Goal: Task Accomplishment & Management: Manage account settings

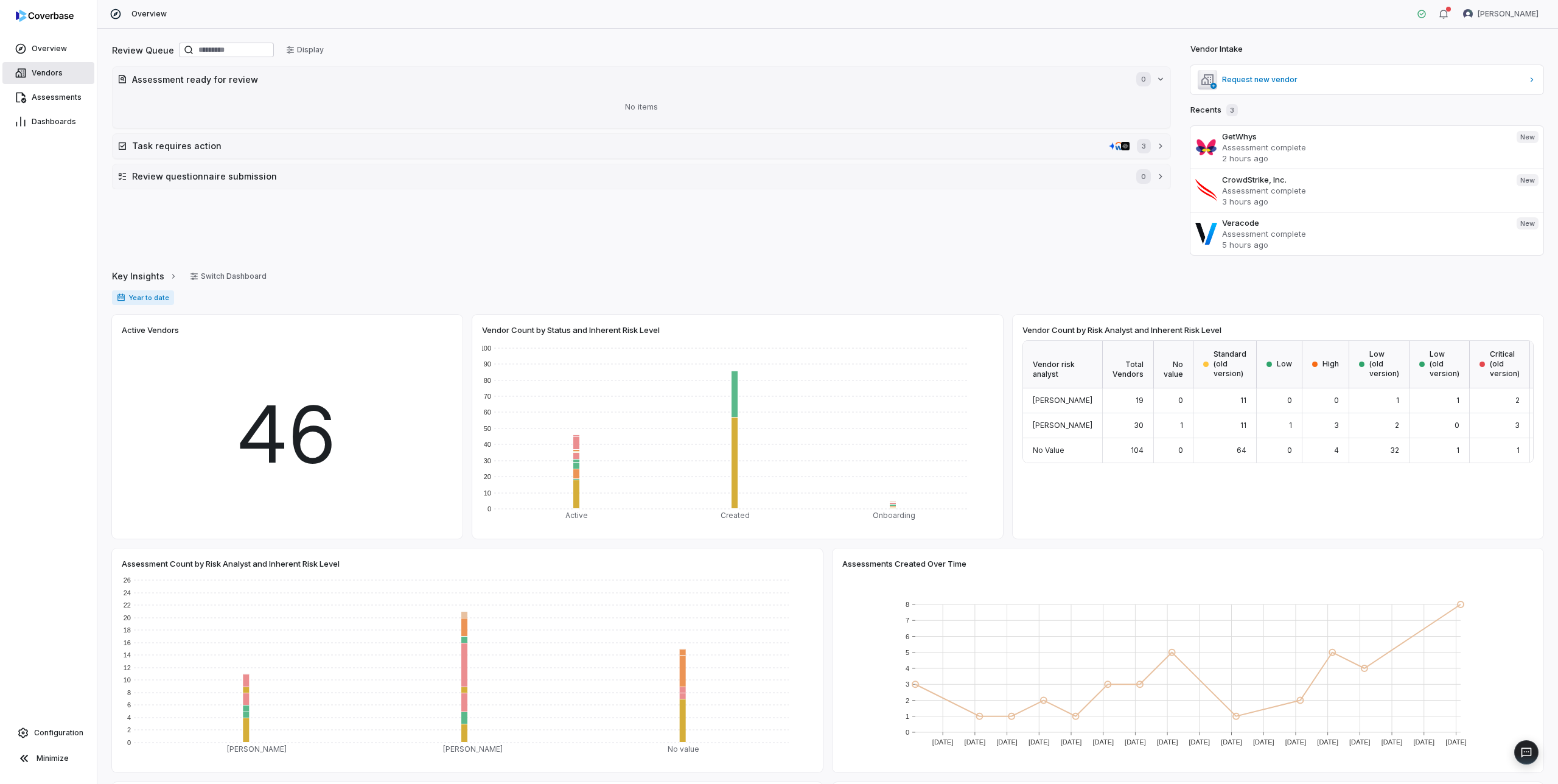
click at [47, 71] on span "Vendors" at bounding box center [47, 73] width 31 height 9
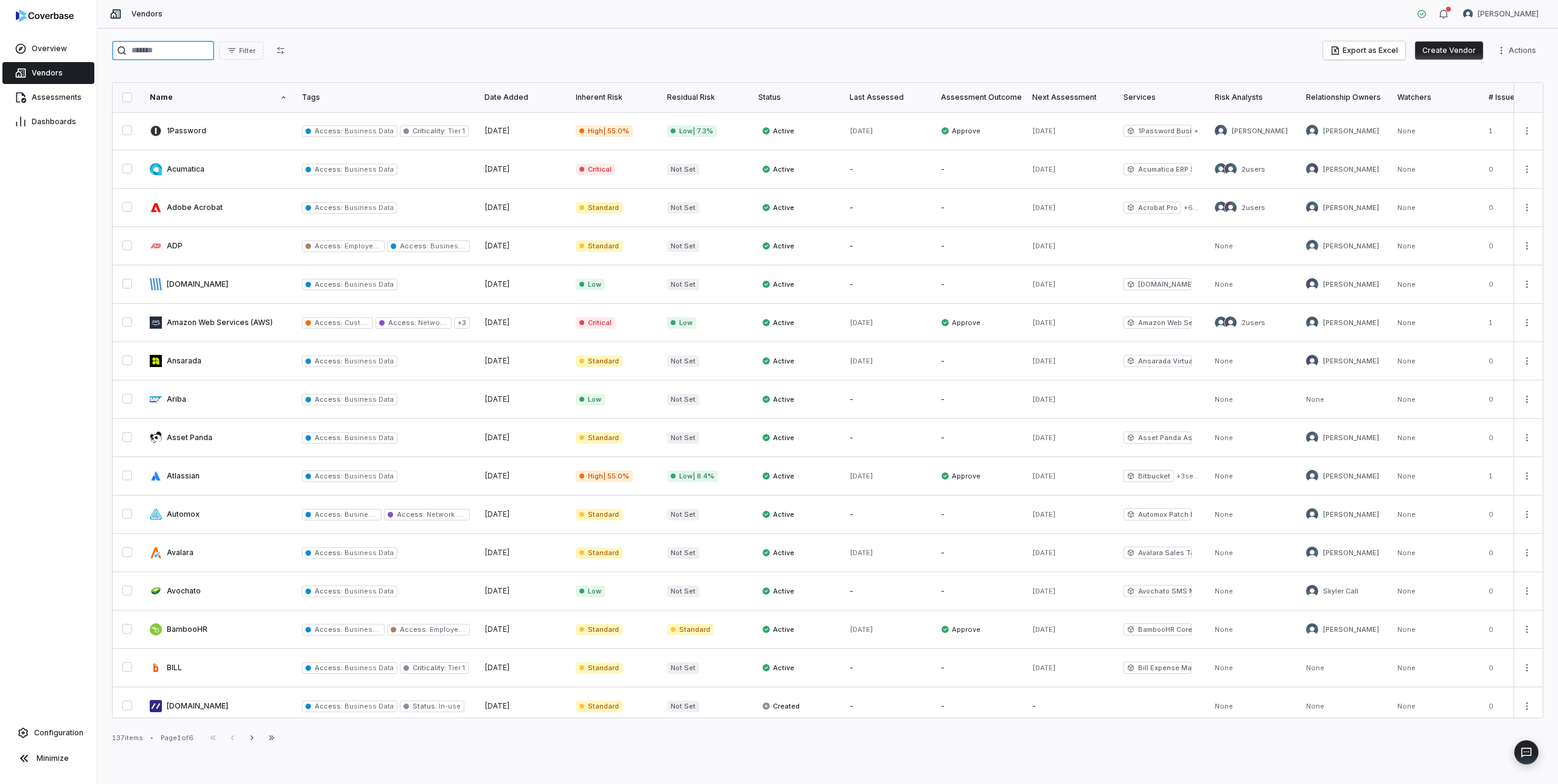
click at [151, 51] on input "search" at bounding box center [163, 50] width 102 height 20
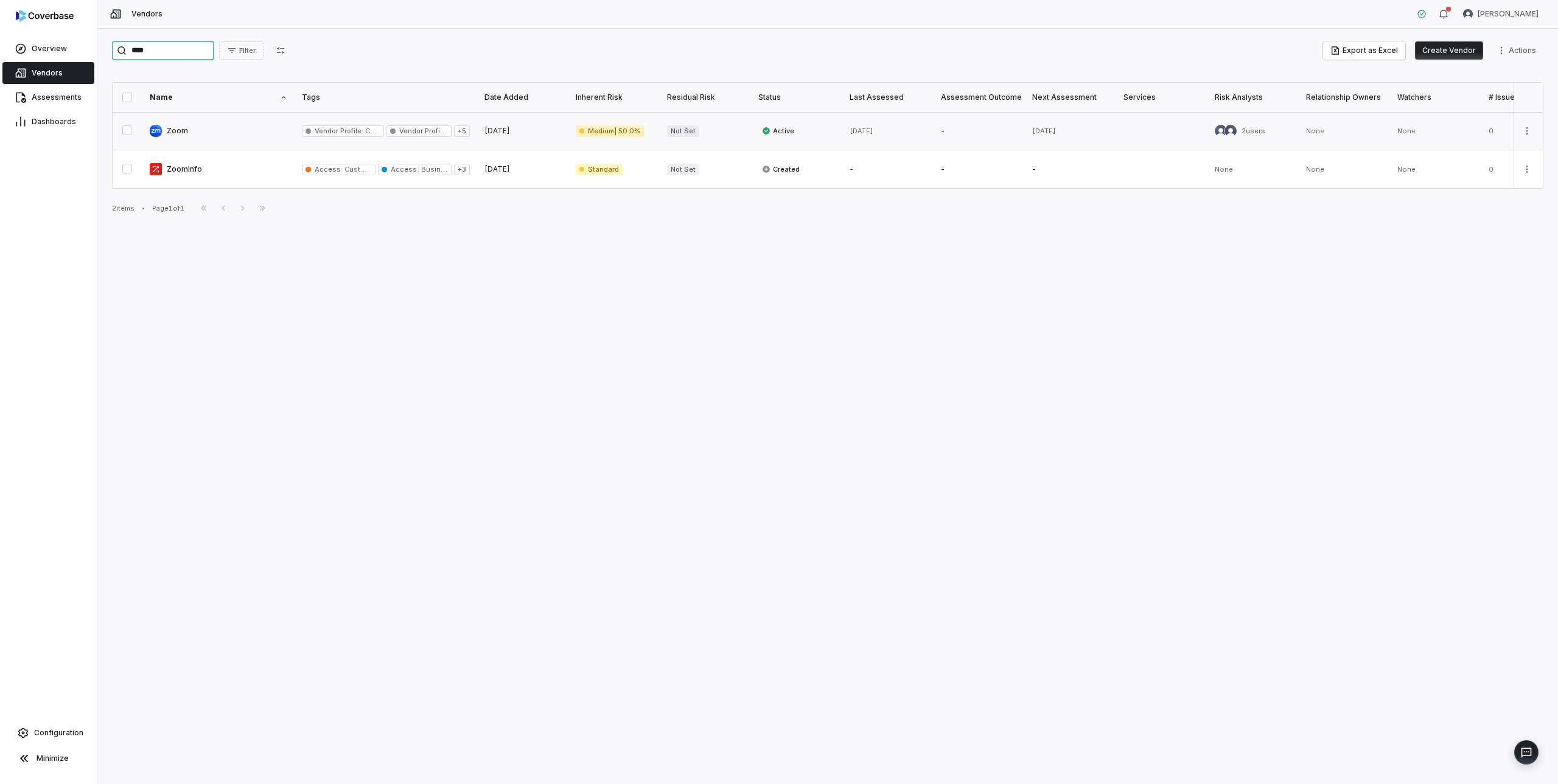
type input "****"
click at [178, 125] on link at bounding box center [218, 131] width 152 height 38
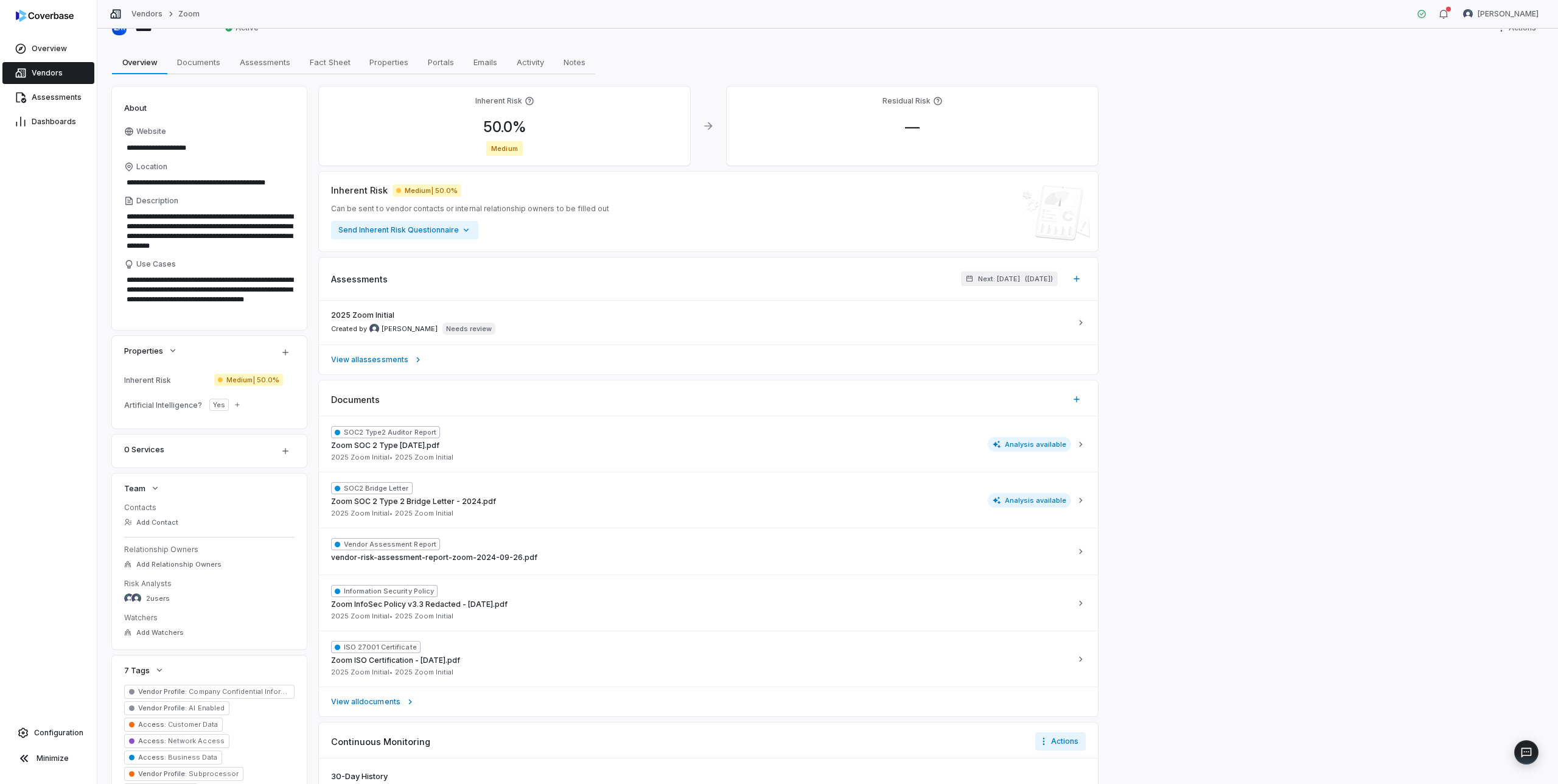
scroll to position [7, 0]
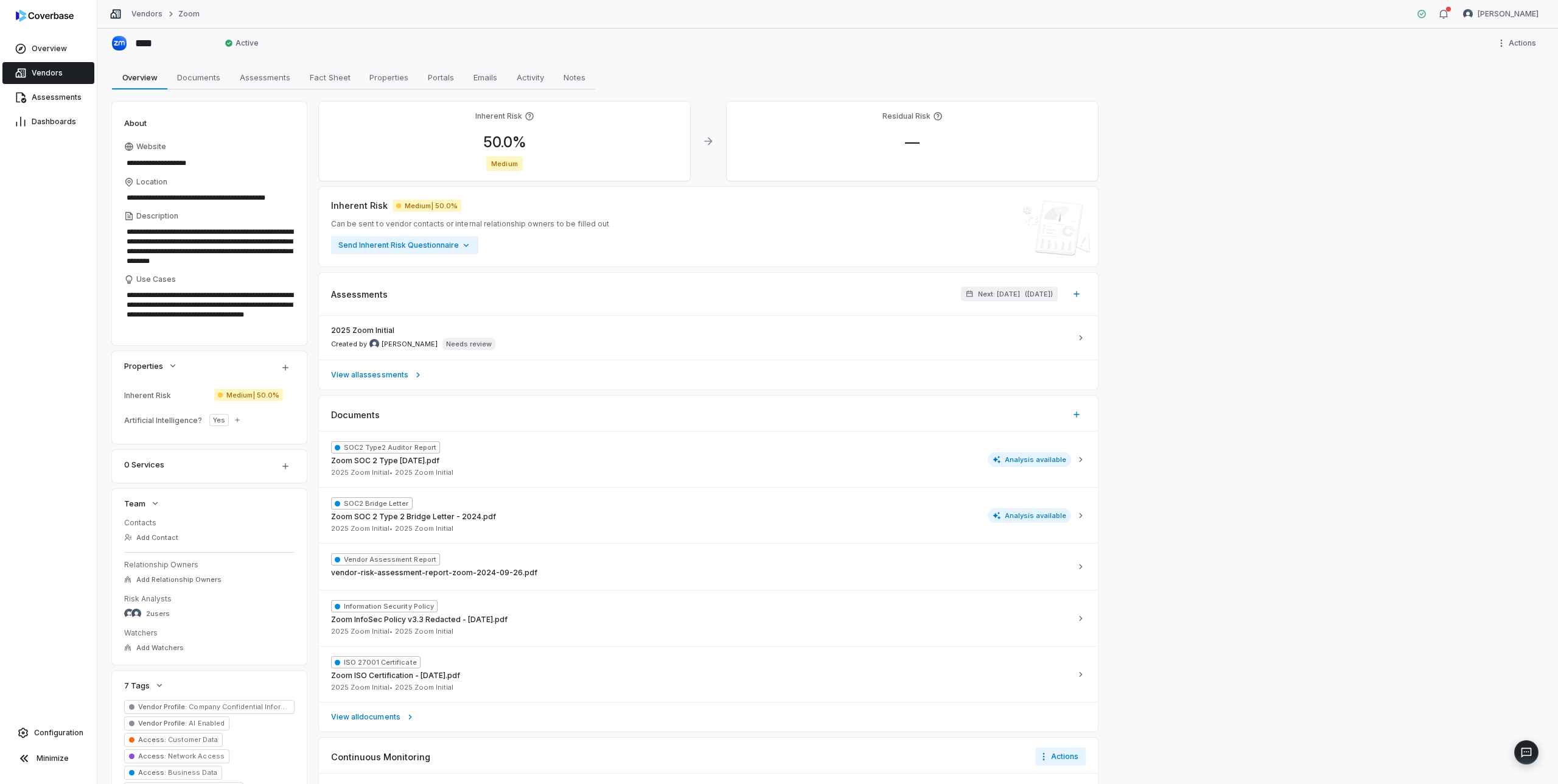
click at [242, 395] on span "Medium | 50.0%" at bounding box center [249, 395] width 69 height 12
click at [285, 501] on input "**" at bounding box center [311, 503] width 175 height 15
click at [303, 518] on div "Edit Inherent Risk Update the inherent risk score and level Risk Level Medium (…" at bounding box center [311, 477] width 175 height 124
click at [297, 523] on div "Clear risk score Cancel Save" at bounding box center [311, 529] width 175 height 20
click at [386, 529] on button "Save" at bounding box center [386, 532] width 27 height 15
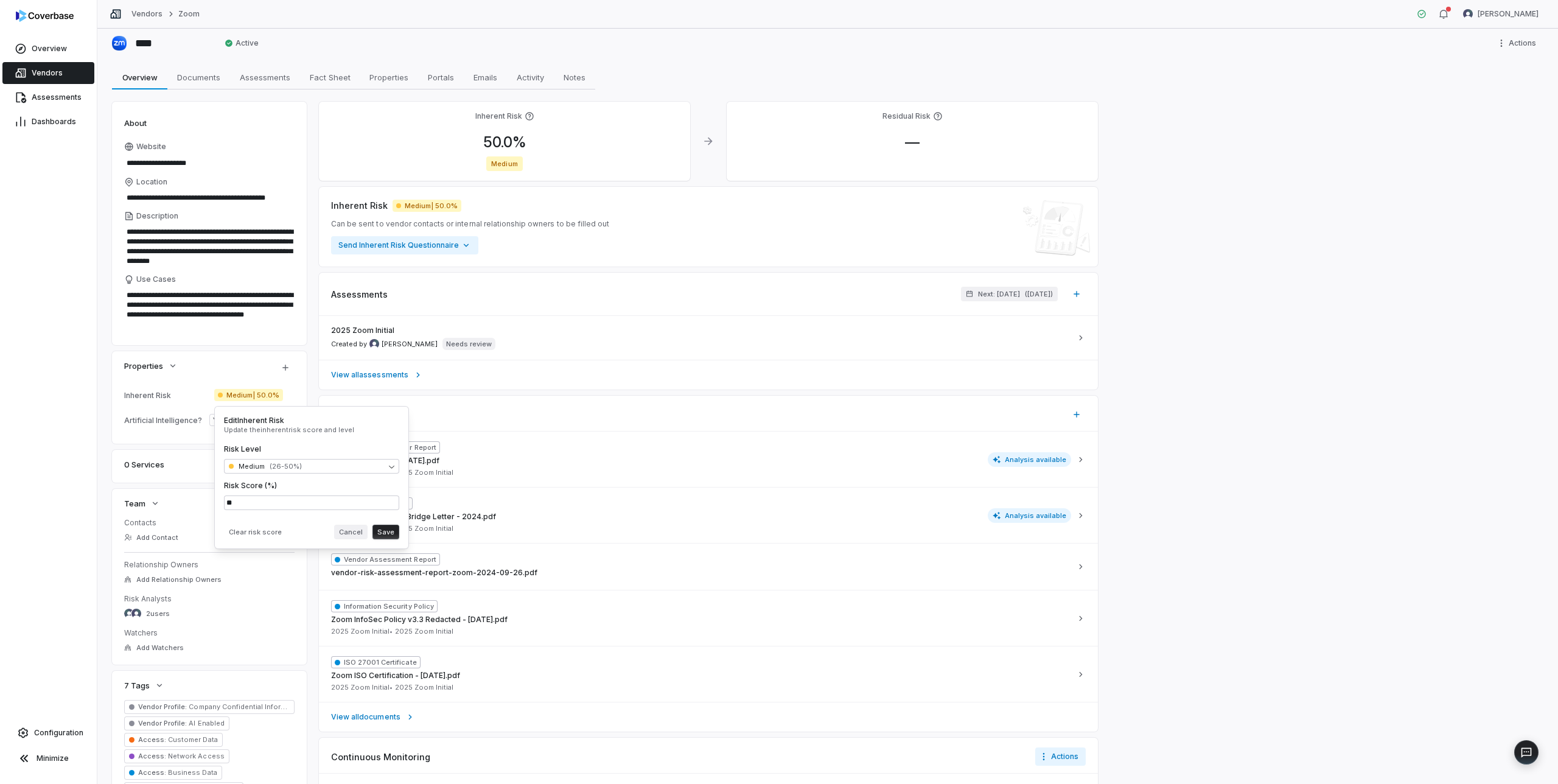
click at [356, 529] on button "Cancel" at bounding box center [351, 532] width 34 height 15
click at [539, 345] on div "2025 Zoom Initial Created by Mike Phillips Needs review" at bounding box center [701, 338] width 740 height 24
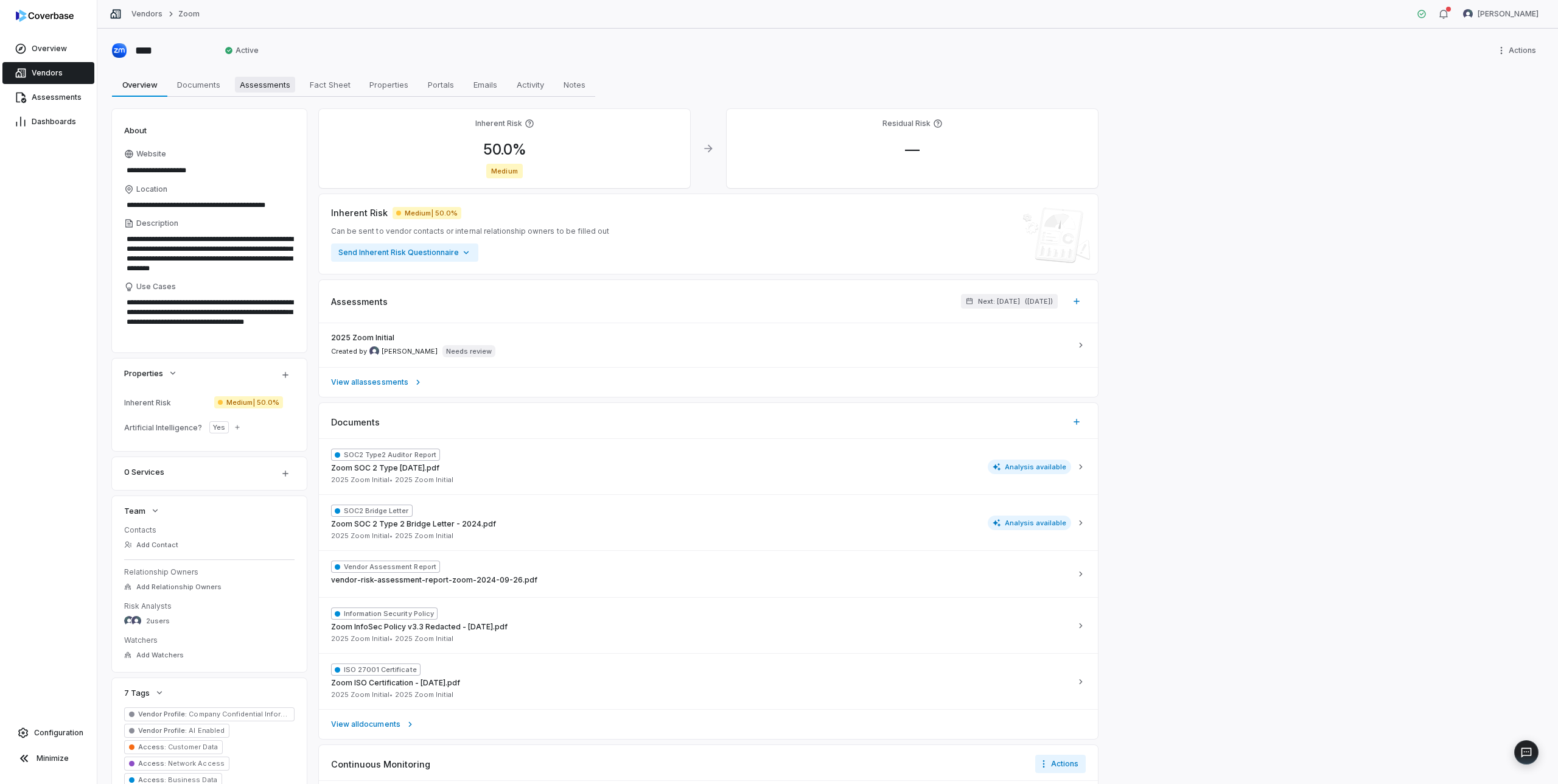
click at [270, 87] on span "Assessments" at bounding box center [265, 84] width 60 height 16
type textarea "*"
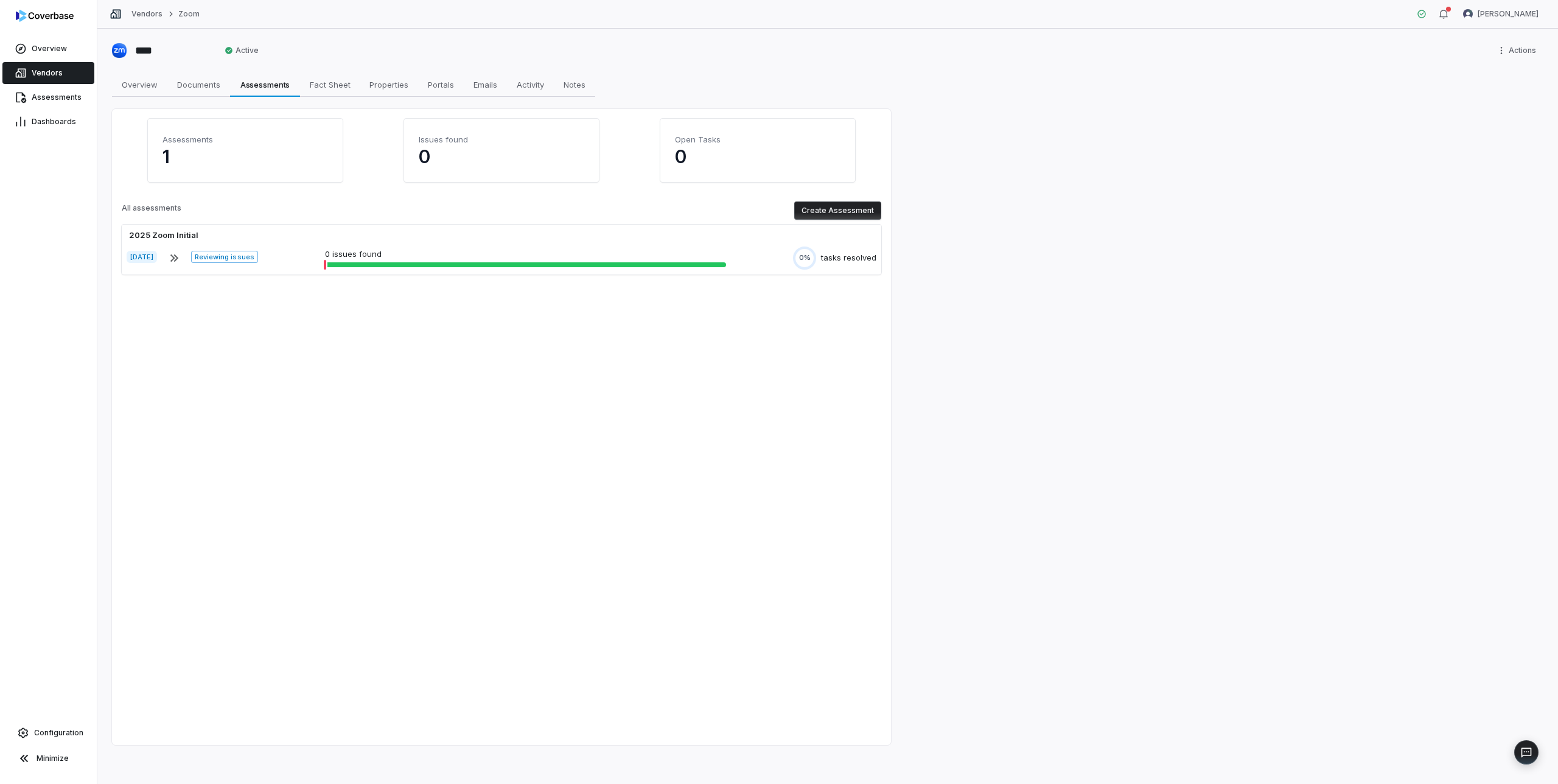
click at [848, 210] on button "Create Assessment" at bounding box center [837, 210] width 87 height 18
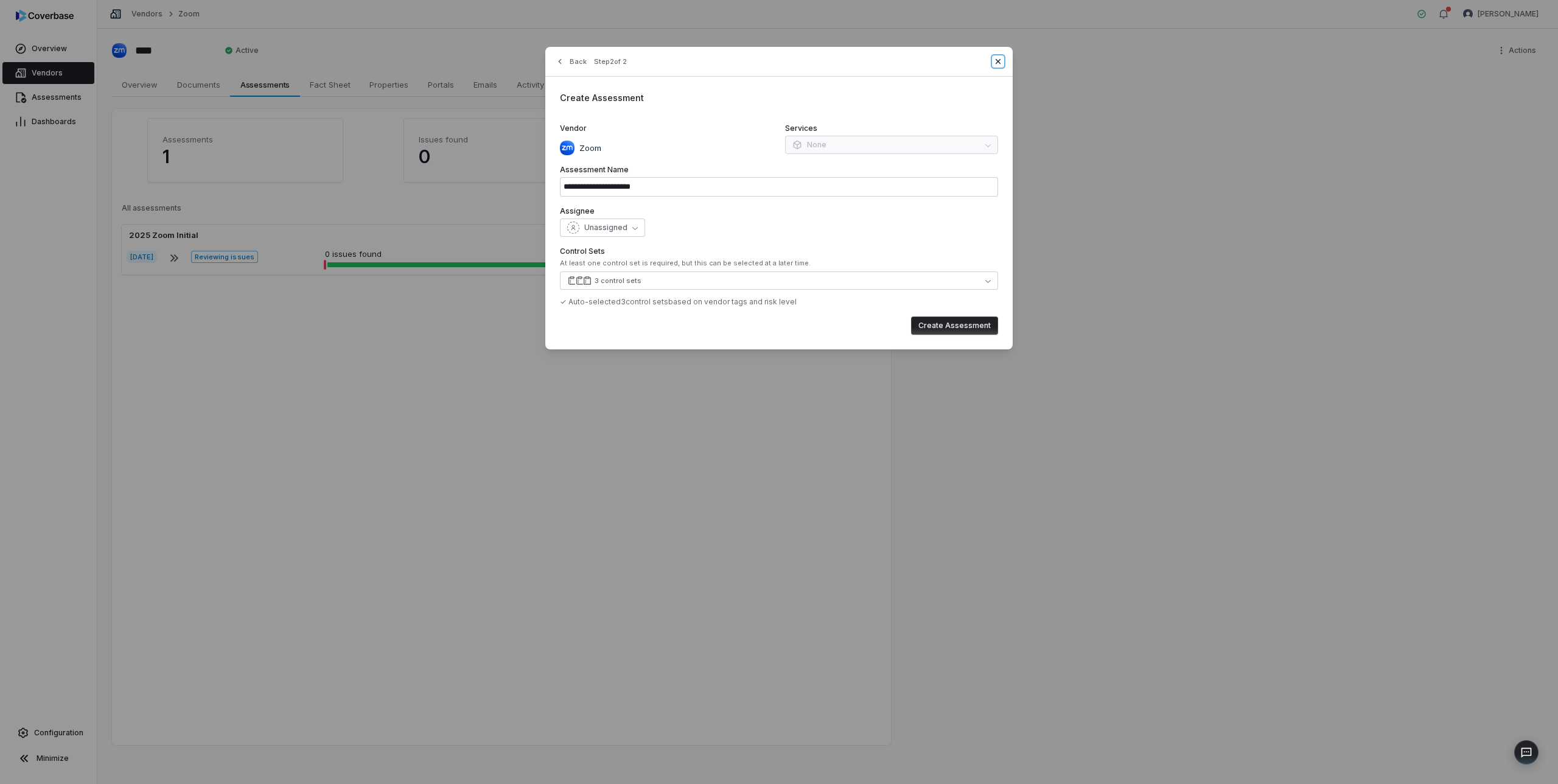
click at [996, 64] on icon "button" at bounding box center [998, 61] width 5 height 5
type input "**********"
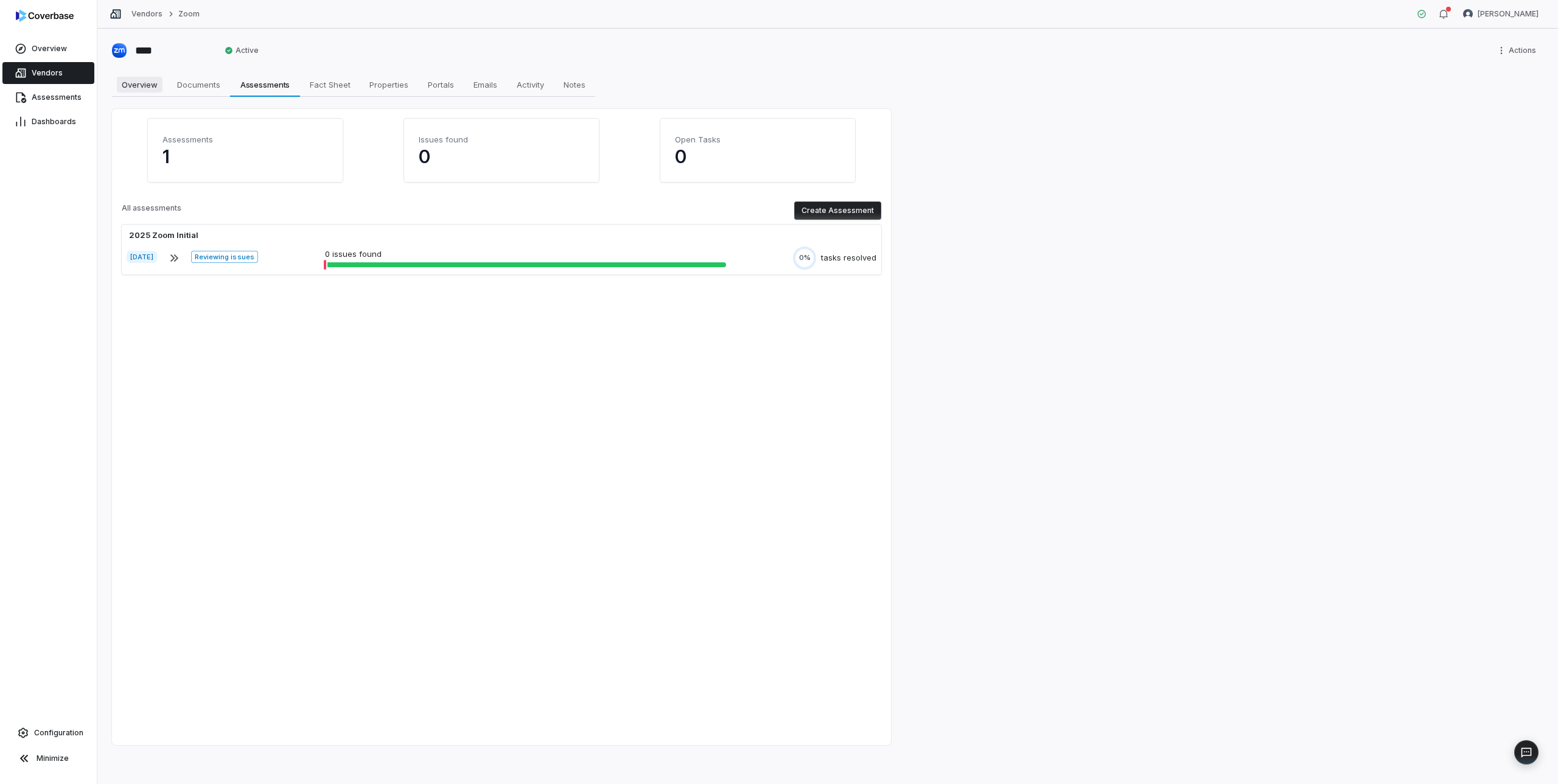
click at [139, 85] on span "Overview" at bounding box center [140, 84] width 46 height 16
type textarea "*"
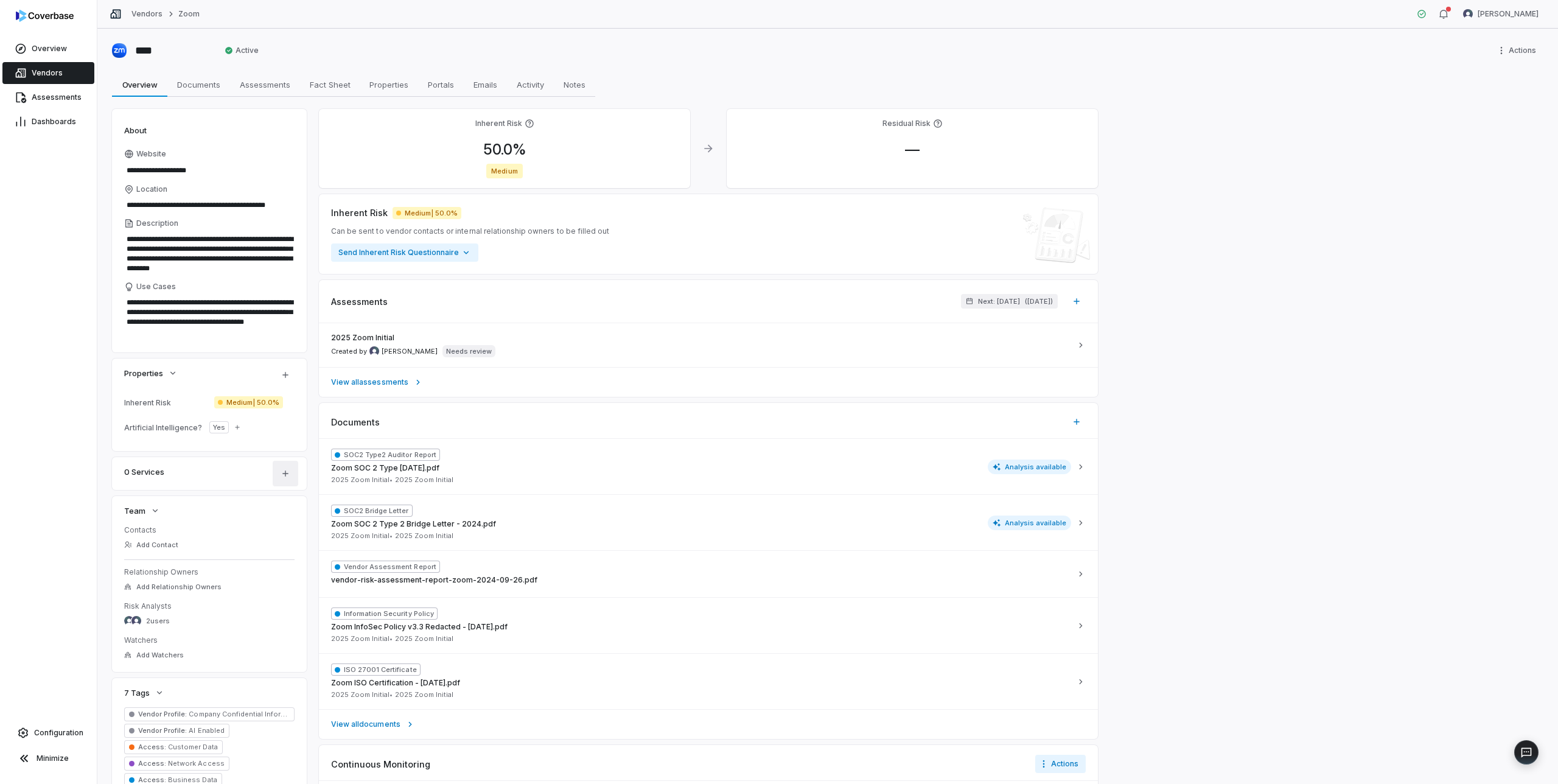
click at [282, 472] on icon "button" at bounding box center [285, 473] width 9 height 9
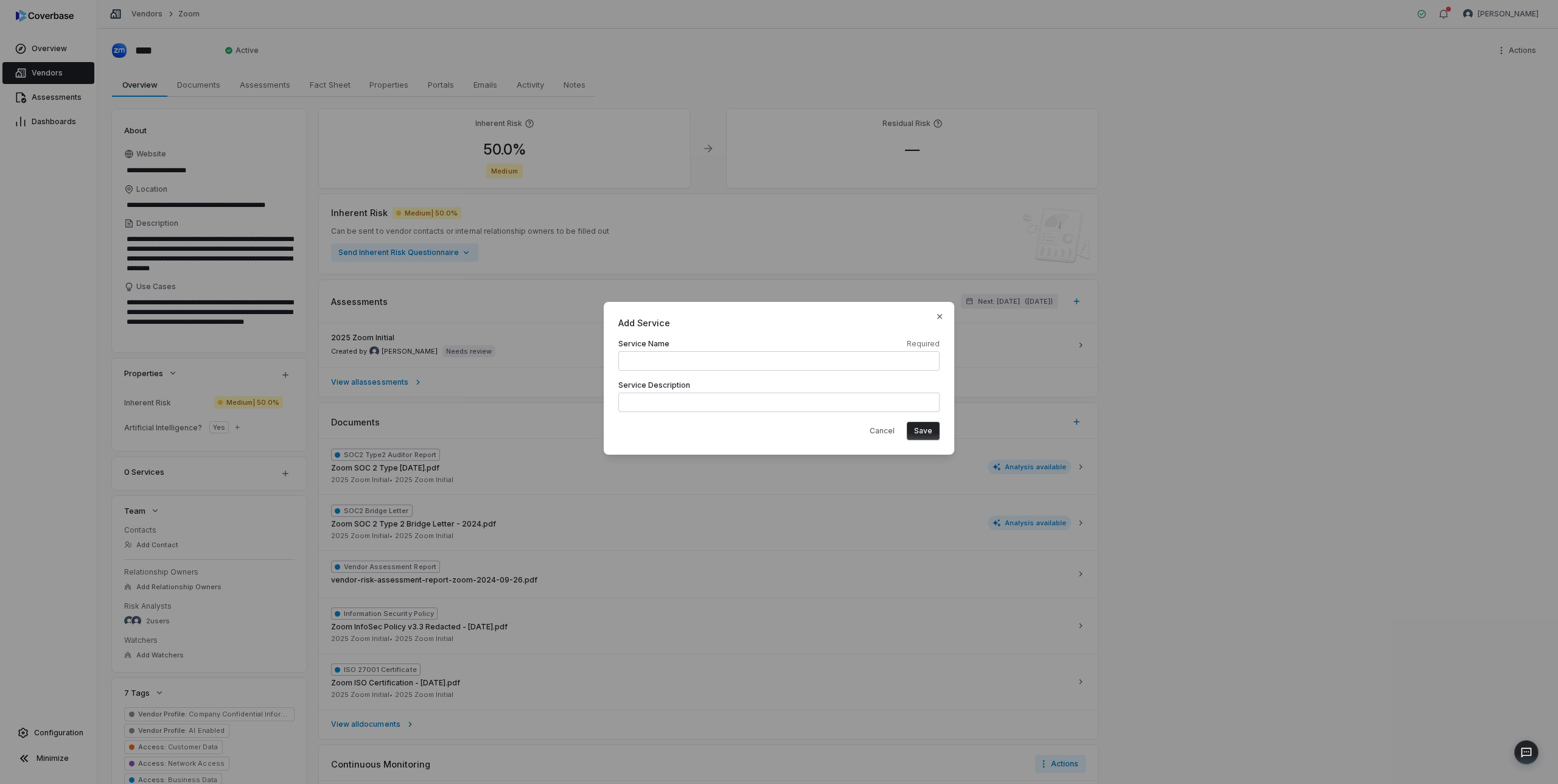
click at [647, 361] on input at bounding box center [779, 361] width 322 height 20
type input "**********"
click at [925, 435] on button "Save" at bounding box center [923, 431] width 33 height 18
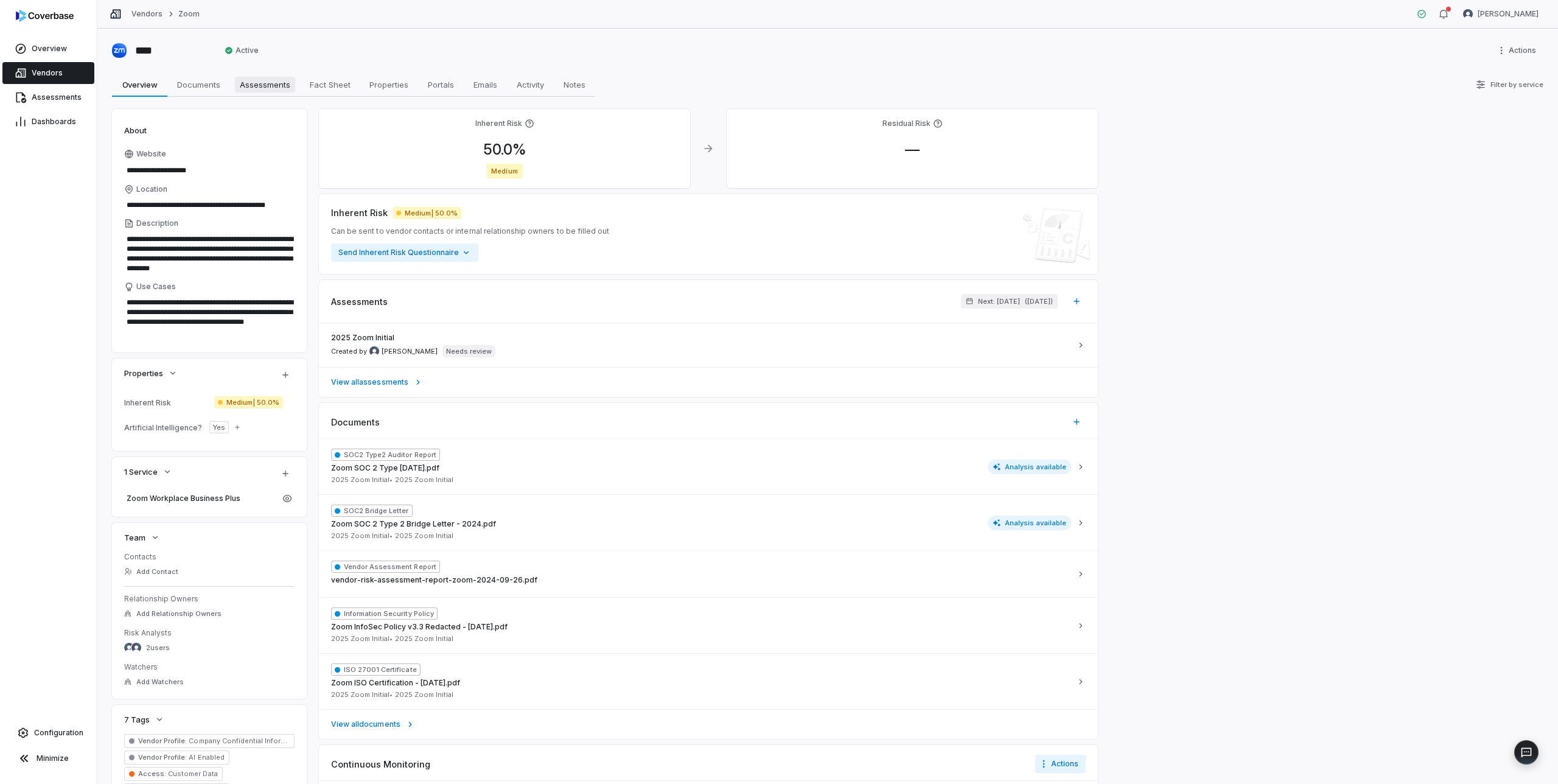
click at [259, 88] on span "Assessments" at bounding box center [265, 84] width 60 height 16
type textarea "*"
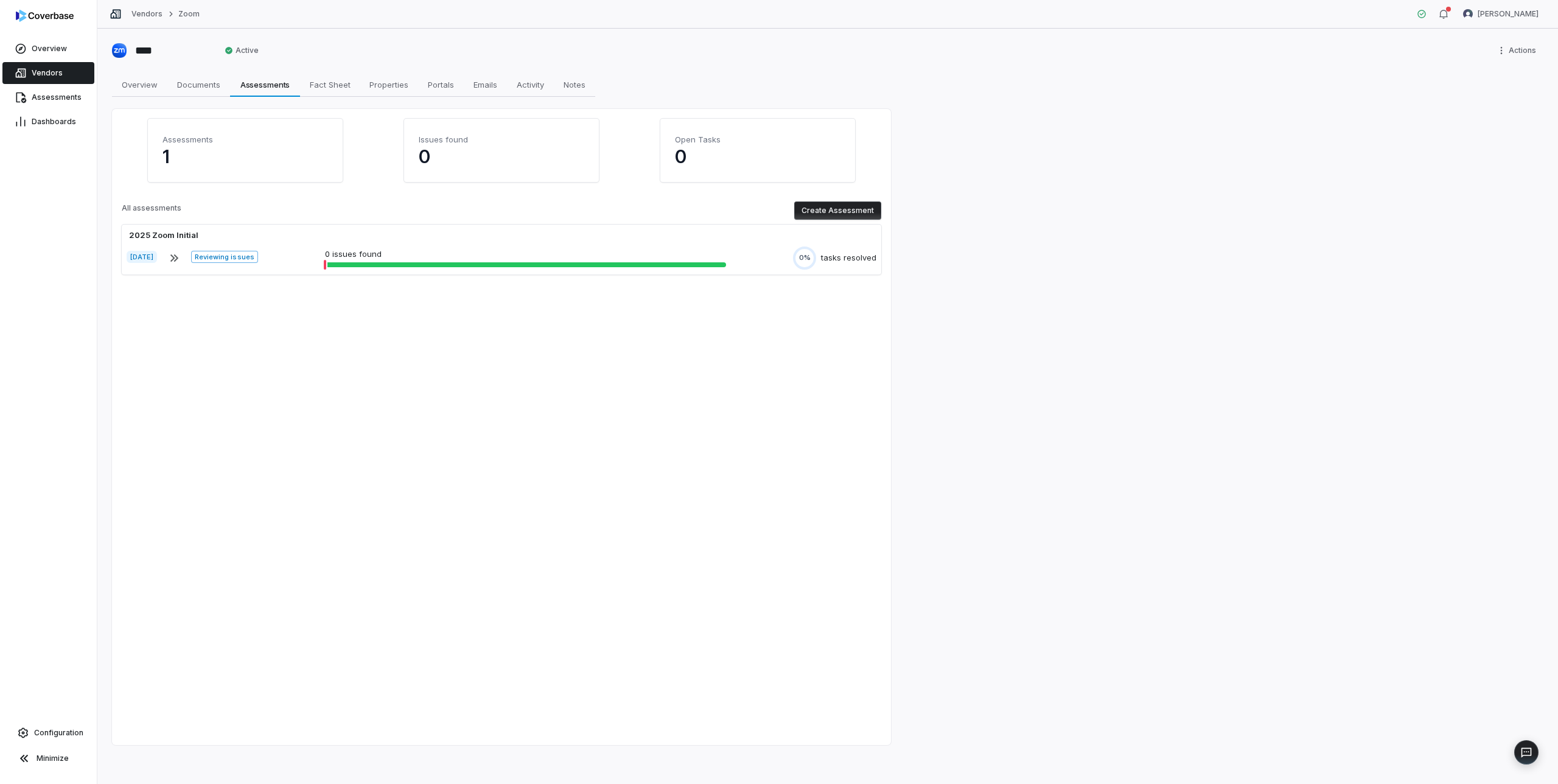
click at [831, 211] on button "Create Assessment" at bounding box center [837, 210] width 87 height 18
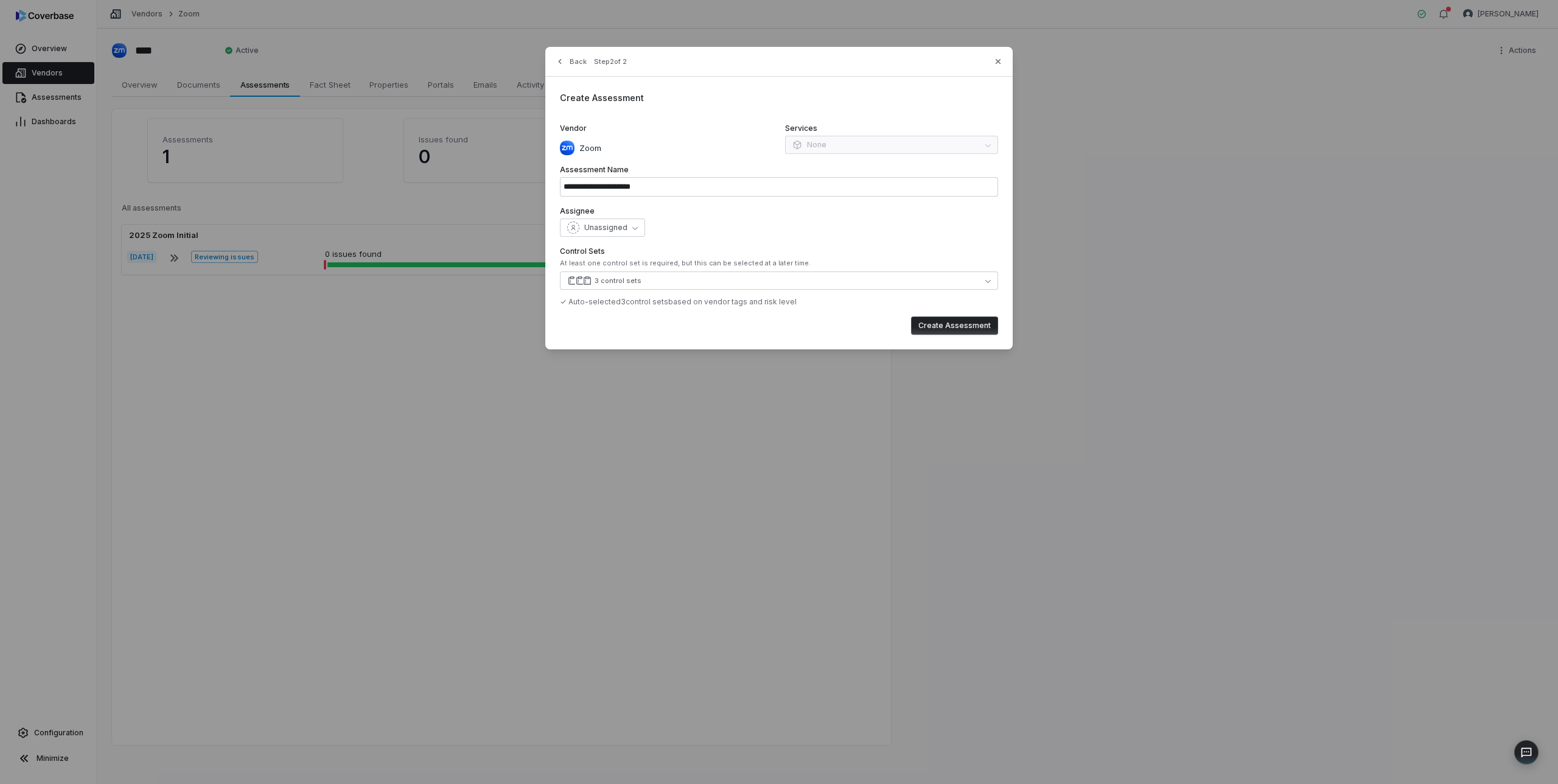
click at [838, 142] on div "Services None" at bounding box center [892, 139] width 213 height 32
click at [842, 114] on div "**********" at bounding box center [779, 198] width 468 height 303
click at [996, 62] on icon "button" at bounding box center [998, 62] width 9 height 9
type input "**********"
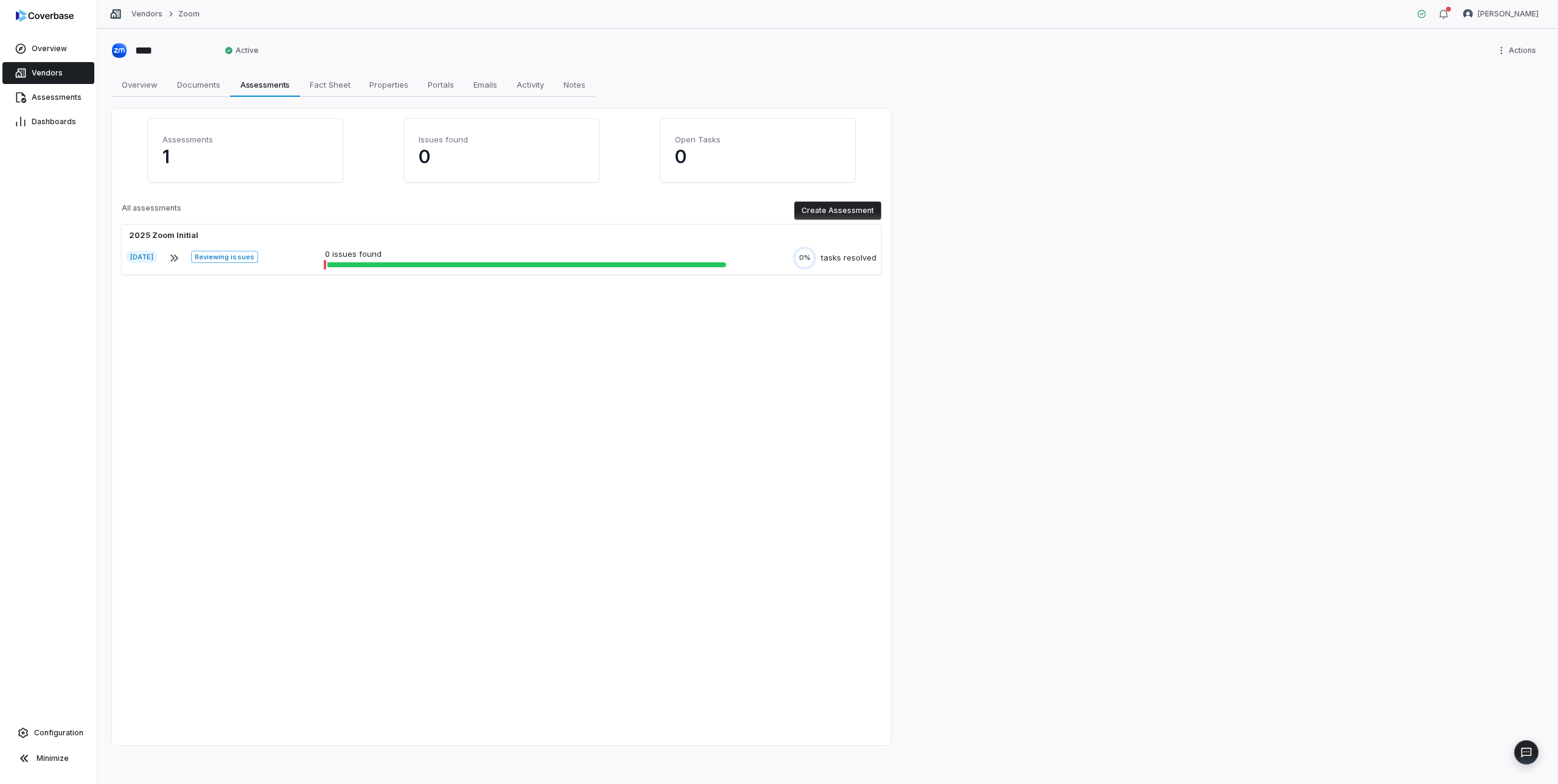
click at [44, 74] on span "Vendors" at bounding box center [47, 73] width 31 height 9
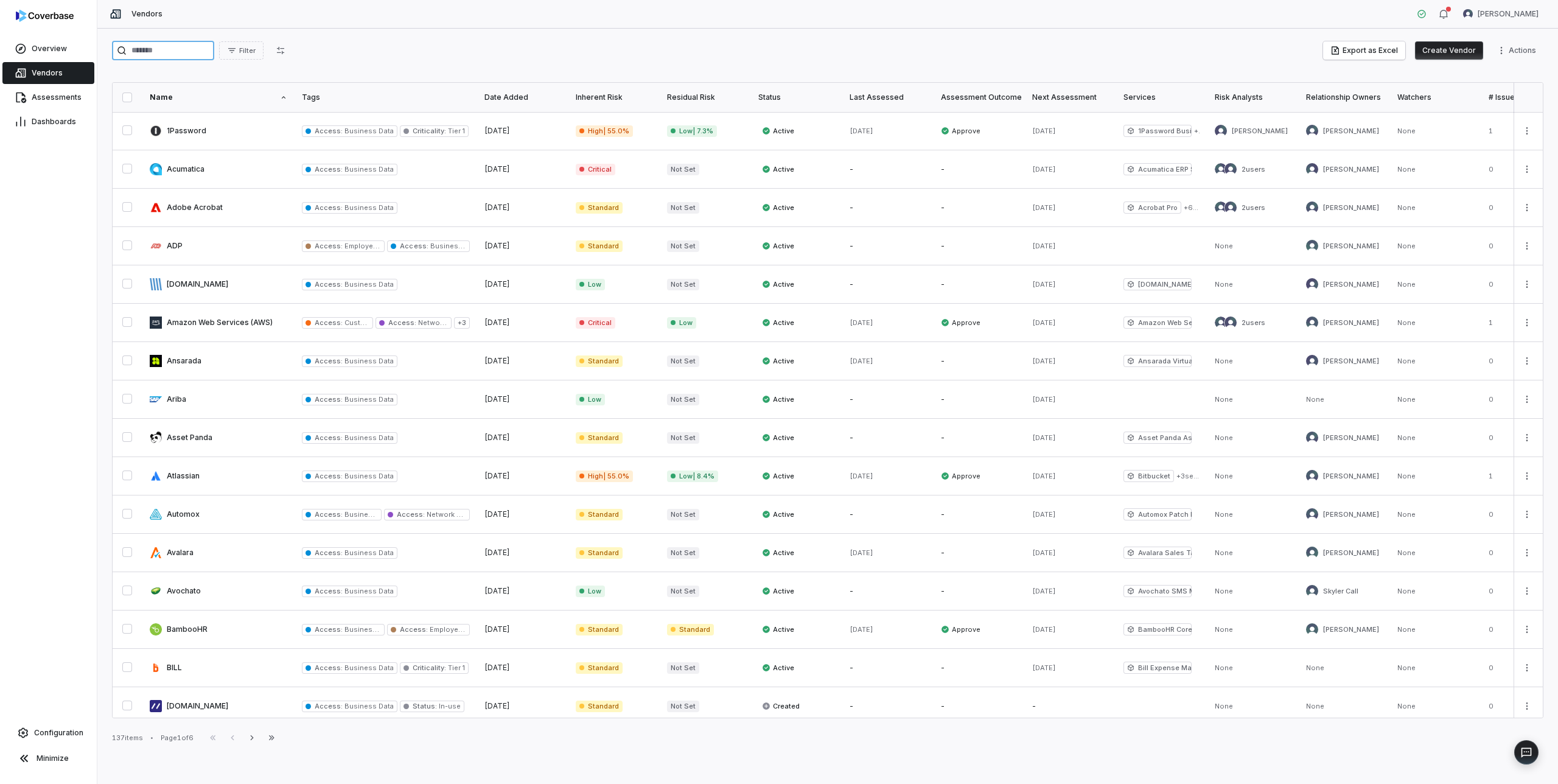
click at [164, 52] on input "search" at bounding box center [163, 50] width 102 height 20
type input "****"
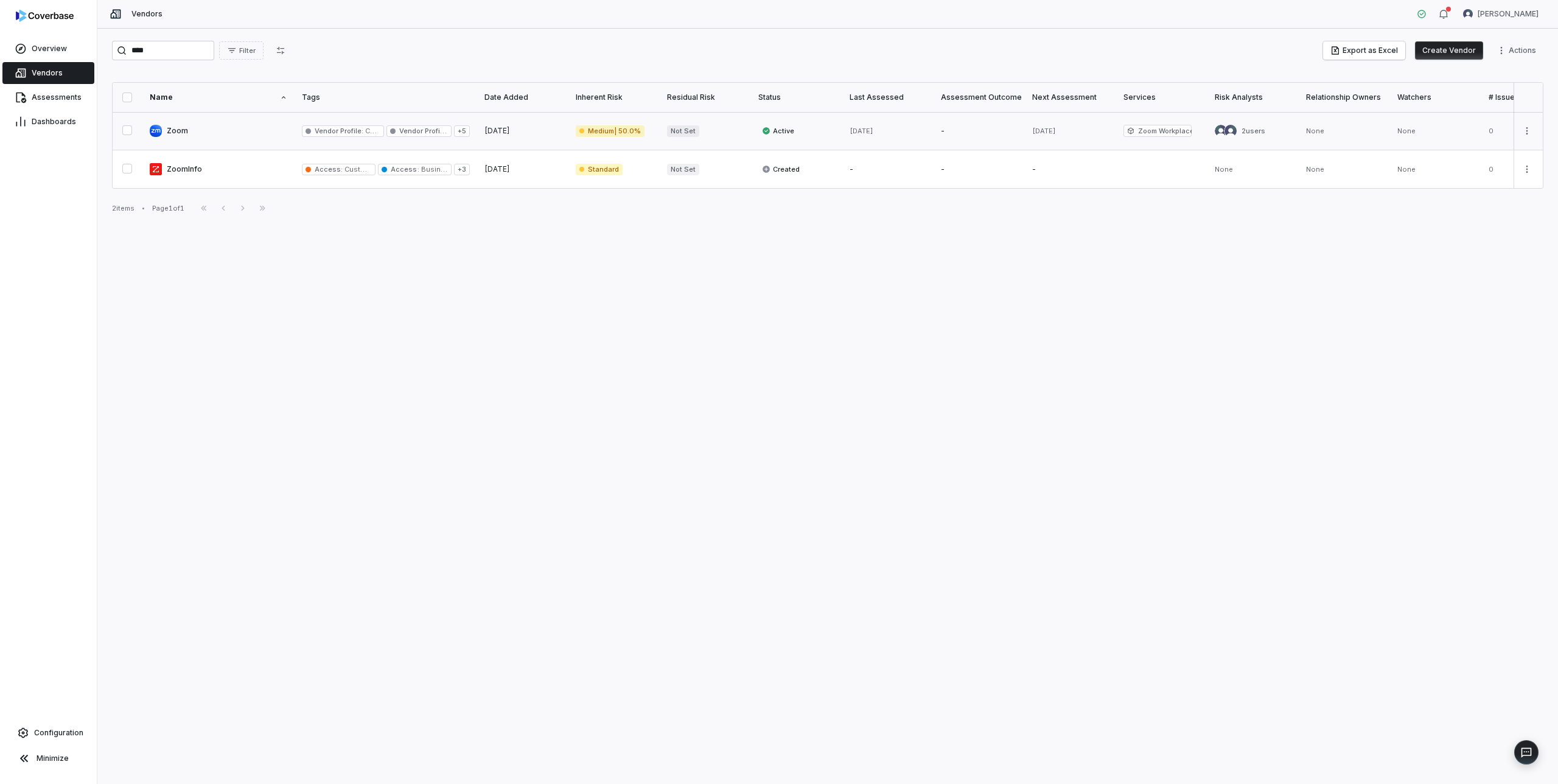
click at [187, 134] on link at bounding box center [218, 131] width 152 height 38
type textarea "*"
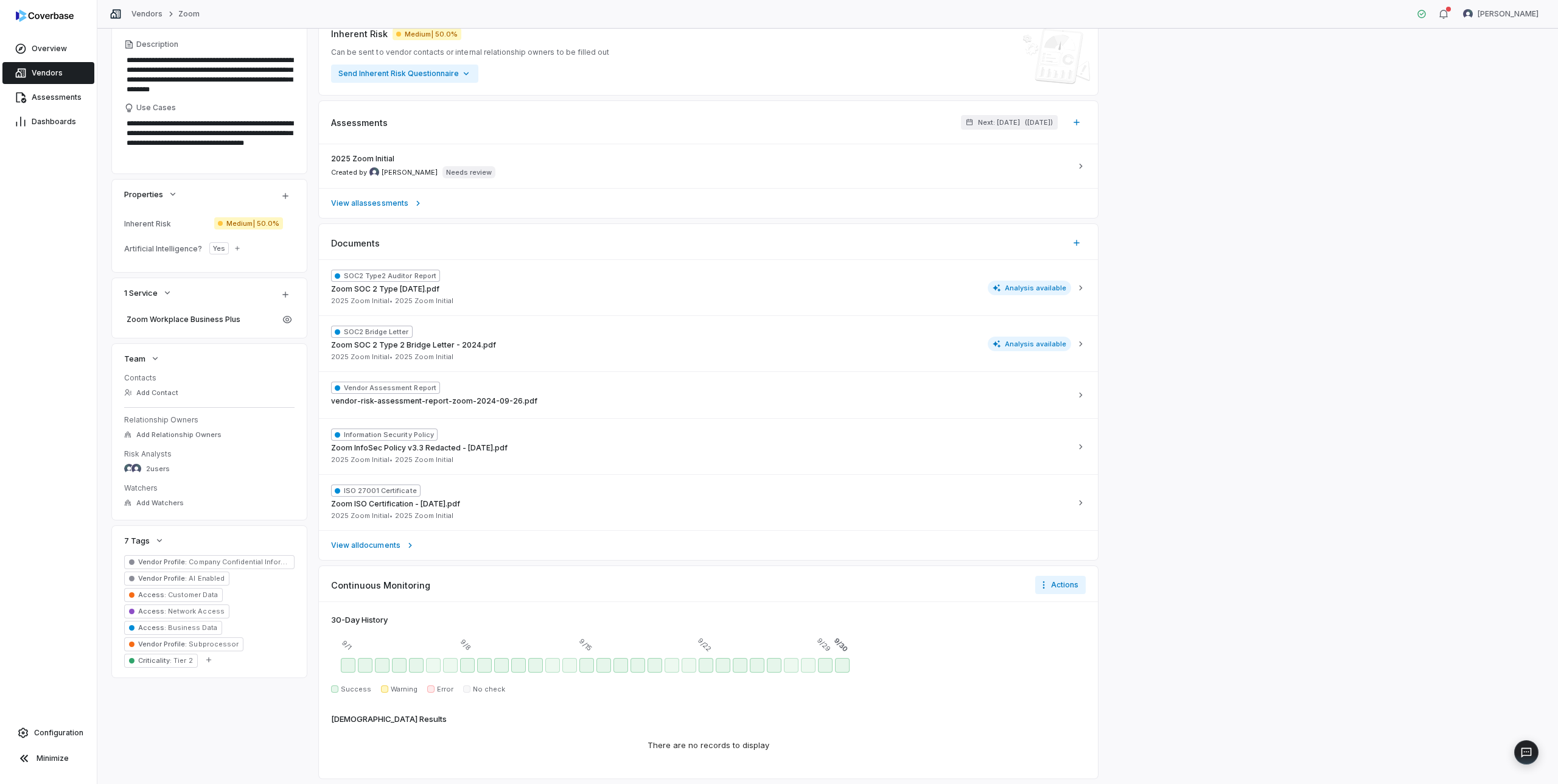
scroll to position [193, 0]
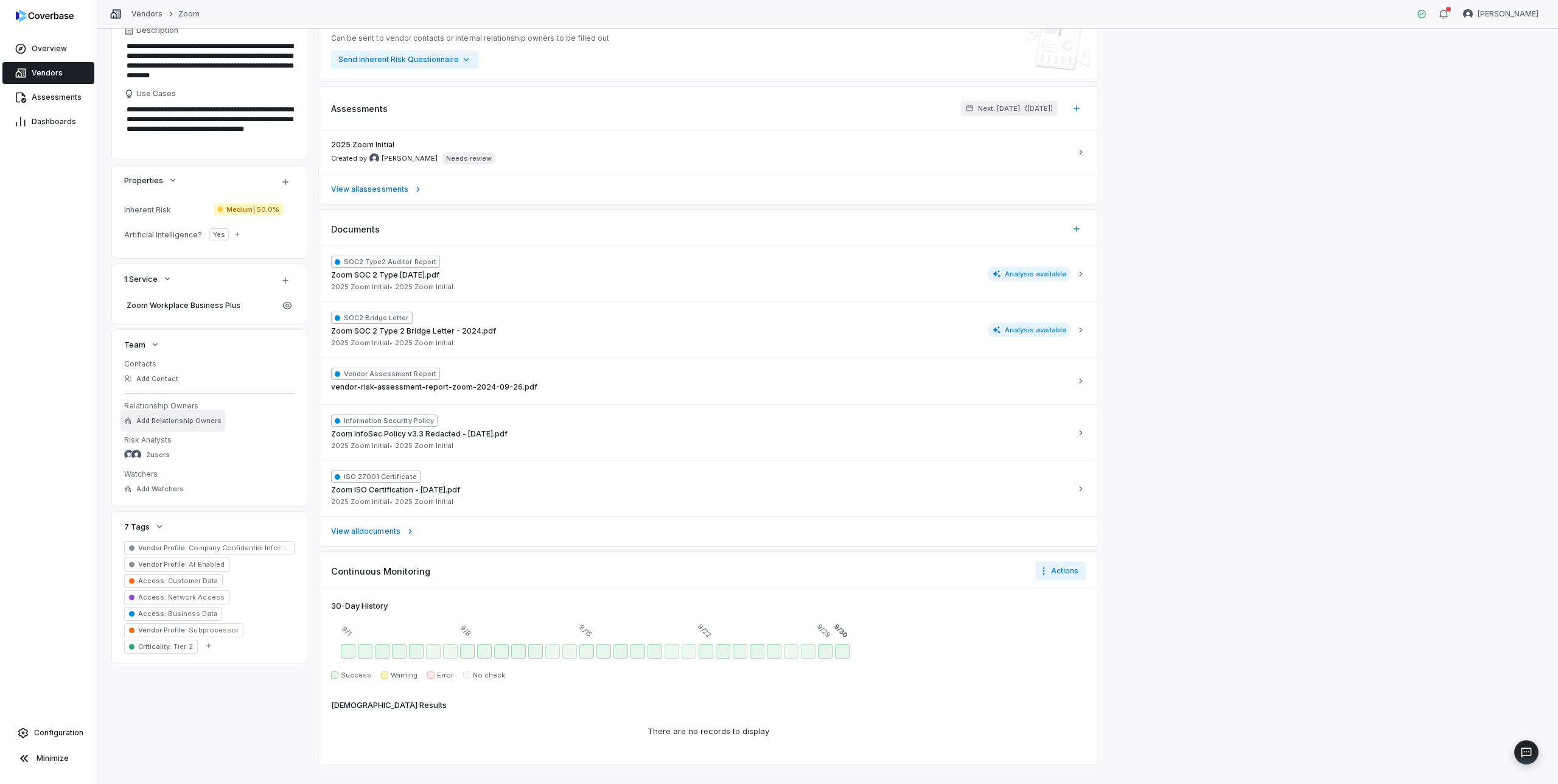
click at [164, 419] on span "Add Relationship Owners" at bounding box center [179, 421] width 85 height 9
type input "****"
click at [170, 474] on span "Marty Breen" at bounding box center [189, 479] width 61 height 9
click at [81, 432] on div "Overview Vendors Assessments Dashboards Configuration Minimize" at bounding box center [48, 392] width 97 height 784
click at [160, 456] on span "2 users" at bounding box center [157, 455] width 24 height 9
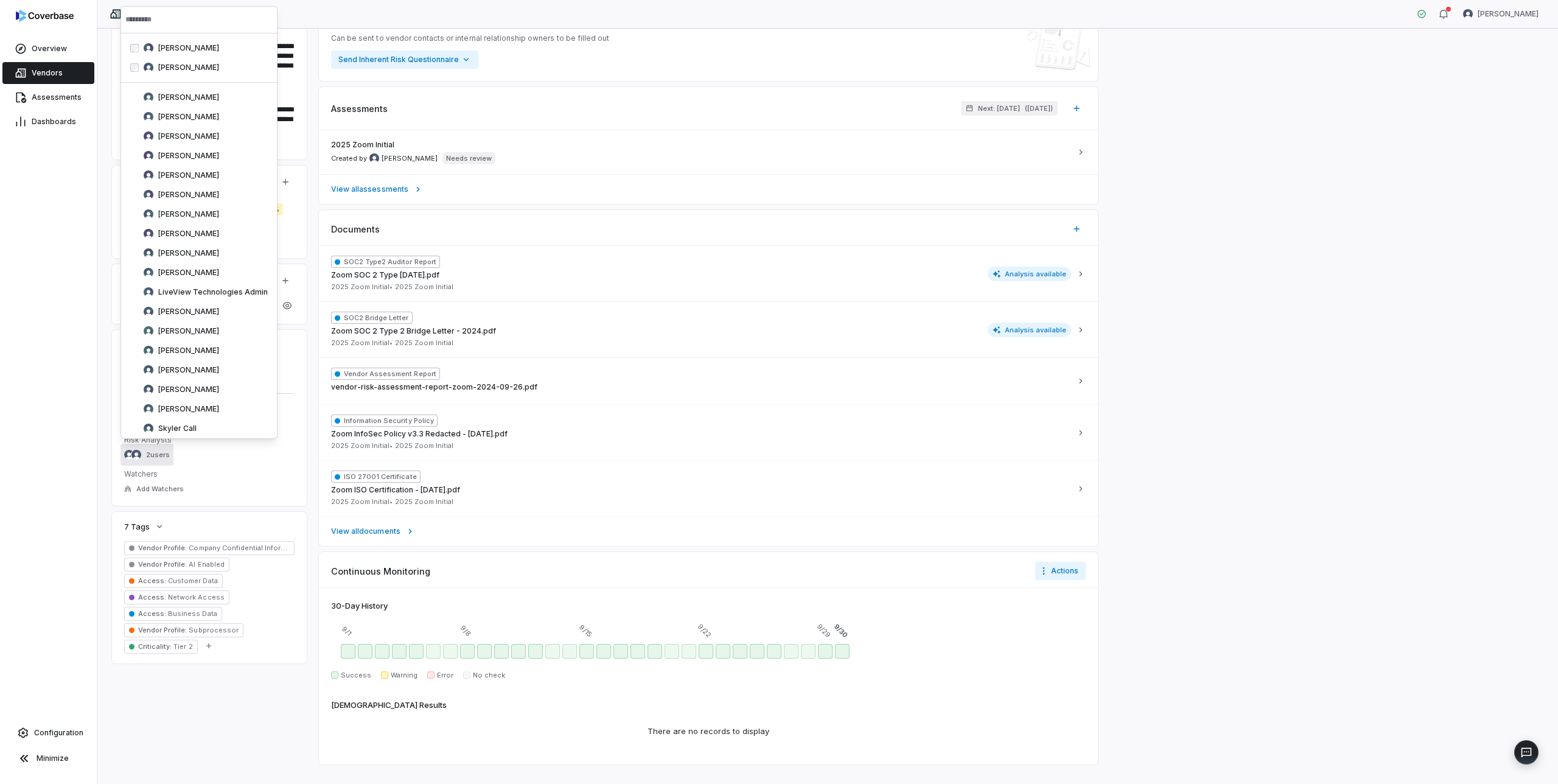
click at [70, 443] on div "Overview Vendors Assessments Dashboards Configuration Minimize" at bounding box center [48, 392] width 97 height 784
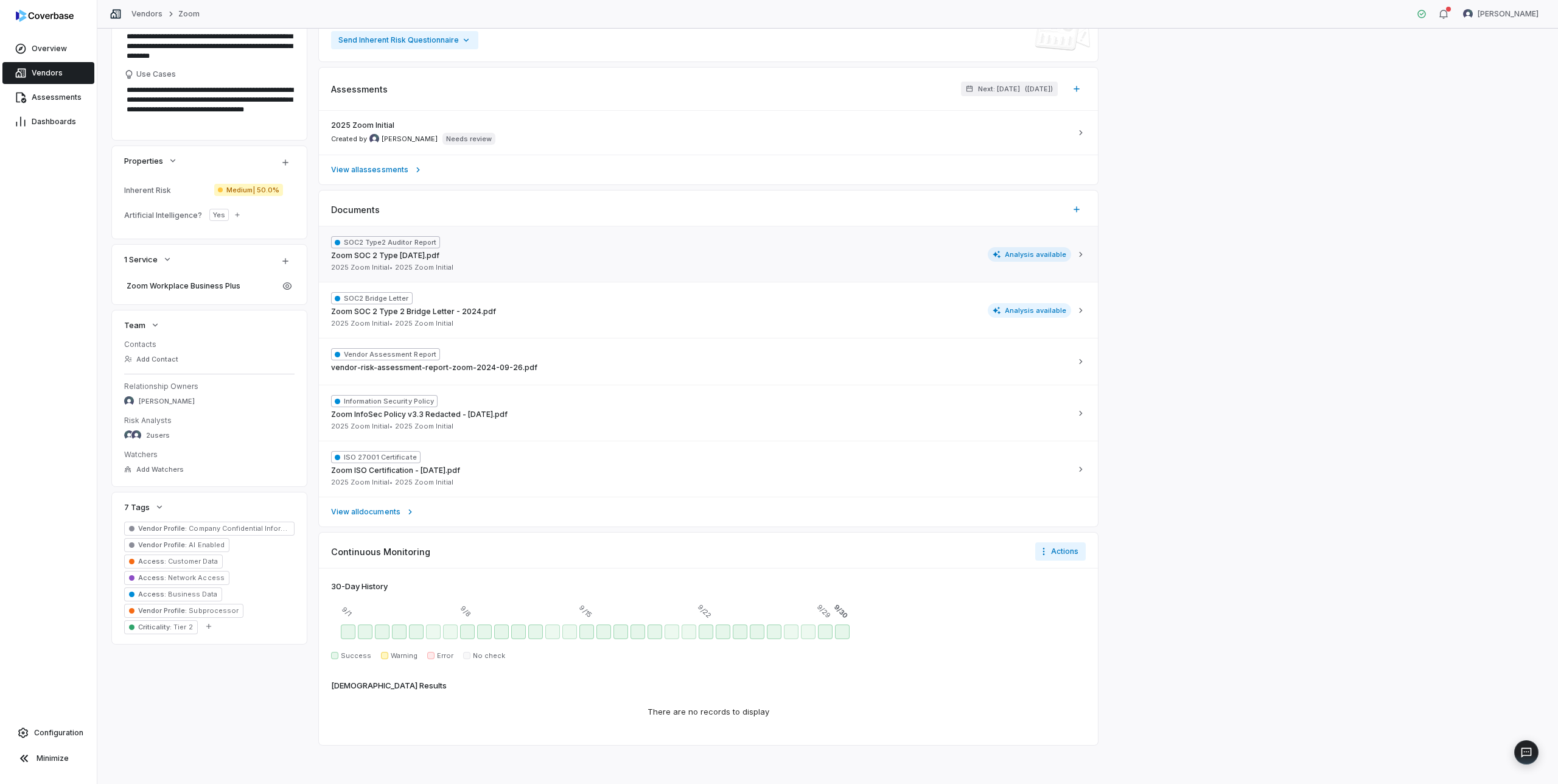
scroll to position [0, 0]
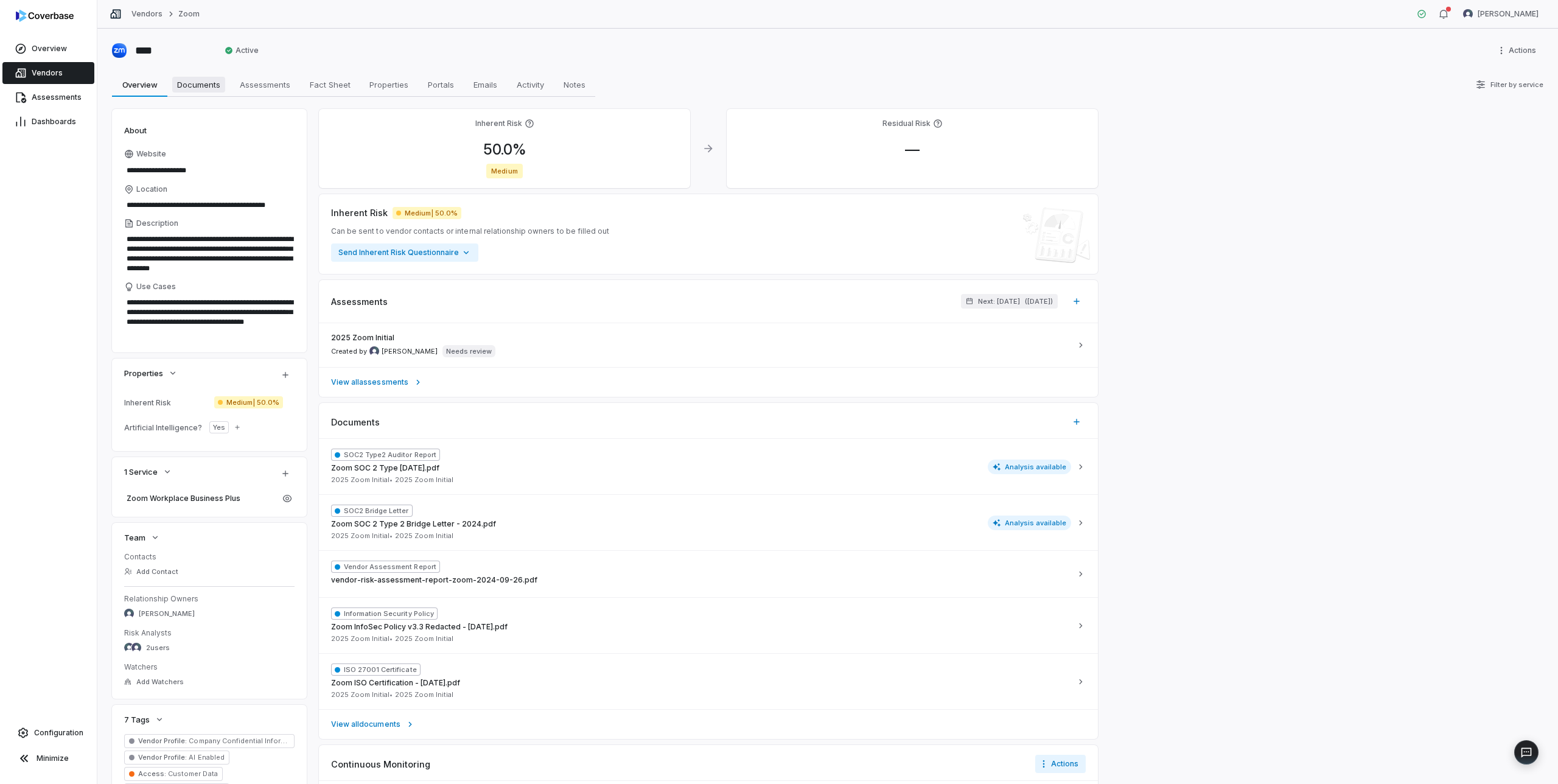
click at [187, 82] on span "Documents" at bounding box center [199, 84] width 53 height 16
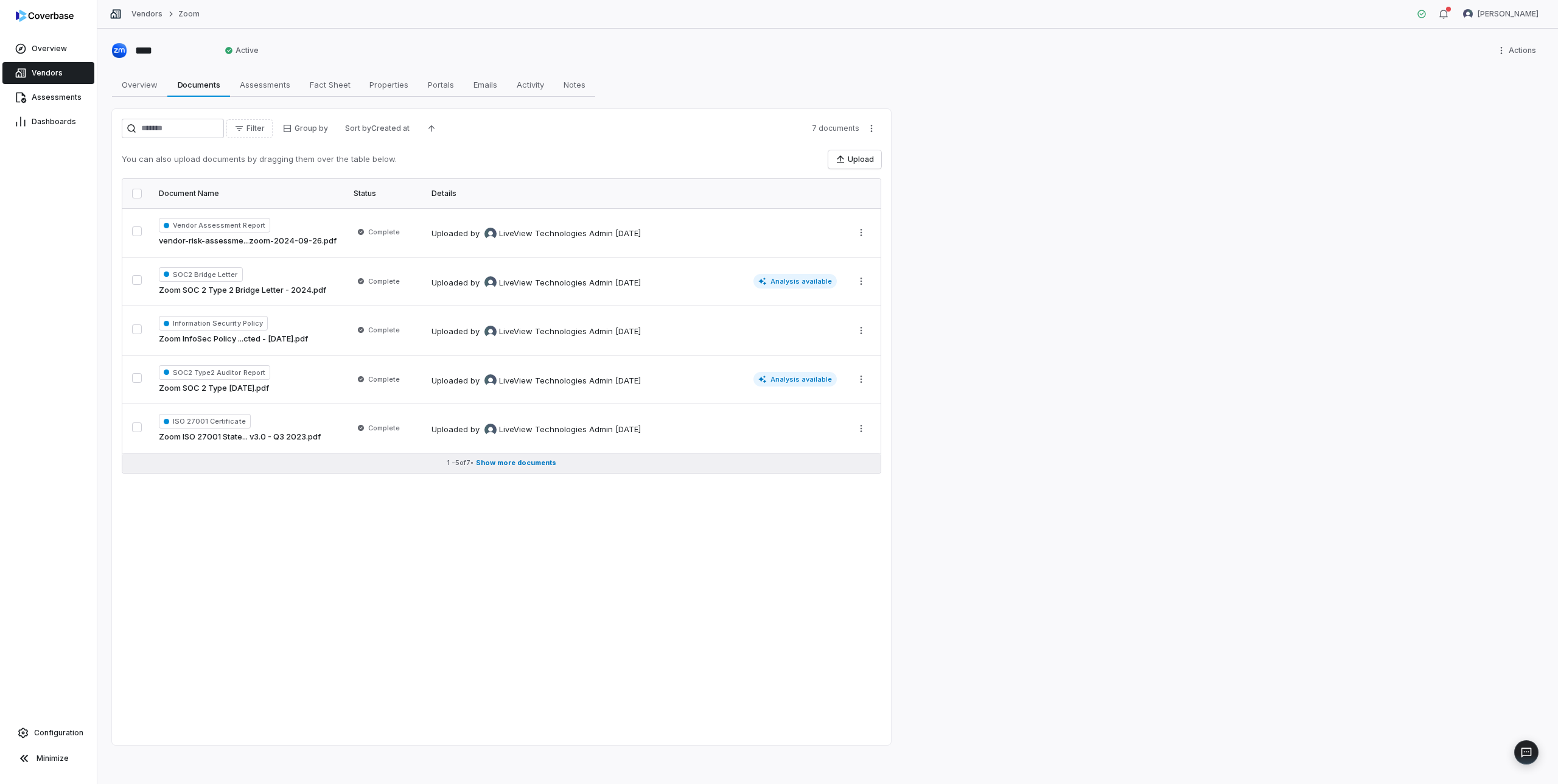
click at [494, 462] on span "Show more documents" at bounding box center [516, 463] width 80 height 9
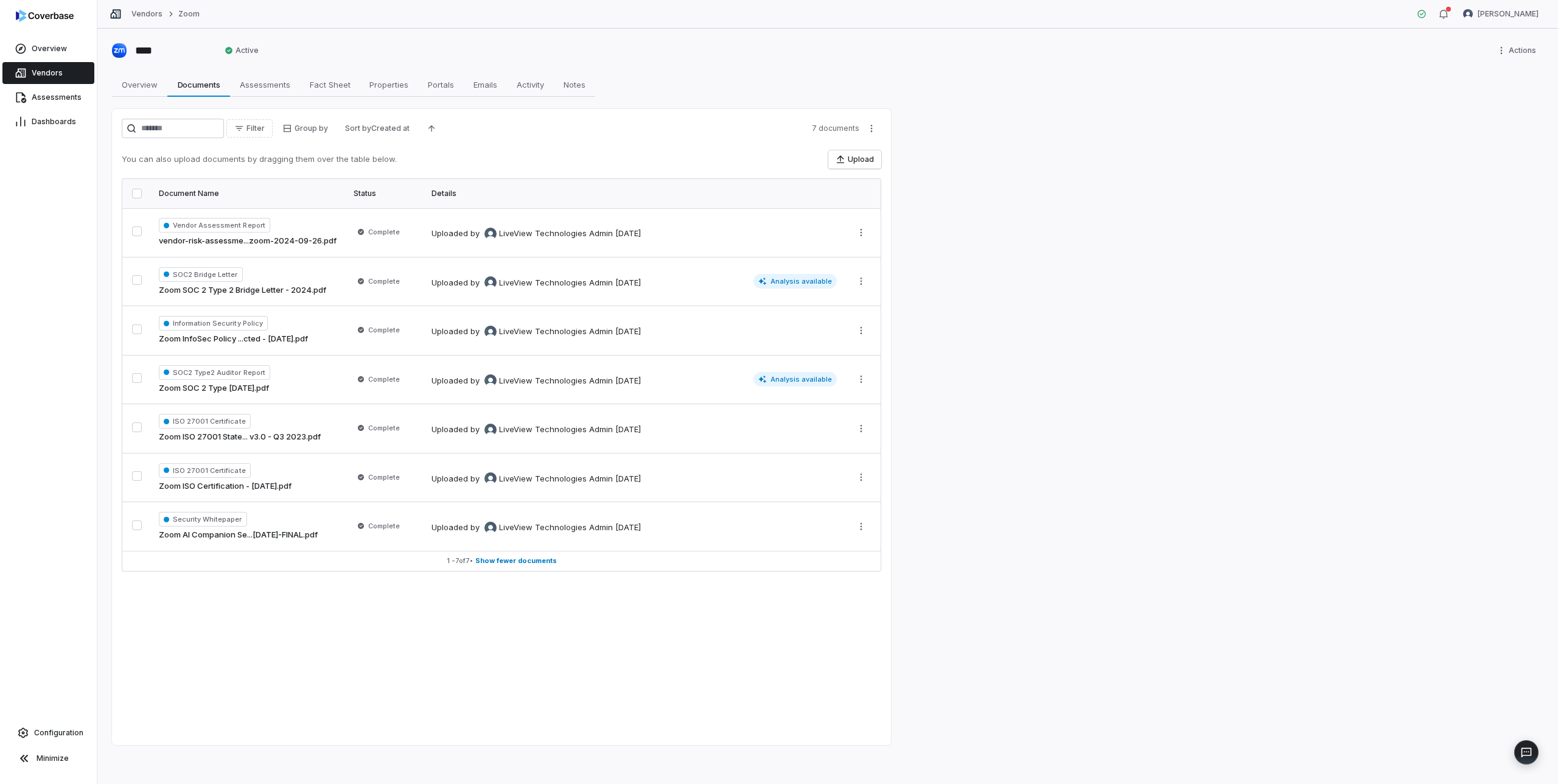
click at [134, 194] on button "button" at bounding box center [137, 193] width 9 height 9
click at [874, 128] on html "Overview Vendors Assessments Dashboards Configuration Minimize Vendors Zoom Mik…" at bounding box center [779, 392] width 1558 height 784
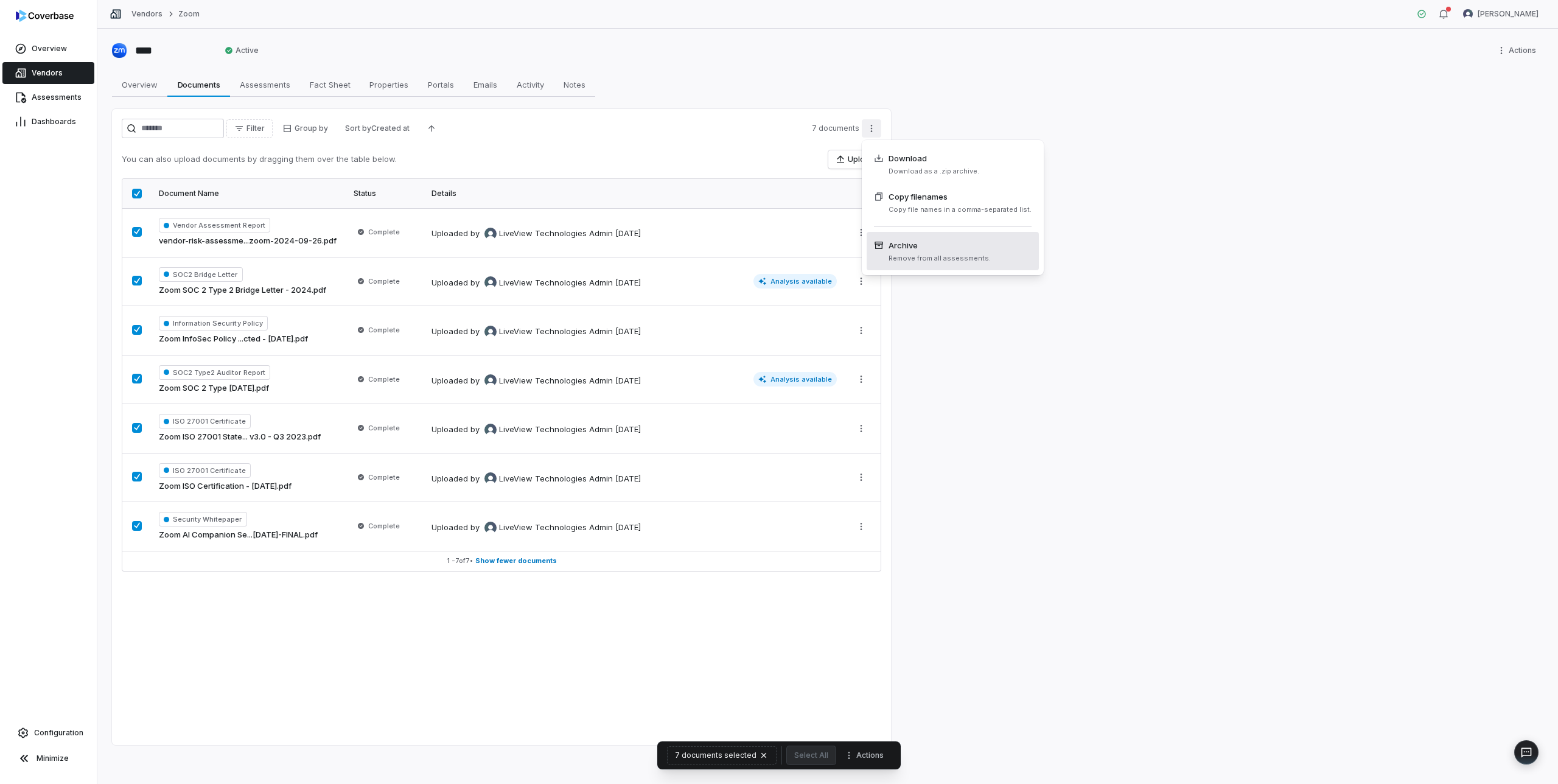
click at [916, 255] on span "Remove from all assessments." at bounding box center [940, 259] width 102 height 9
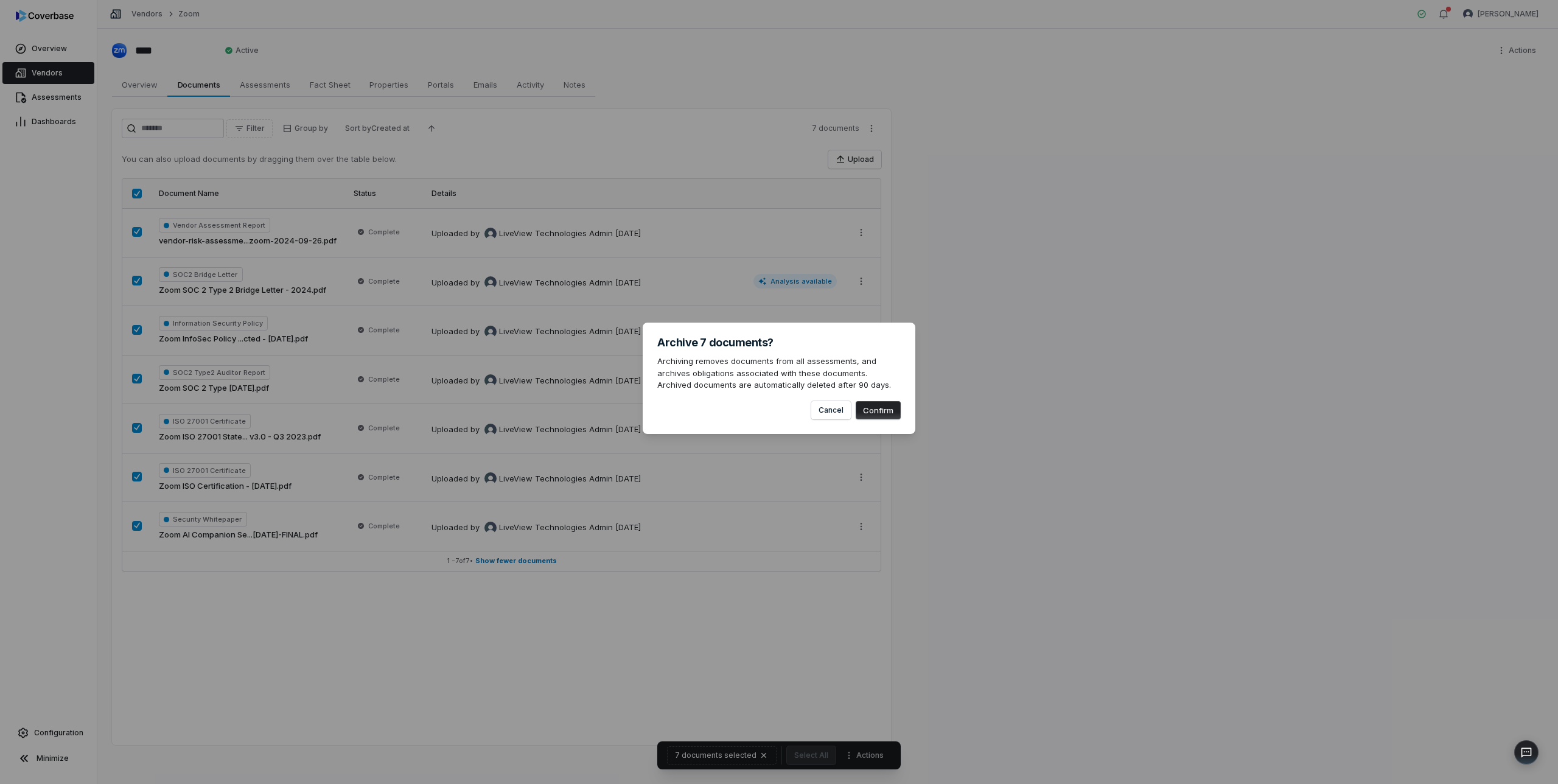
click at [885, 408] on button "Confirm" at bounding box center [878, 410] width 45 height 18
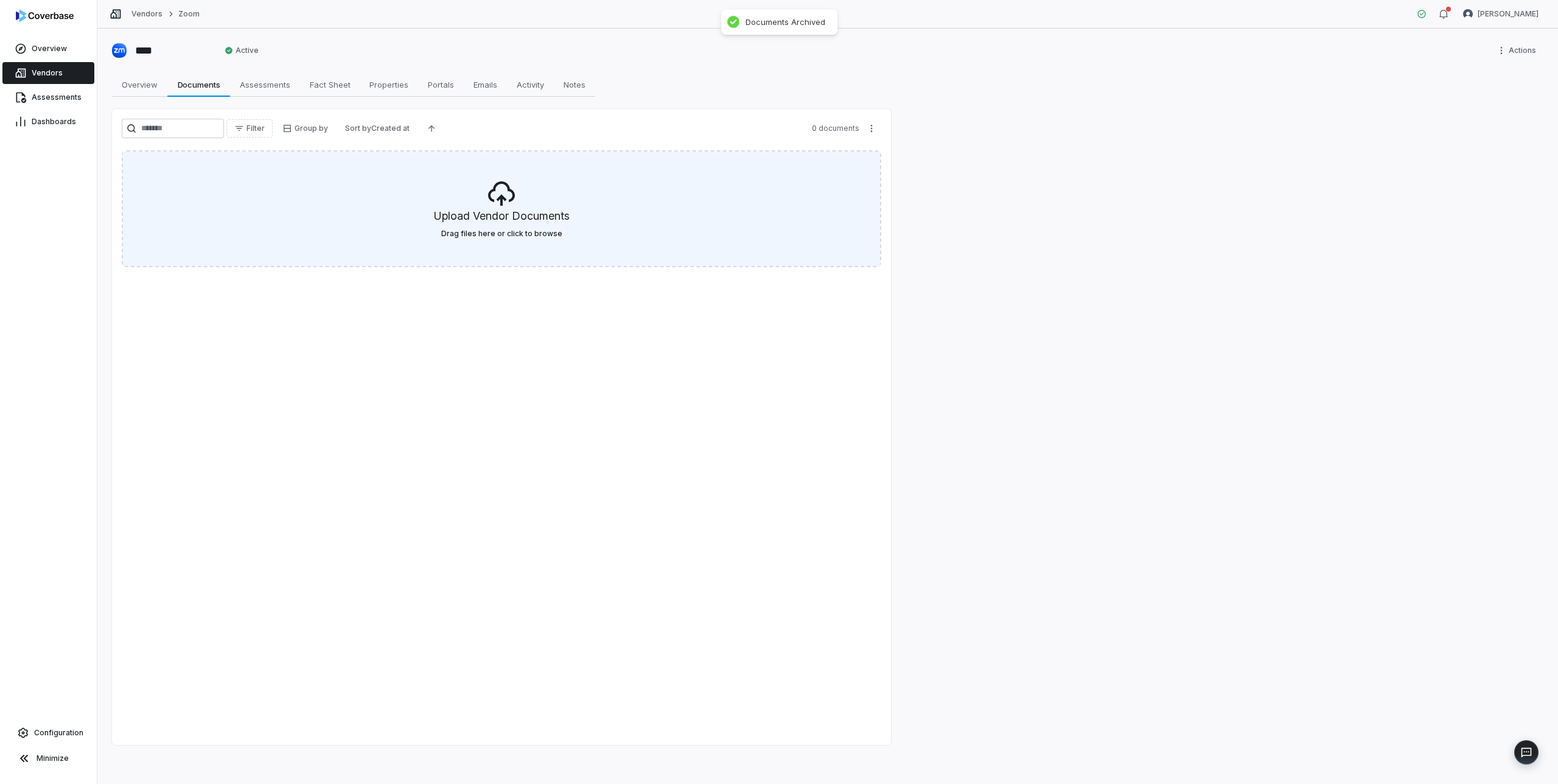
click at [511, 208] on h5 "Upload Vendor Documents" at bounding box center [502, 218] width 136 height 21
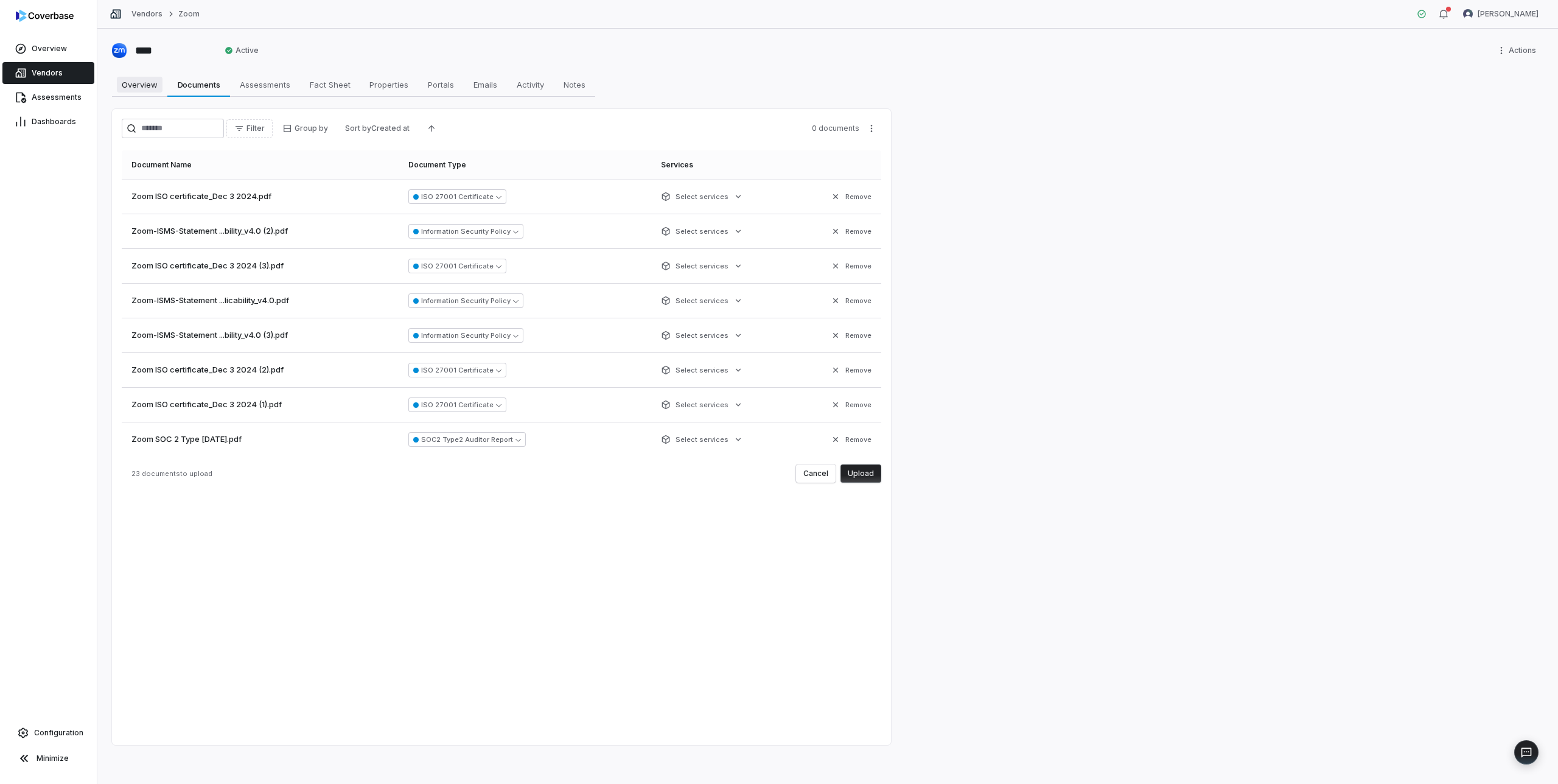
click at [146, 83] on span "Overview" at bounding box center [140, 84] width 46 height 16
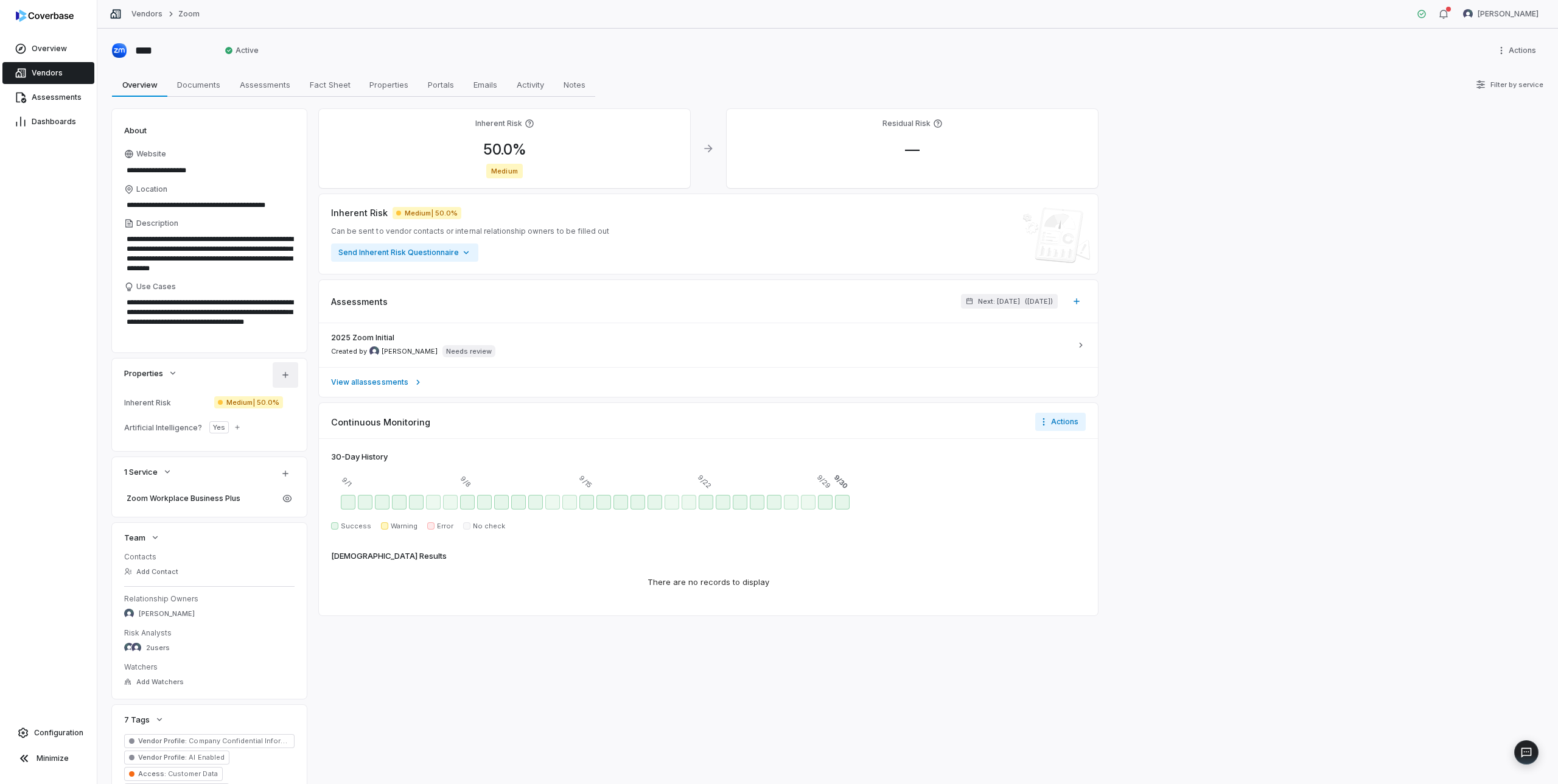
click at [282, 376] on html "**********" at bounding box center [779, 392] width 1558 height 784
click at [188, 378] on html "**********" at bounding box center [779, 392] width 1558 height 784
click at [174, 371] on icon "button" at bounding box center [173, 373] width 9 height 9
click at [269, 88] on span "Assessments" at bounding box center [265, 84] width 60 height 16
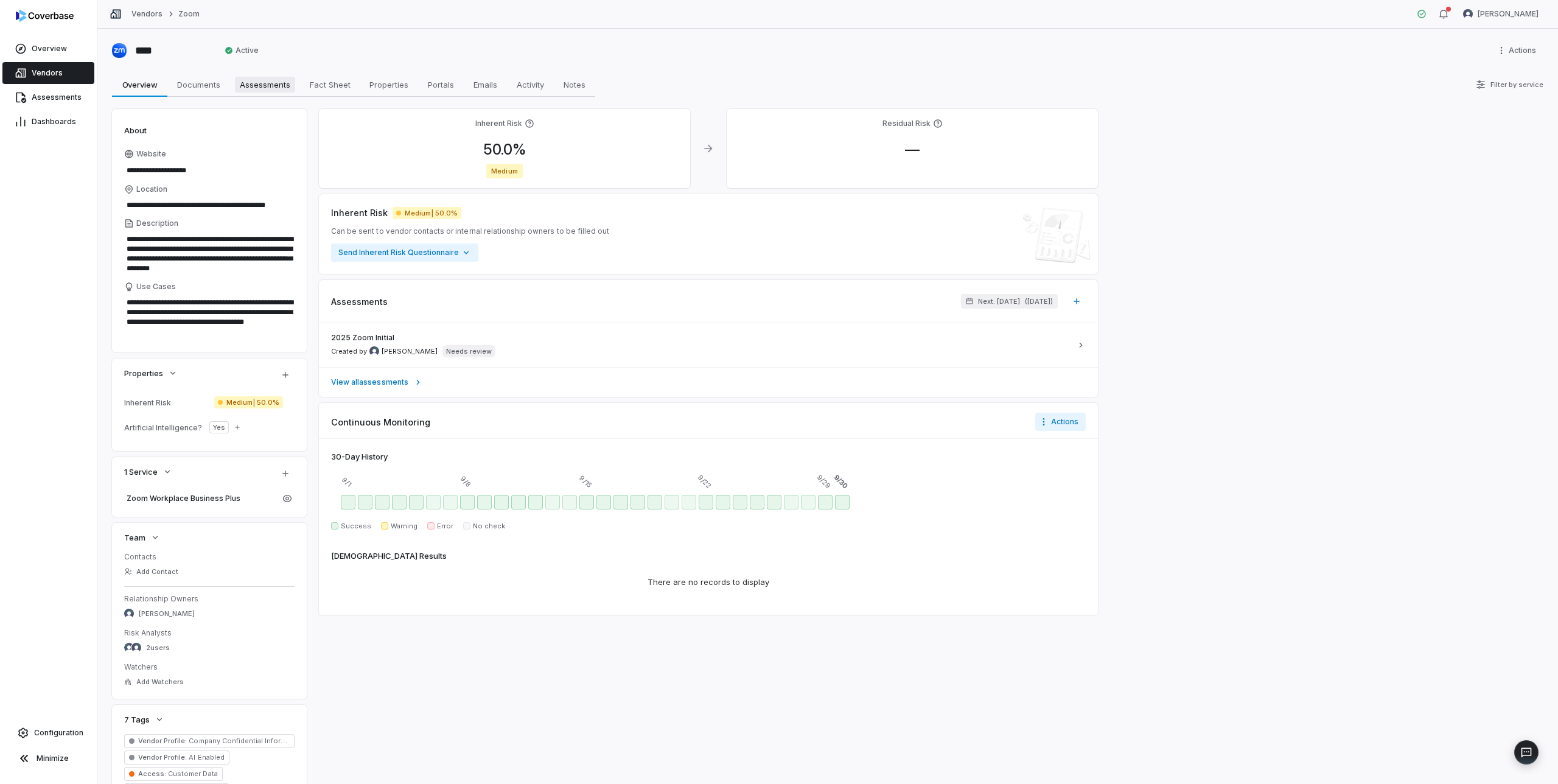
type textarea "*"
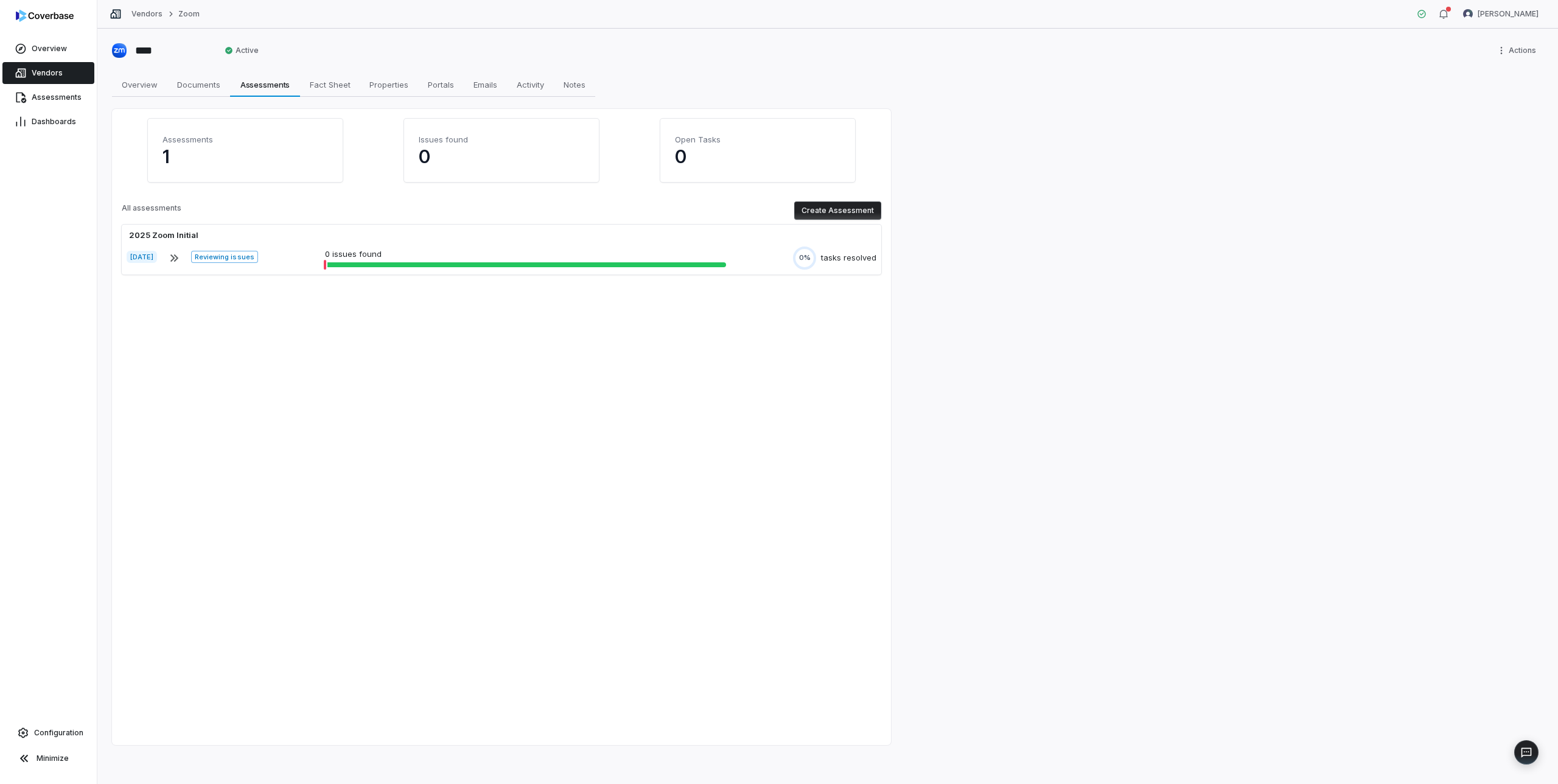
click at [822, 208] on button "Create Assessment" at bounding box center [837, 210] width 87 height 18
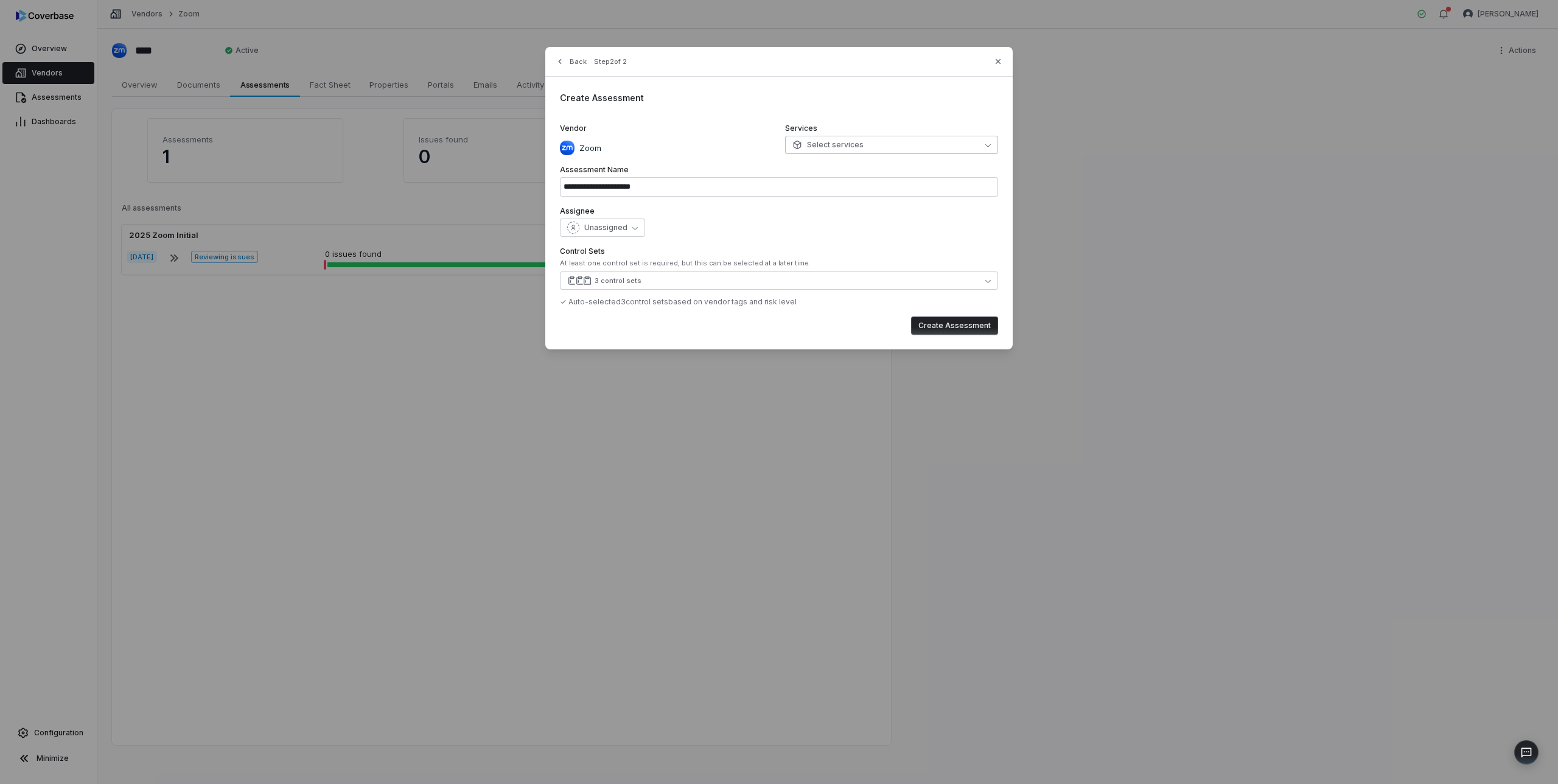
click at [816, 149] on span "Select services" at bounding box center [828, 145] width 71 height 9
type input "**********"
click at [696, 137] on div "Zoom" at bounding box center [666, 145] width 213 height 20
click at [621, 224] on span "Unassigned" at bounding box center [606, 228] width 43 height 9
type input "**"
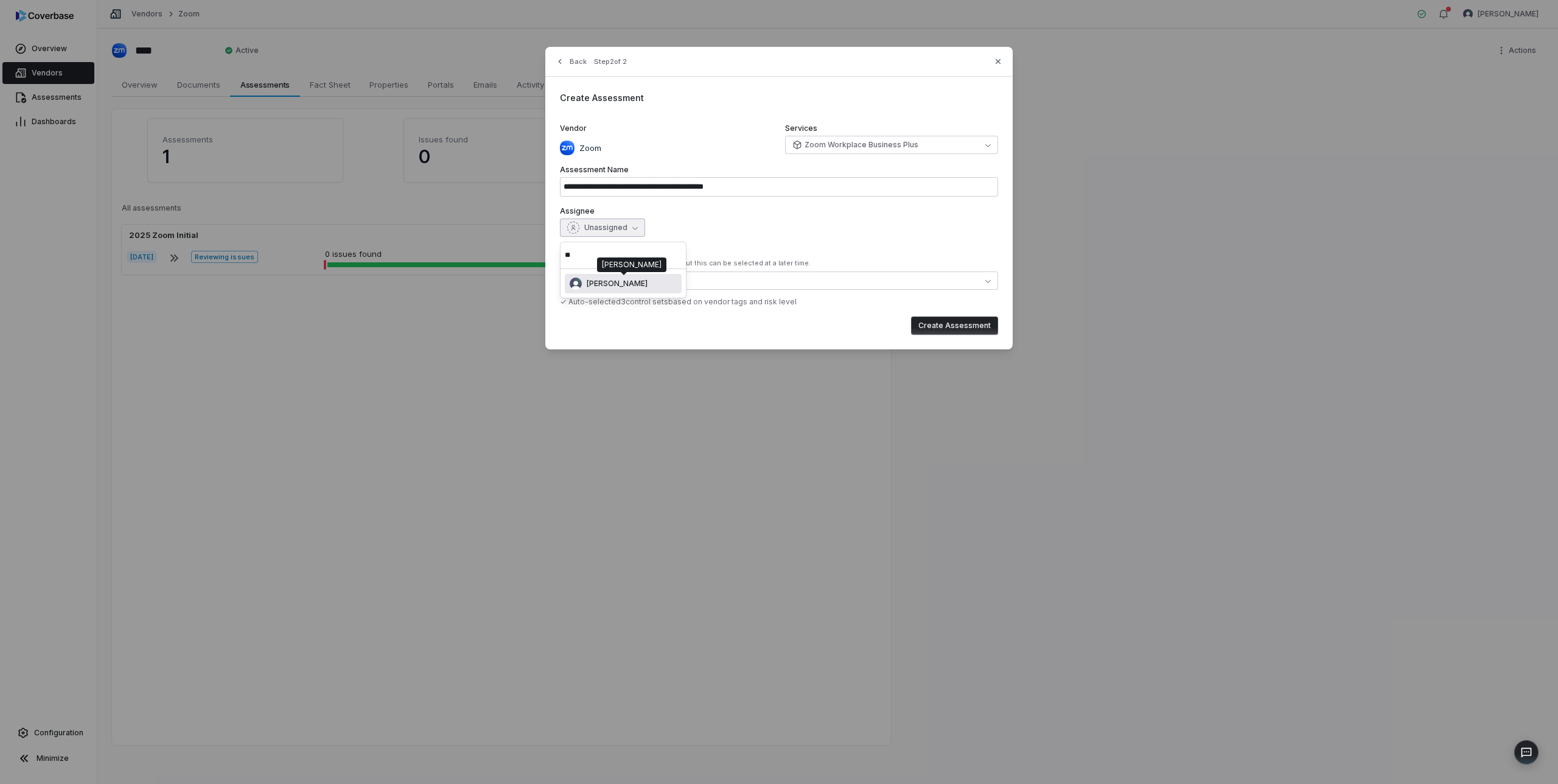
click at [621, 282] on span "[PERSON_NAME]" at bounding box center [617, 283] width 61 height 9
click at [771, 232] on div "[PERSON_NAME]" at bounding box center [779, 227] width 438 height 18
click at [662, 278] on button "3 control sets" at bounding box center [779, 280] width 438 height 18
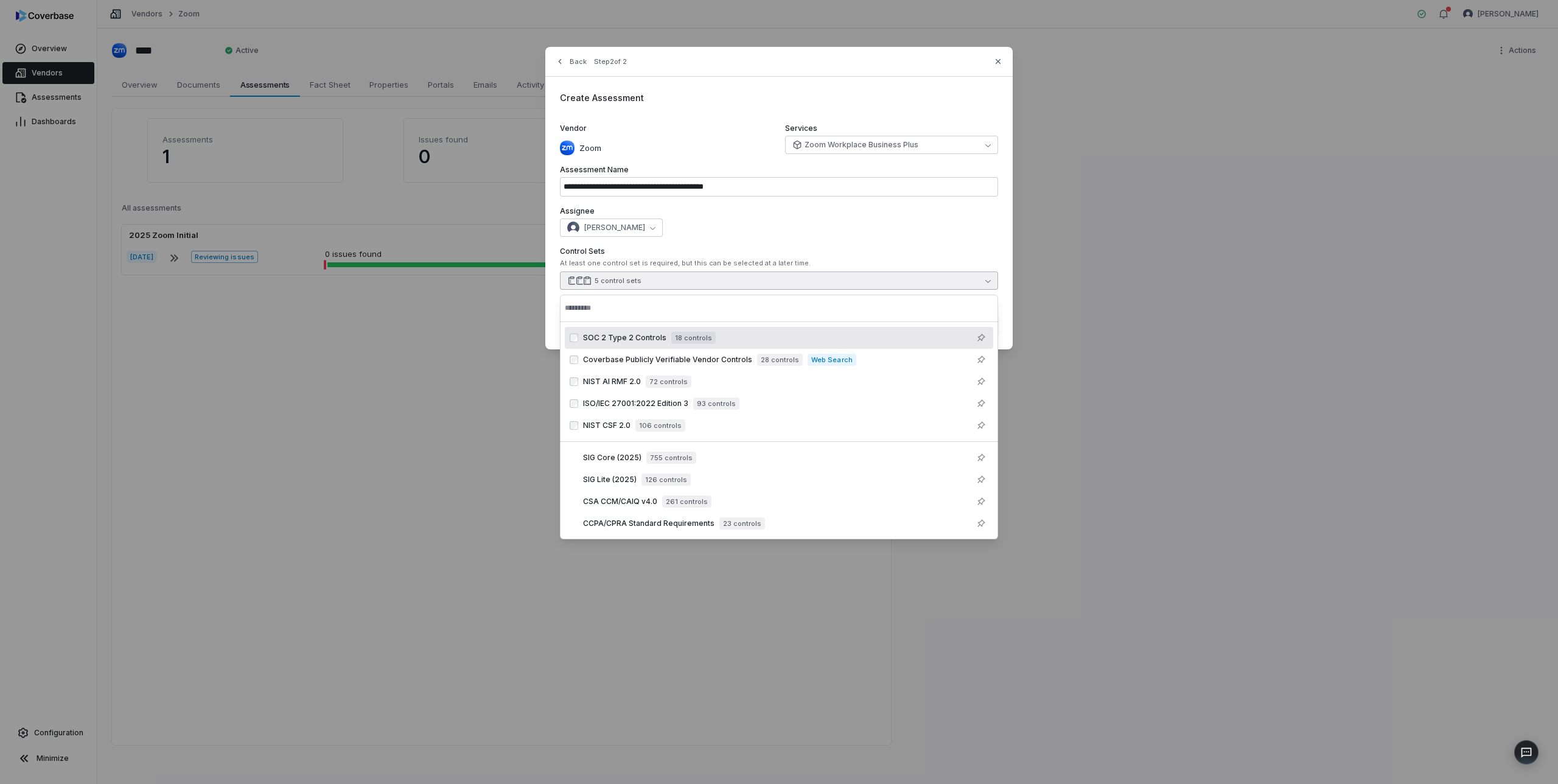
click at [763, 245] on div "**********" at bounding box center [779, 198] width 468 height 303
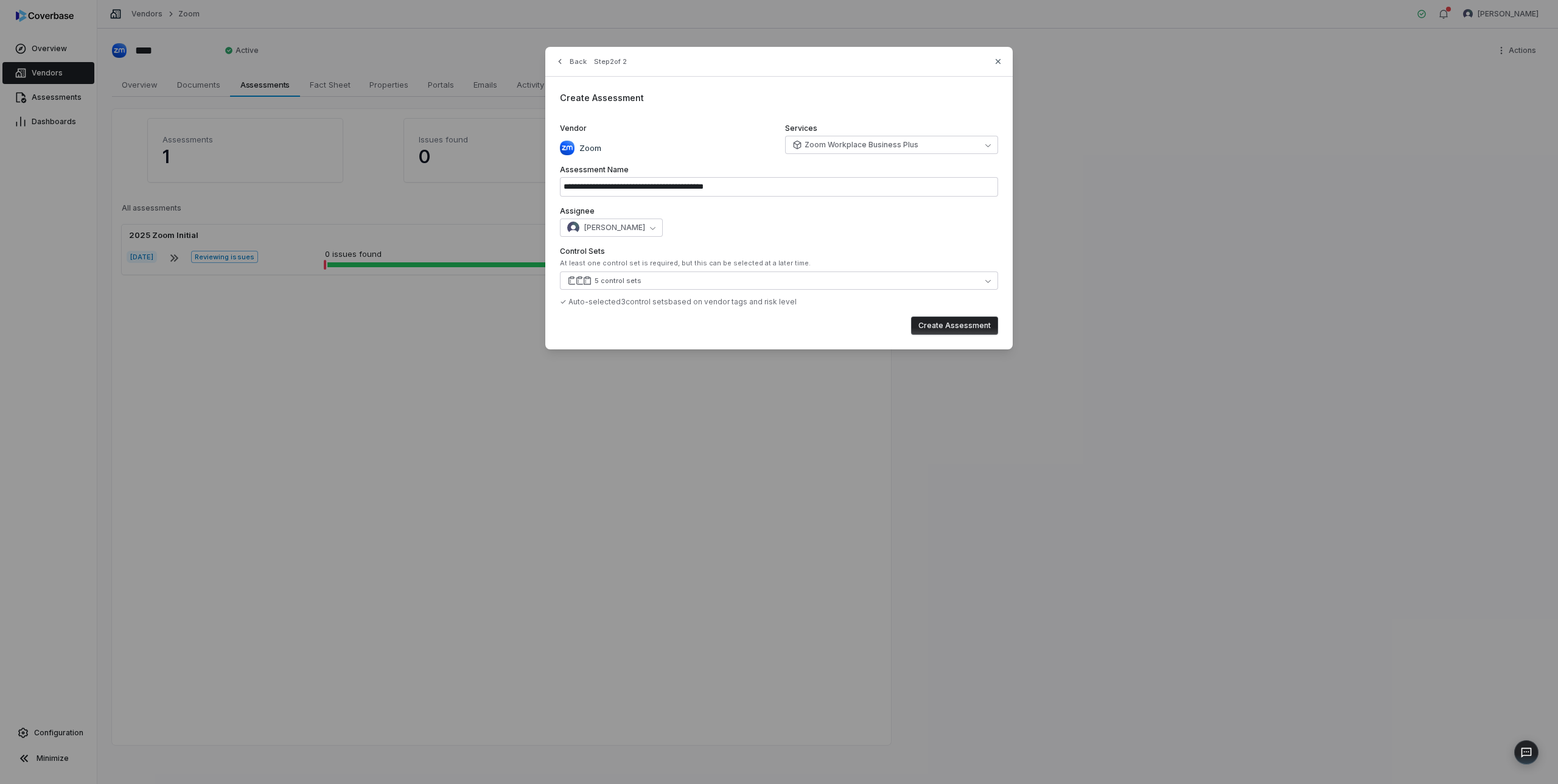
click at [963, 329] on button "Create Assessment" at bounding box center [954, 325] width 87 height 18
type input "**********"
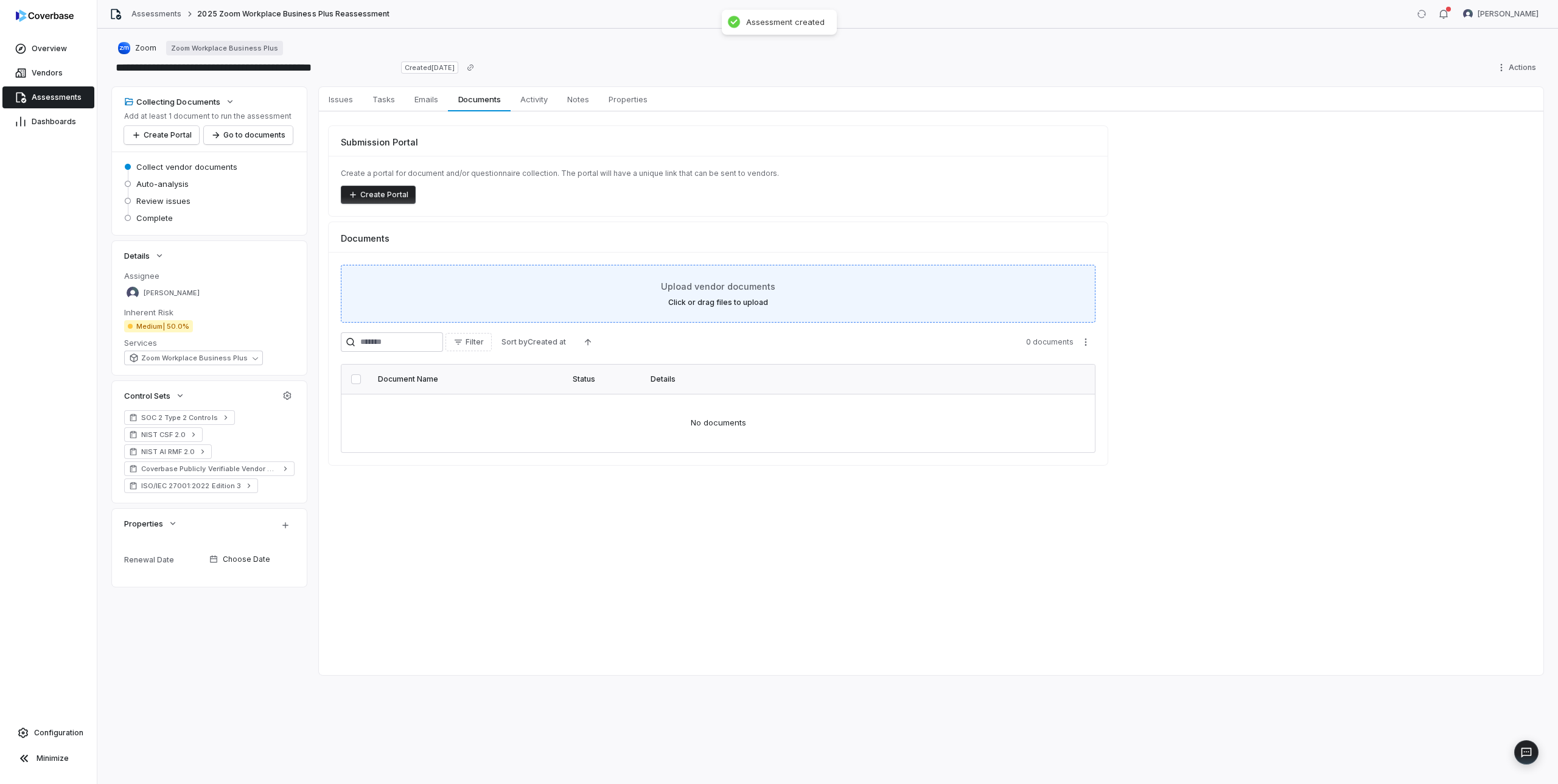
click at [706, 291] on span "Upload vendor documents" at bounding box center [718, 286] width 114 height 13
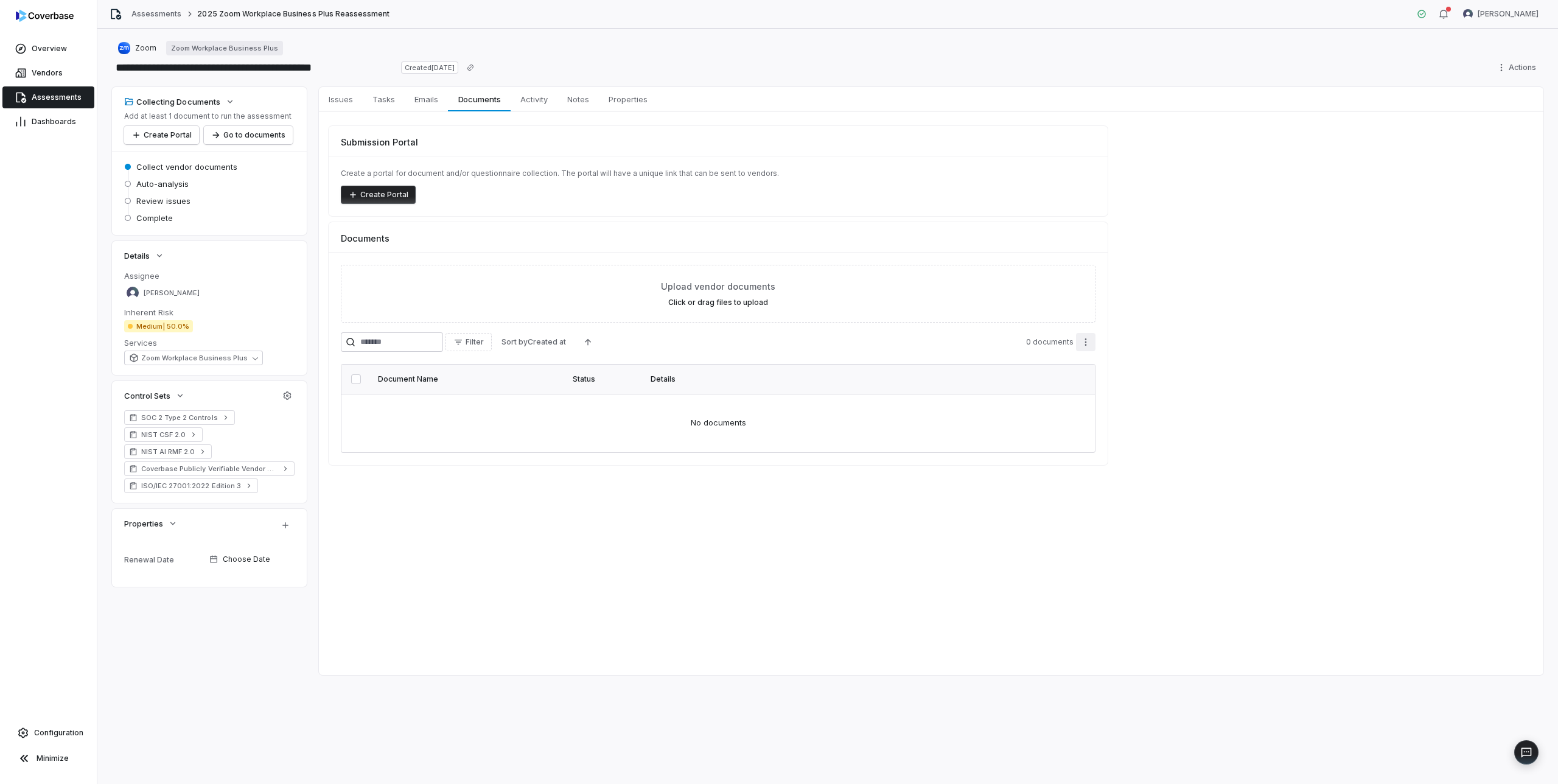
click at [1086, 342] on html "**********" at bounding box center [779, 392] width 1558 height 784
click at [814, 224] on html "**********" at bounding box center [779, 392] width 1558 height 784
click at [143, 48] on span "Zoom" at bounding box center [146, 48] width 22 height 9
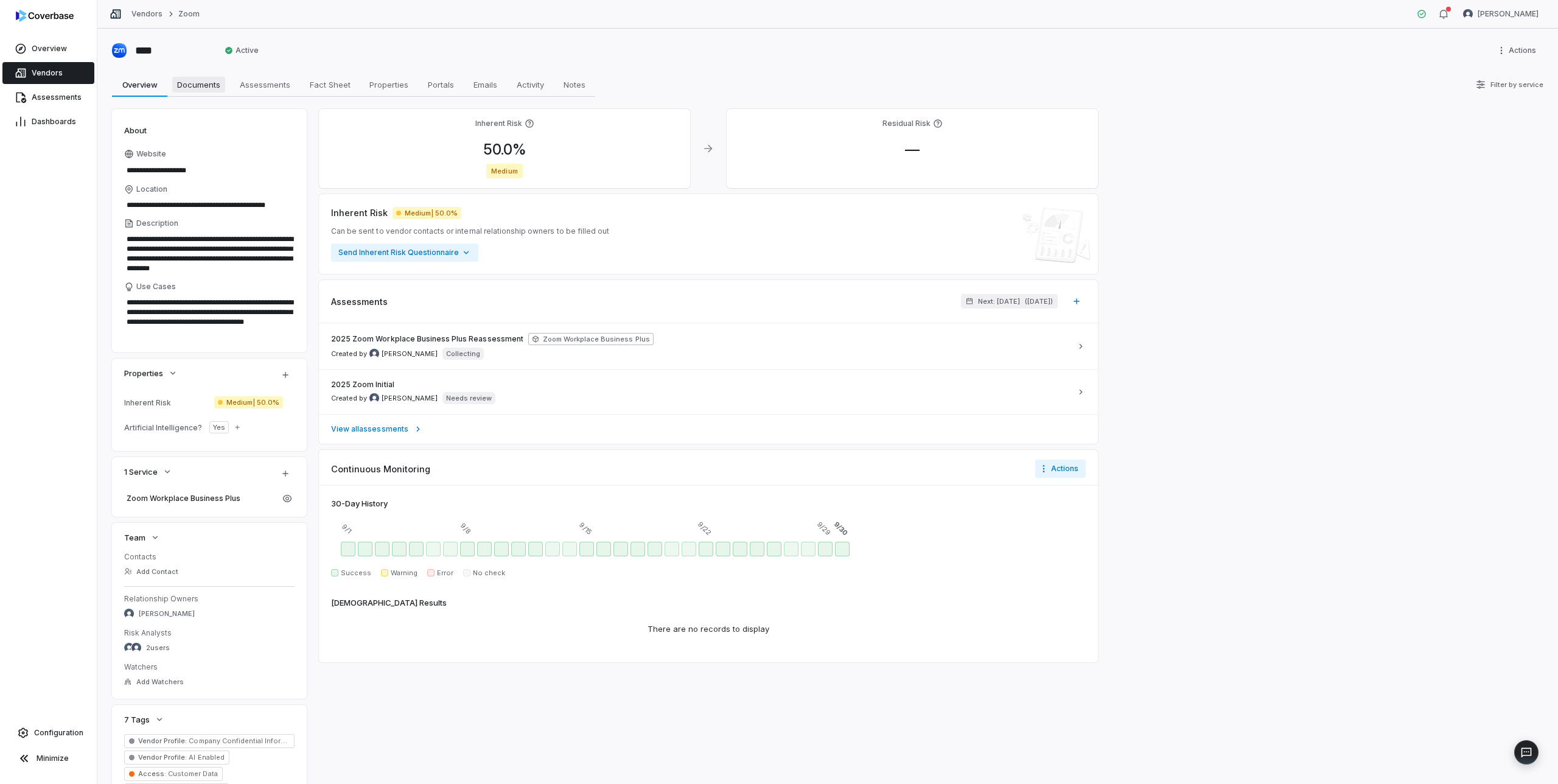
click at [201, 84] on span "Documents" at bounding box center [199, 84] width 53 height 16
type textarea "*"
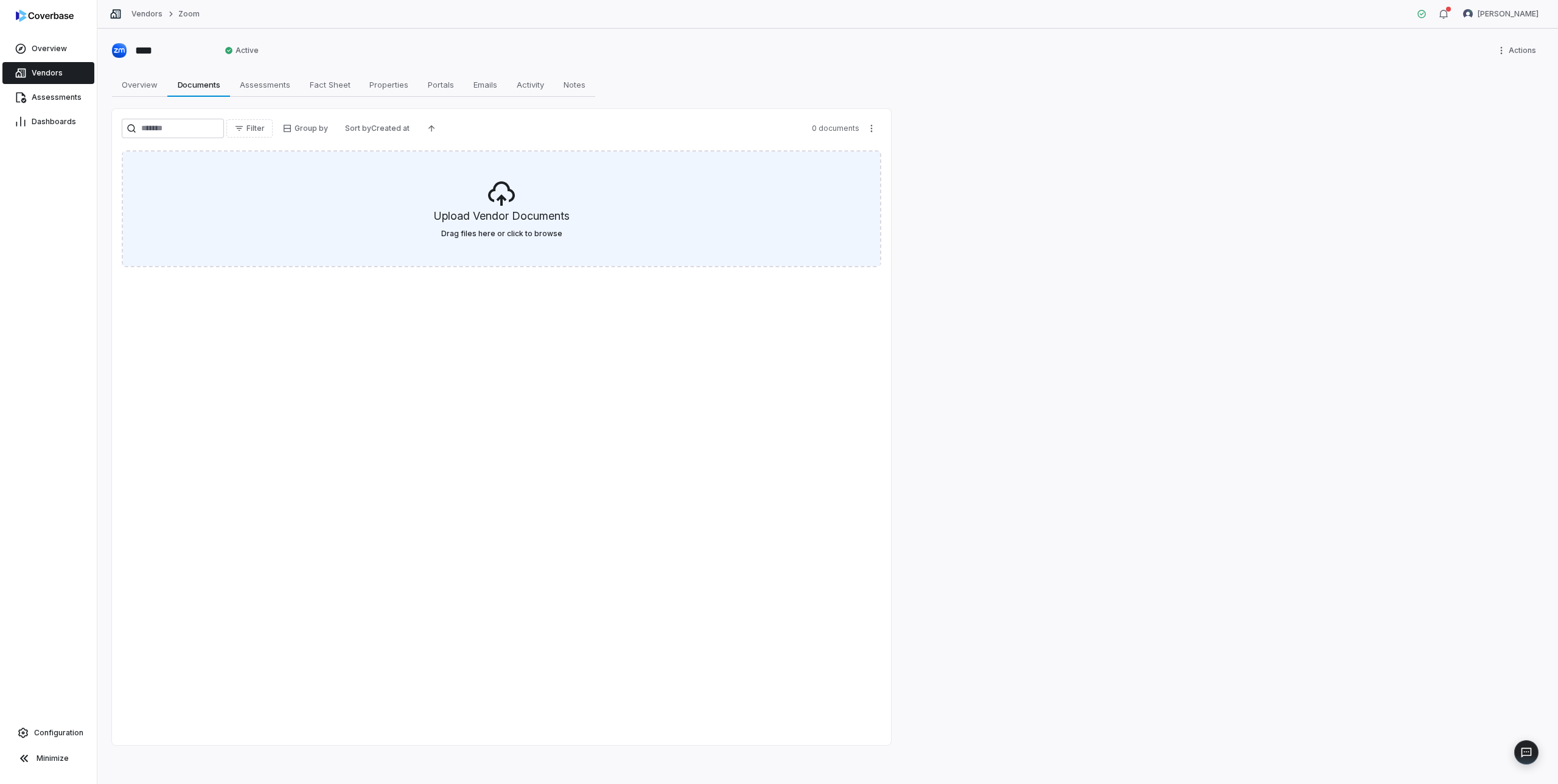
click at [505, 208] on h5 "Upload Vendor Documents" at bounding box center [502, 218] width 136 height 21
click at [500, 208] on h5 "Upload Vendor Documents" at bounding box center [502, 218] width 136 height 21
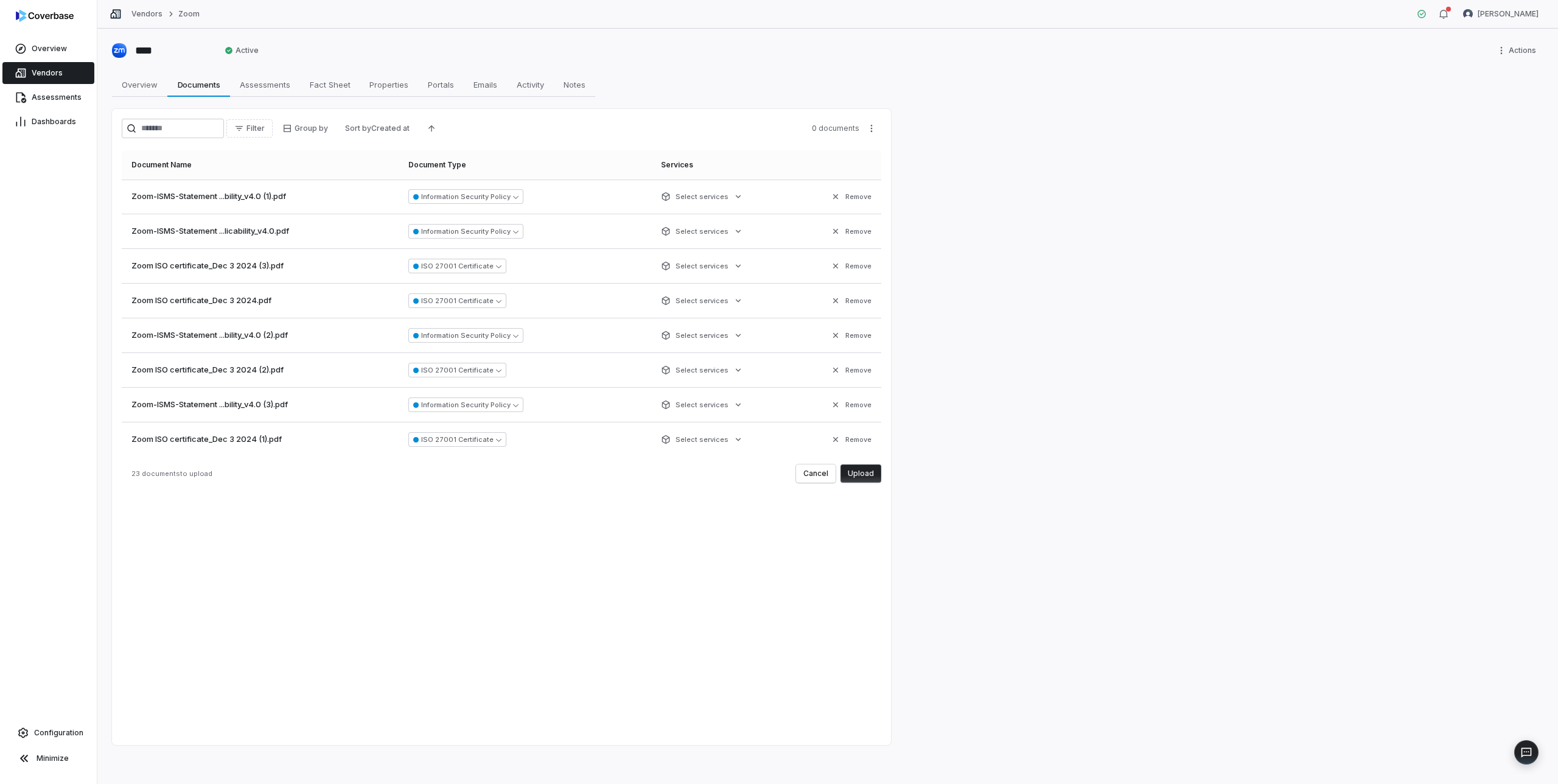
click at [867, 474] on button "Upload" at bounding box center [861, 473] width 41 height 18
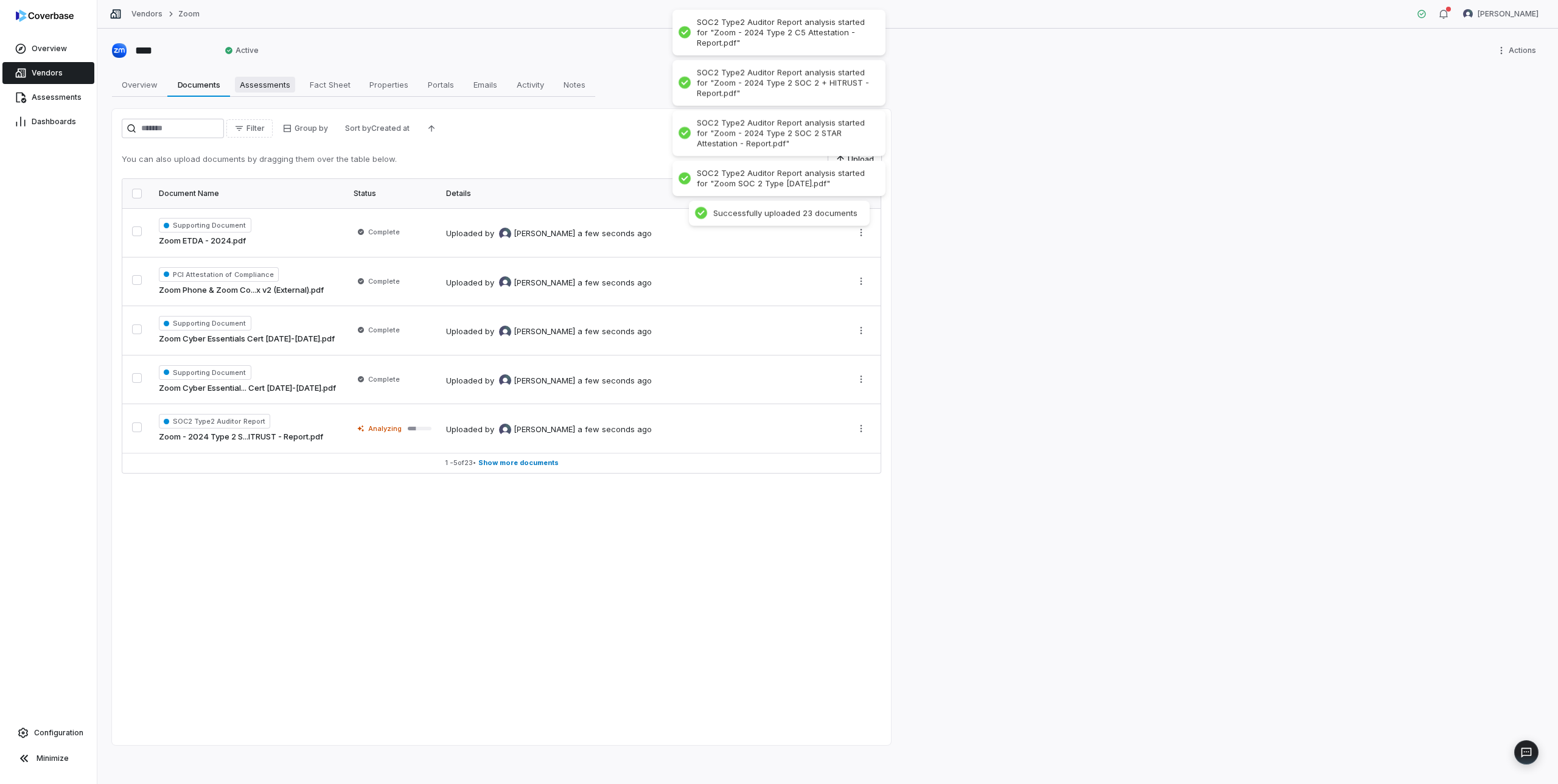
click at [253, 78] on span "Assessments" at bounding box center [265, 84] width 60 height 16
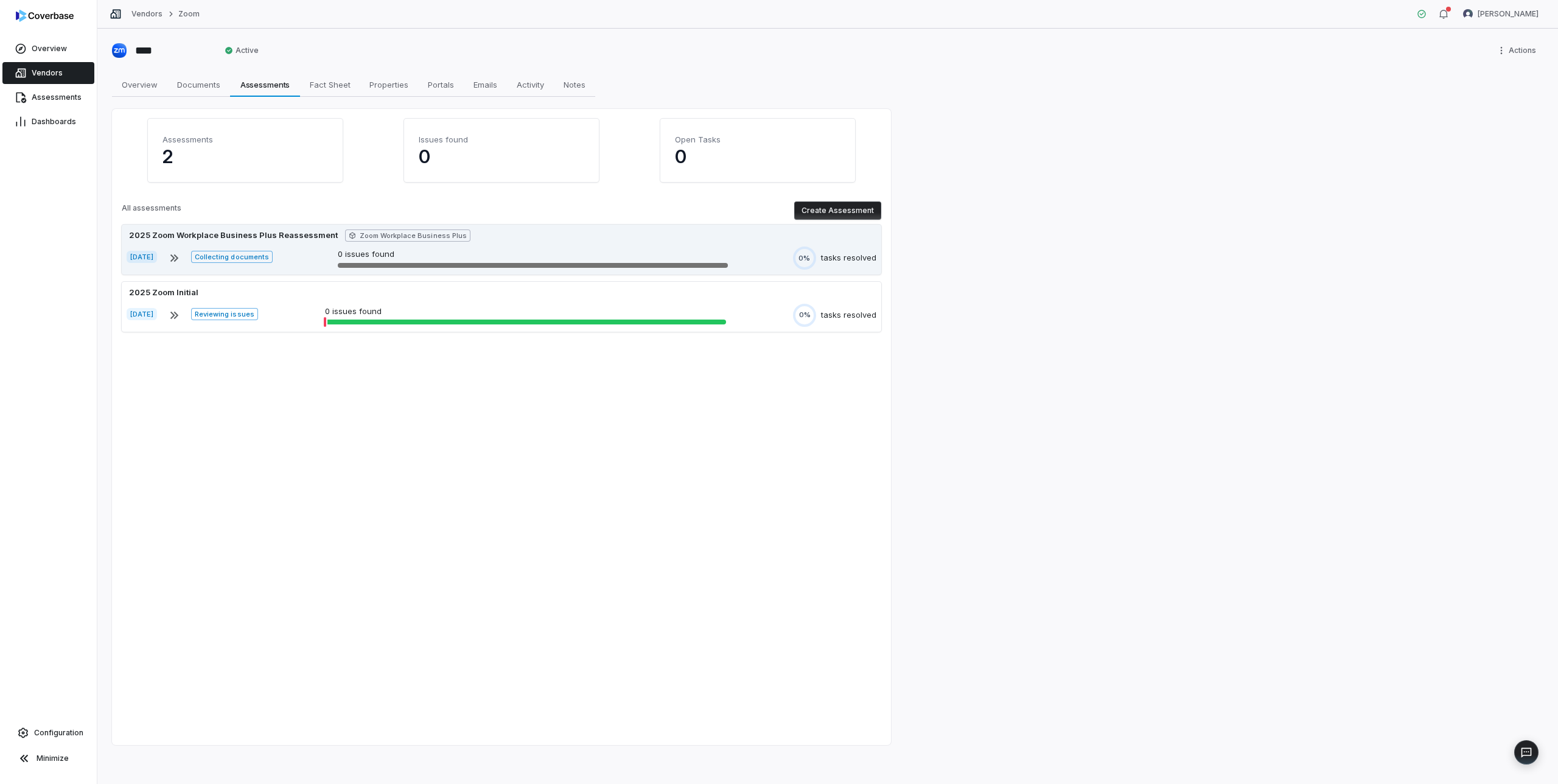
click at [577, 239] on div "2025 Zoom Workplace Business Plus Reassessment Zoom Workplace Business Plus" at bounding box center [502, 236] width 750 height 12
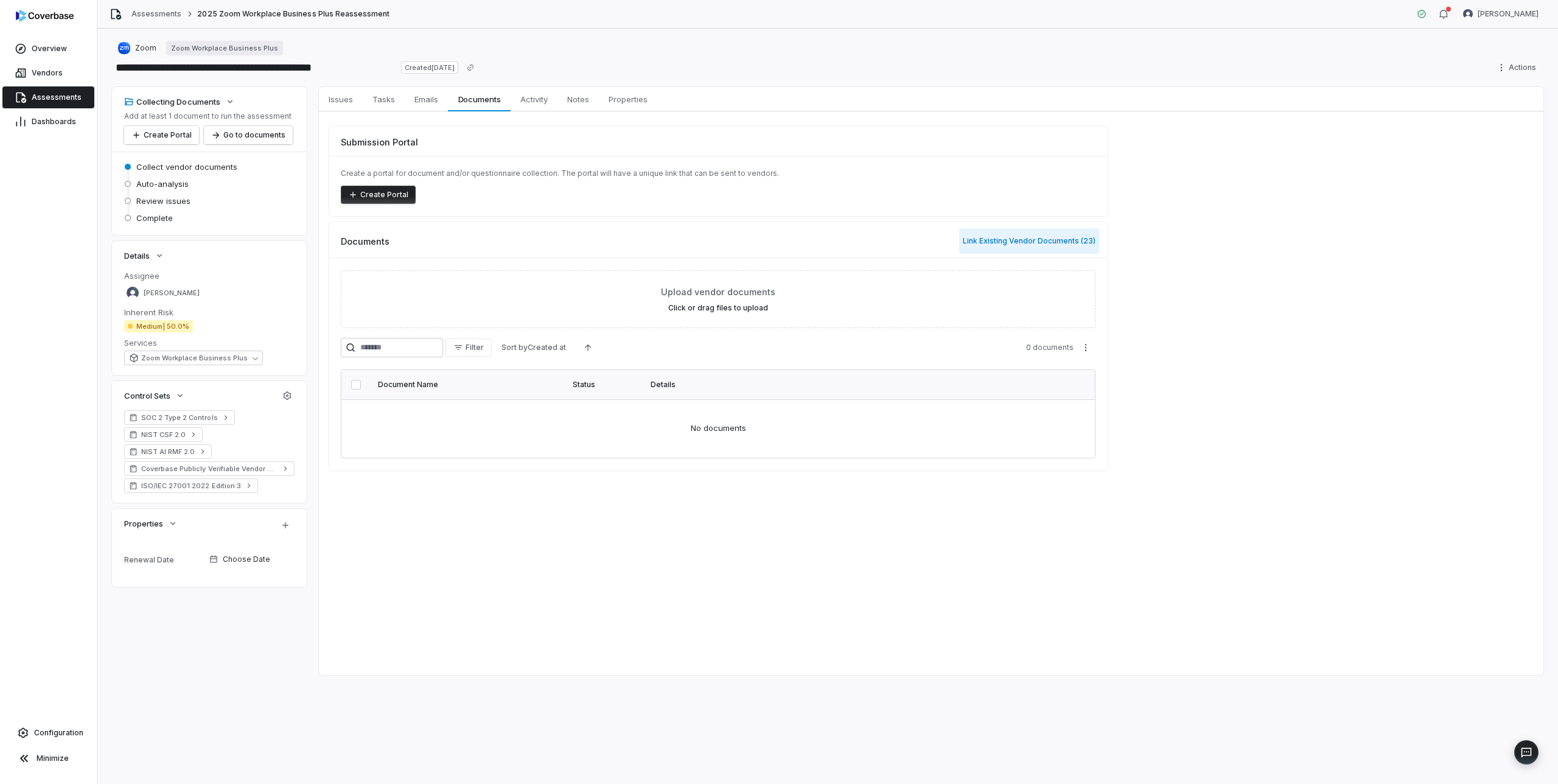
click at [1021, 237] on button "Link Existing Vendor Documents ( 23 )" at bounding box center [1029, 241] width 140 height 26
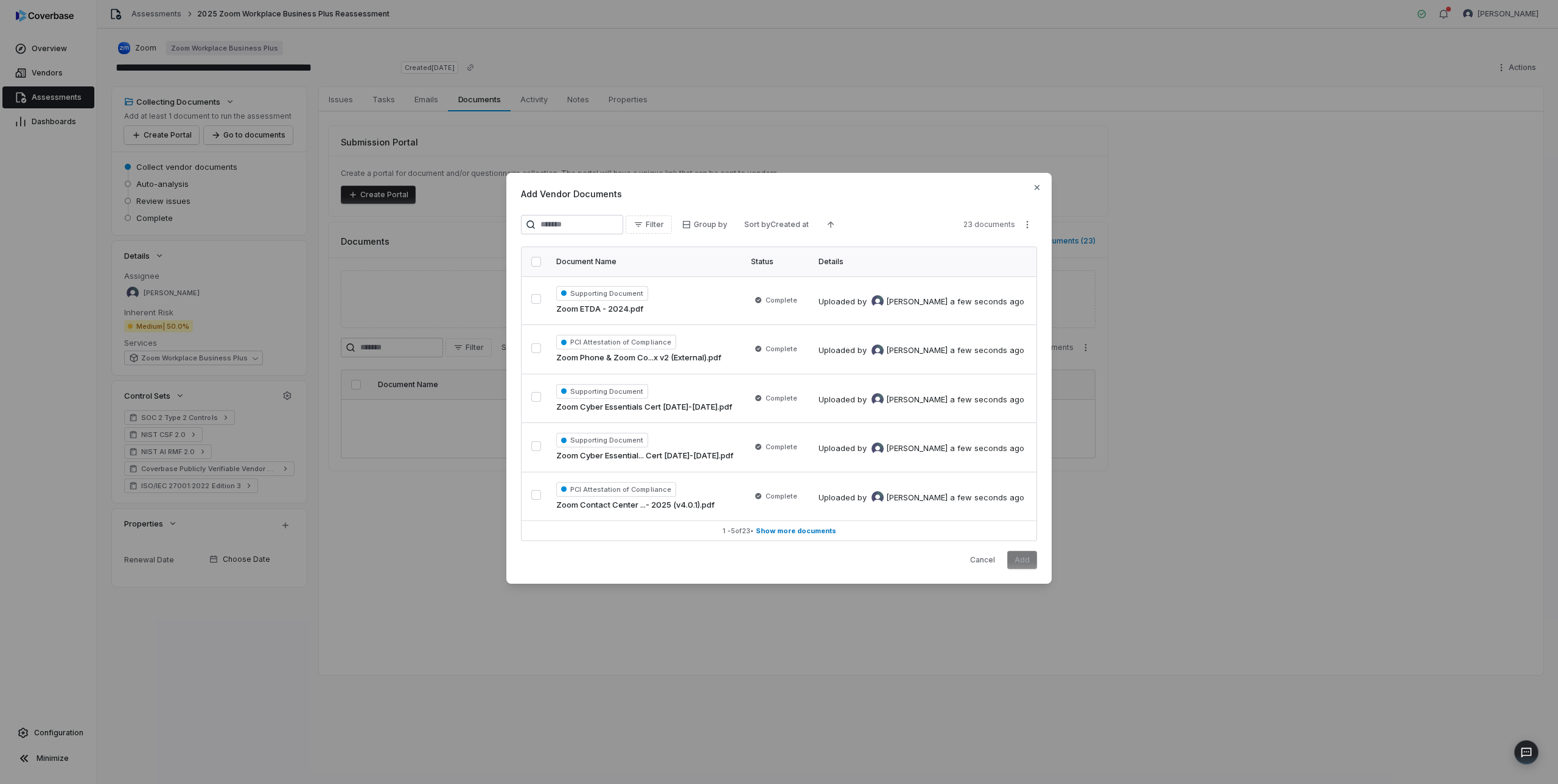
click at [535, 260] on button "button" at bounding box center [536, 262] width 9 height 9
click at [1019, 554] on button "Add" at bounding box center [1022, 560] width 30 height 18
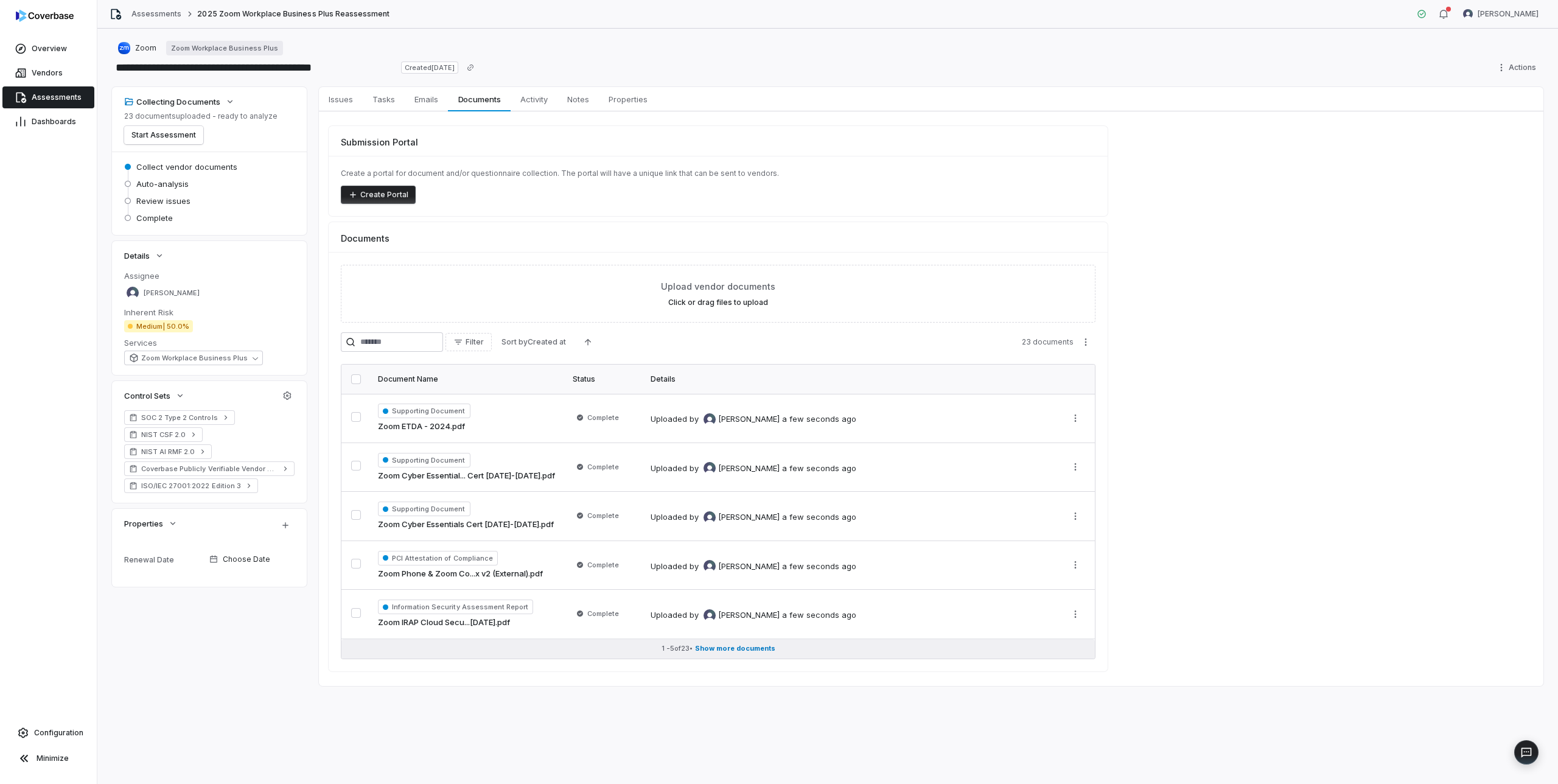
click at [742, 646] on span "Show more documents" at bounding box center [735, 649] width 80 height 9
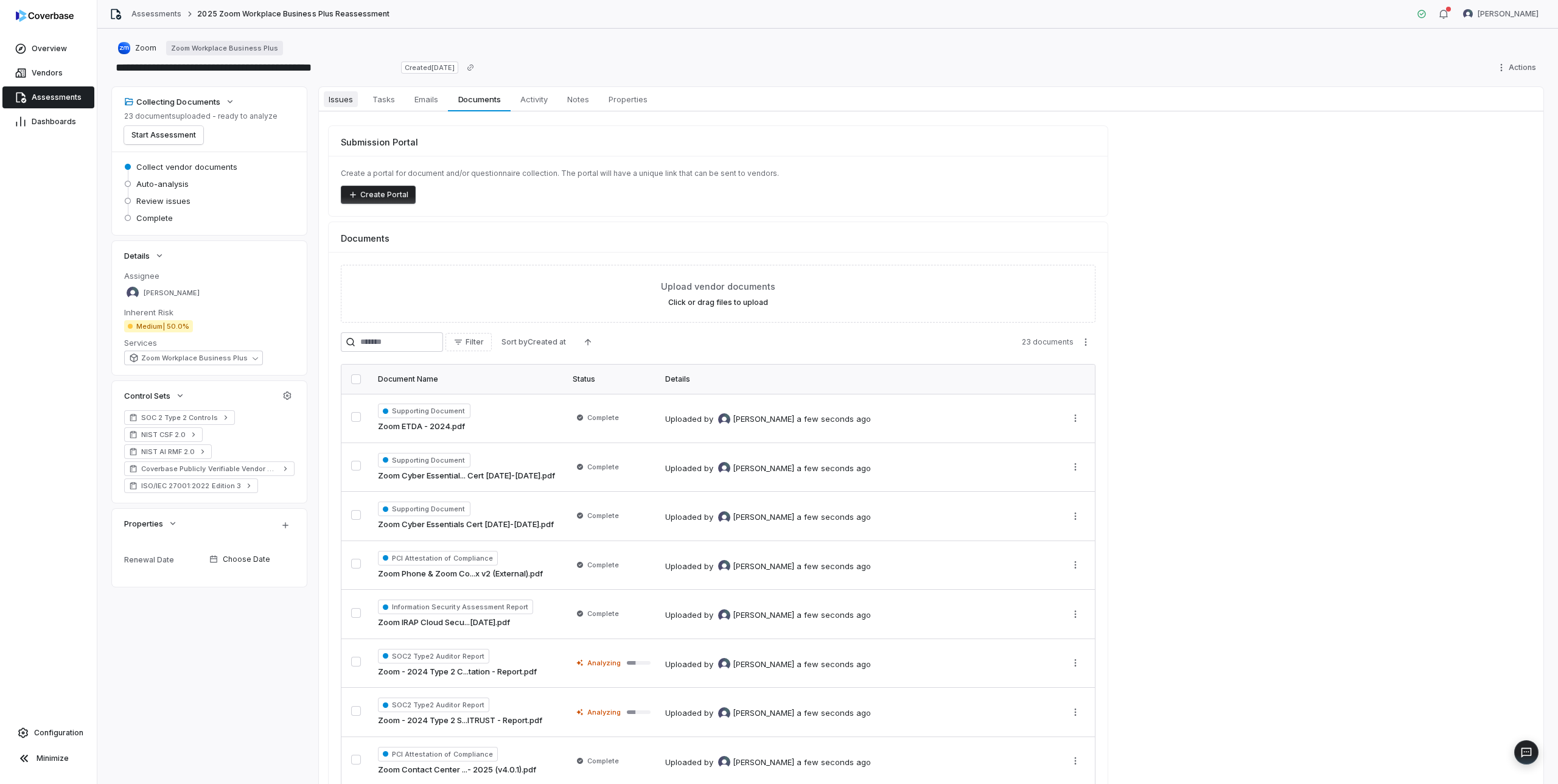
click at [341, 100] on span "Issues" at bounding box center [341, 99] width 34 height 16
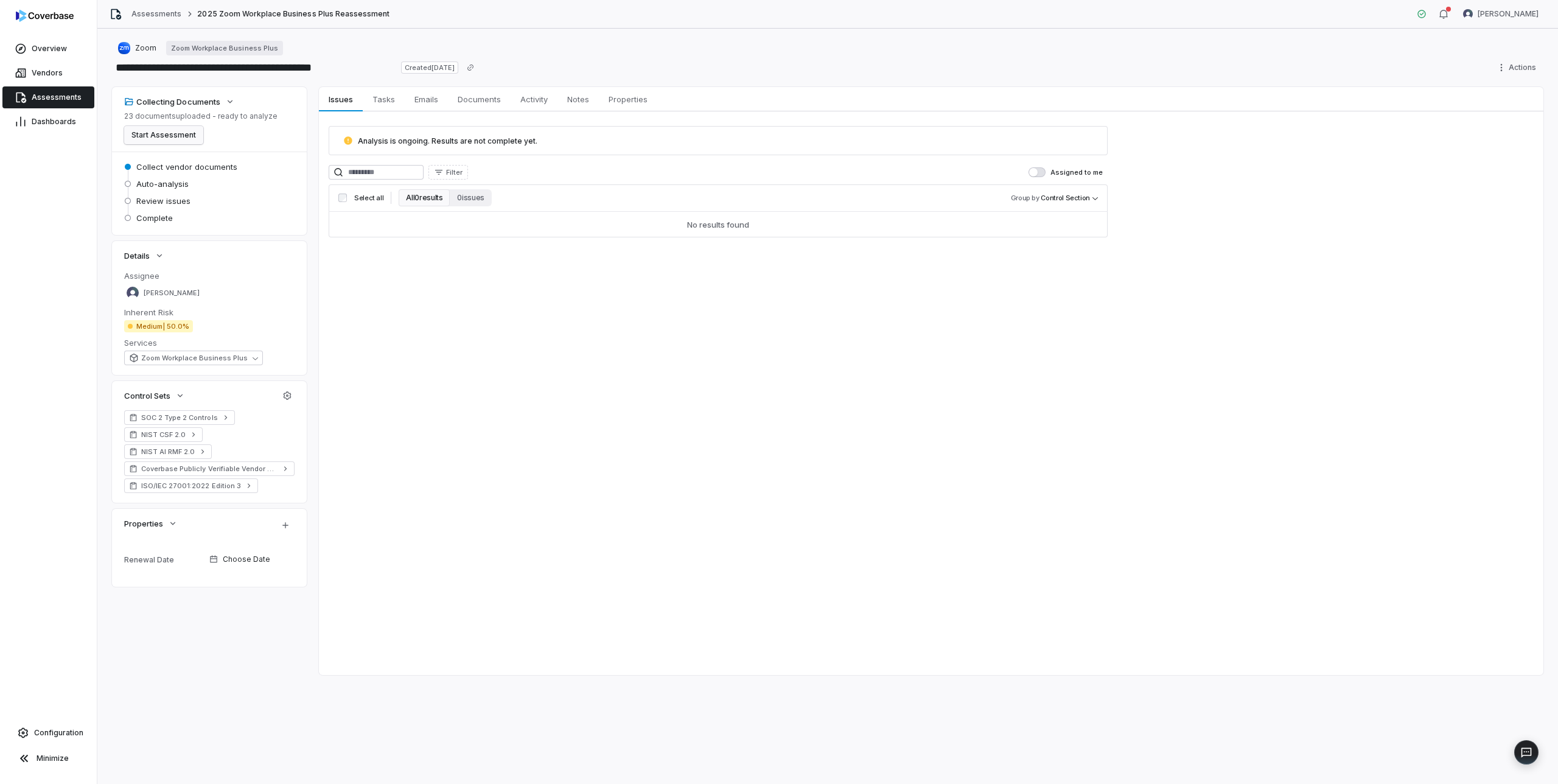
click at [166, 134] on button "Start Assessment" at bounding box center [164, 134] width 79 height 18
click at [147, 560] on div "Renewal Date" at bounding box center [164, 560] width 80 height 9
click at [167, 553] on td "Renewal Date" at bounding box center [167, 545] width 85 height 28
click at [150, 543] on div "Renewal Date" at bounding box center [164, 547] width 80 height 9
click at [137, 545] on div "Renewal Date" at bounding box center [164, 547] width 80 height 9
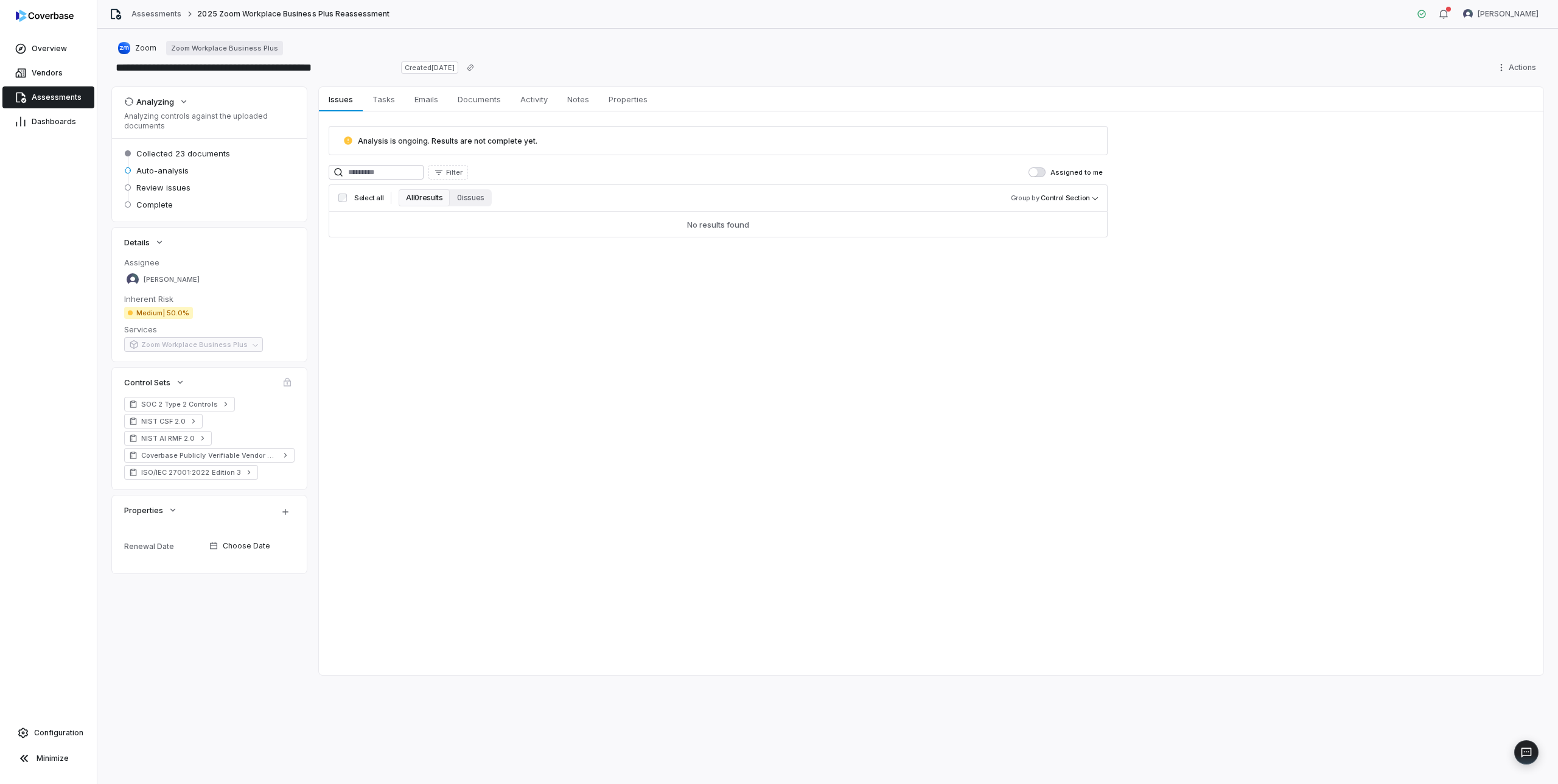
click at [137, 545] on div "Renewal Date" at bounding box center [164, 547] width 80 height 9
click at [242, 545] on span "Choose Date" at bounding box center [247, 546] width 47 height 9
click at [251, 606] on div "Analyzing Analyzing controls against the uploaded documents Collected 23 docume…" at bounding box center [828, 381] width 1432 height 588
click at [247, 547] on span "Choose Date" at bounding box center [247, 546] width 47 height 9
click at [274, 472] on button "2" at bounding box center [274, 476] width 22 height 22
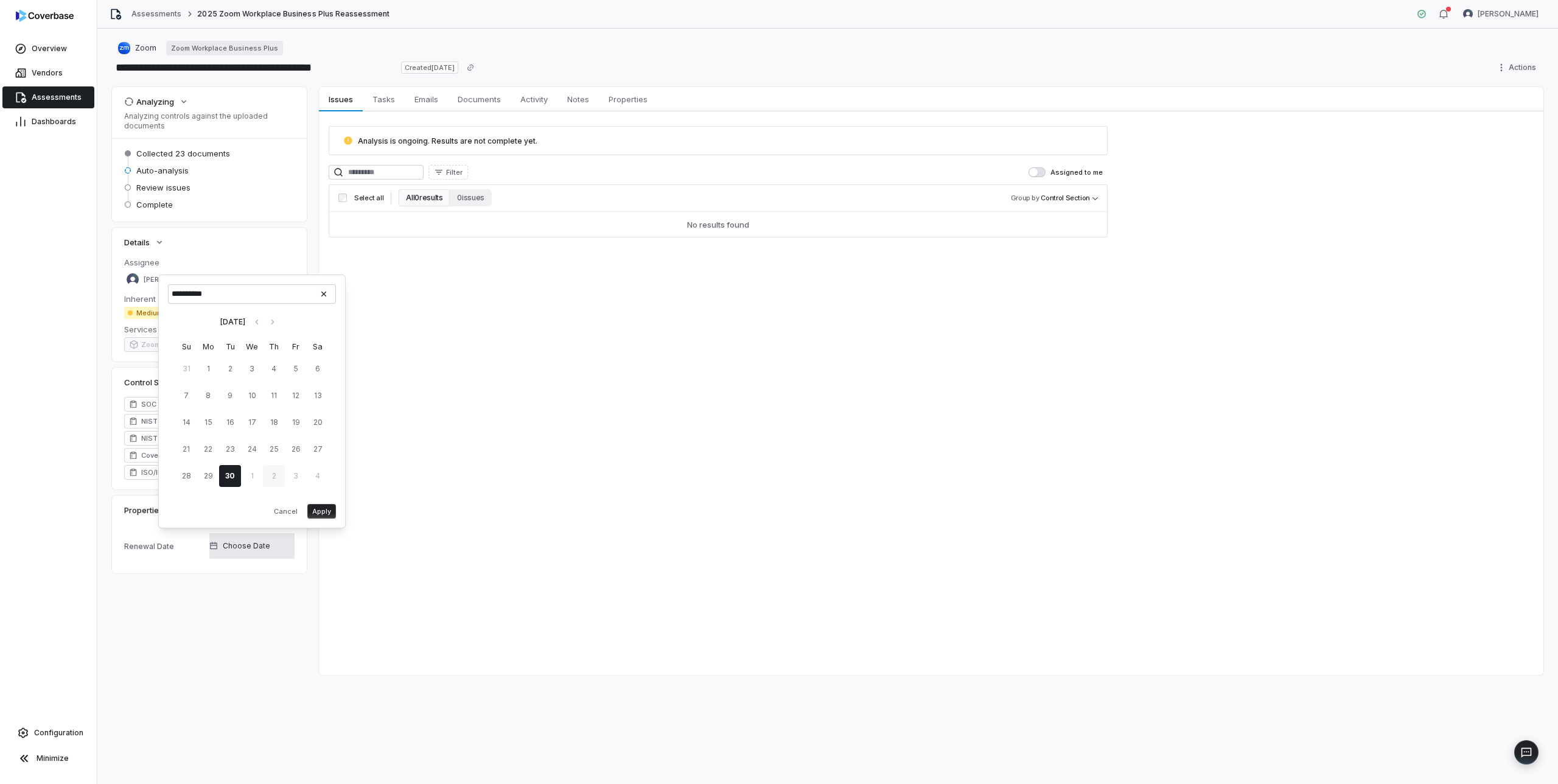
type input "**********"
click at [324, 512] on button "Apply" at bounding box center [322, 512] width 28 height 15
click at [260, 632] on div "Analyzing Analyzing controls against the uploaded documents Collected 23 docume…" at bounding box center [828, 381] width 1432 height 588
click at [468, 95] on span "Documents" at bounding box center [479, 99] width 53 height 16
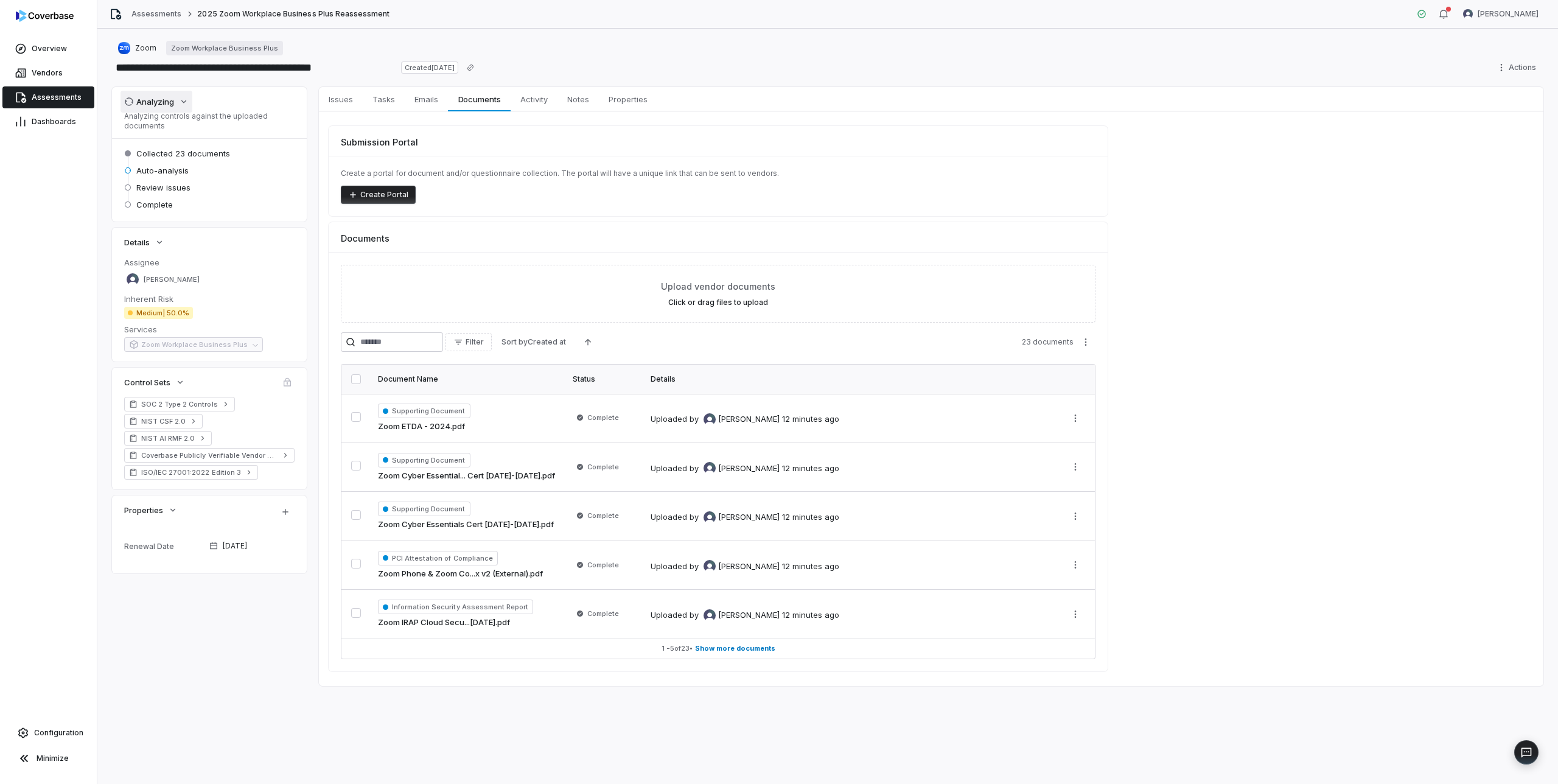
click at [182, 103] on icon "button" at bounding box center [184, 101] width 9 height 9
click at [351, 97] on span "Issues" at bounding box center [341, 99] width 34 height 16
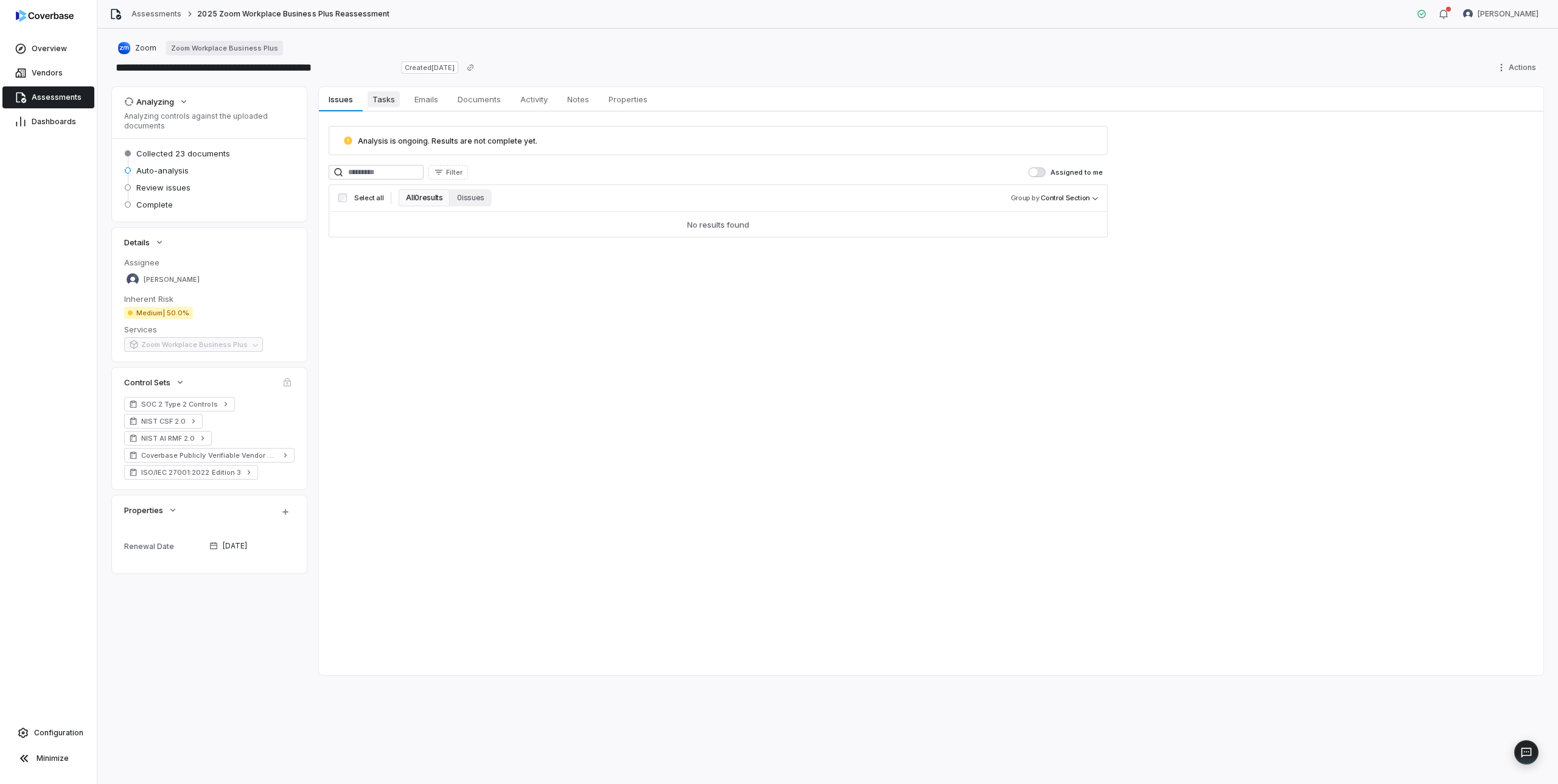
click at [383, 99] on span "Tasks" at bounding box center [384, 99] width 32 height 16
click at [431, 98] on span "Emails" at bounding box center [427, 99] width 34 height 16
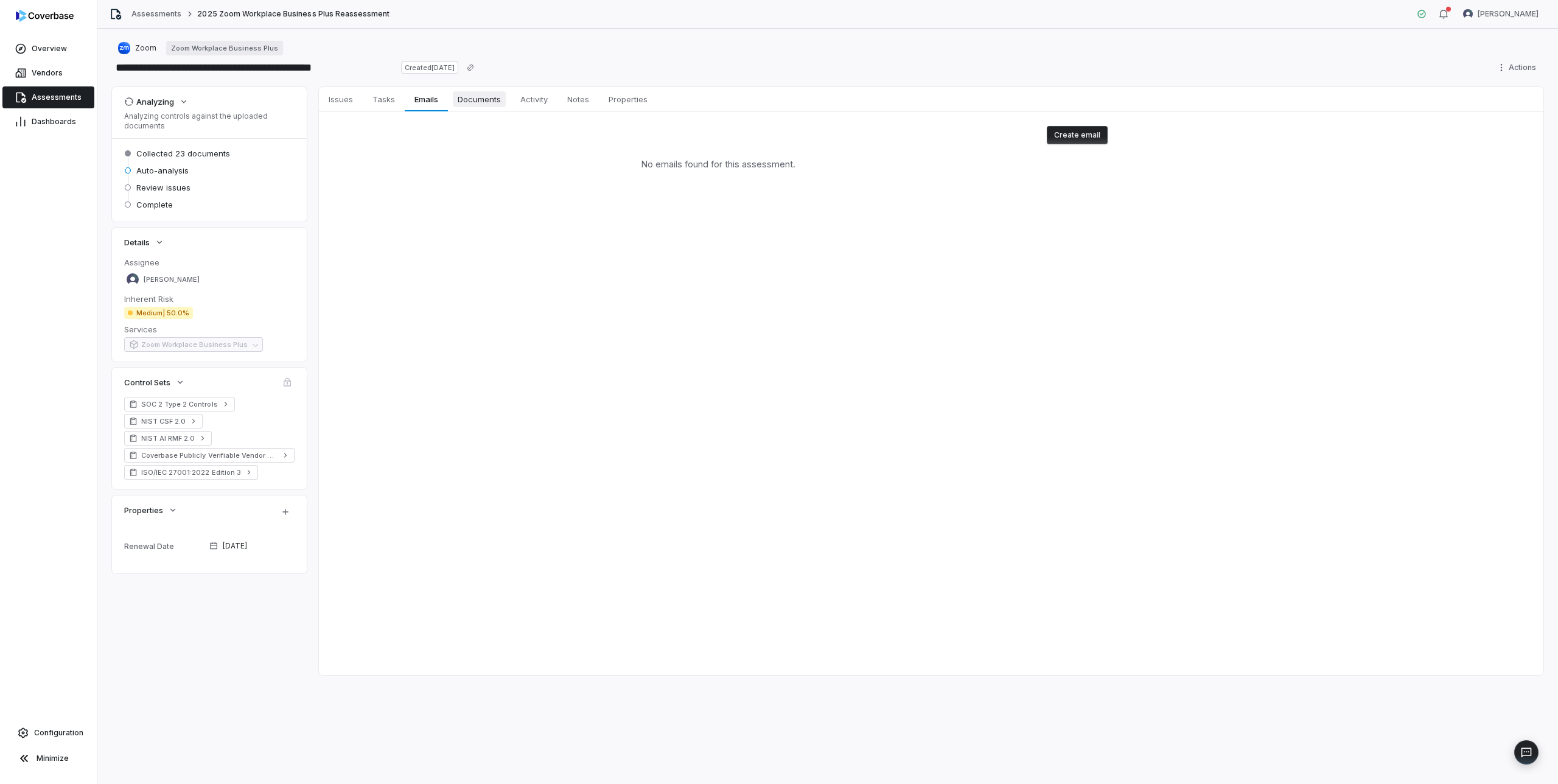
click at [476, 101] on span "Documents" at bounding box center [479, 99] width 53 height 16
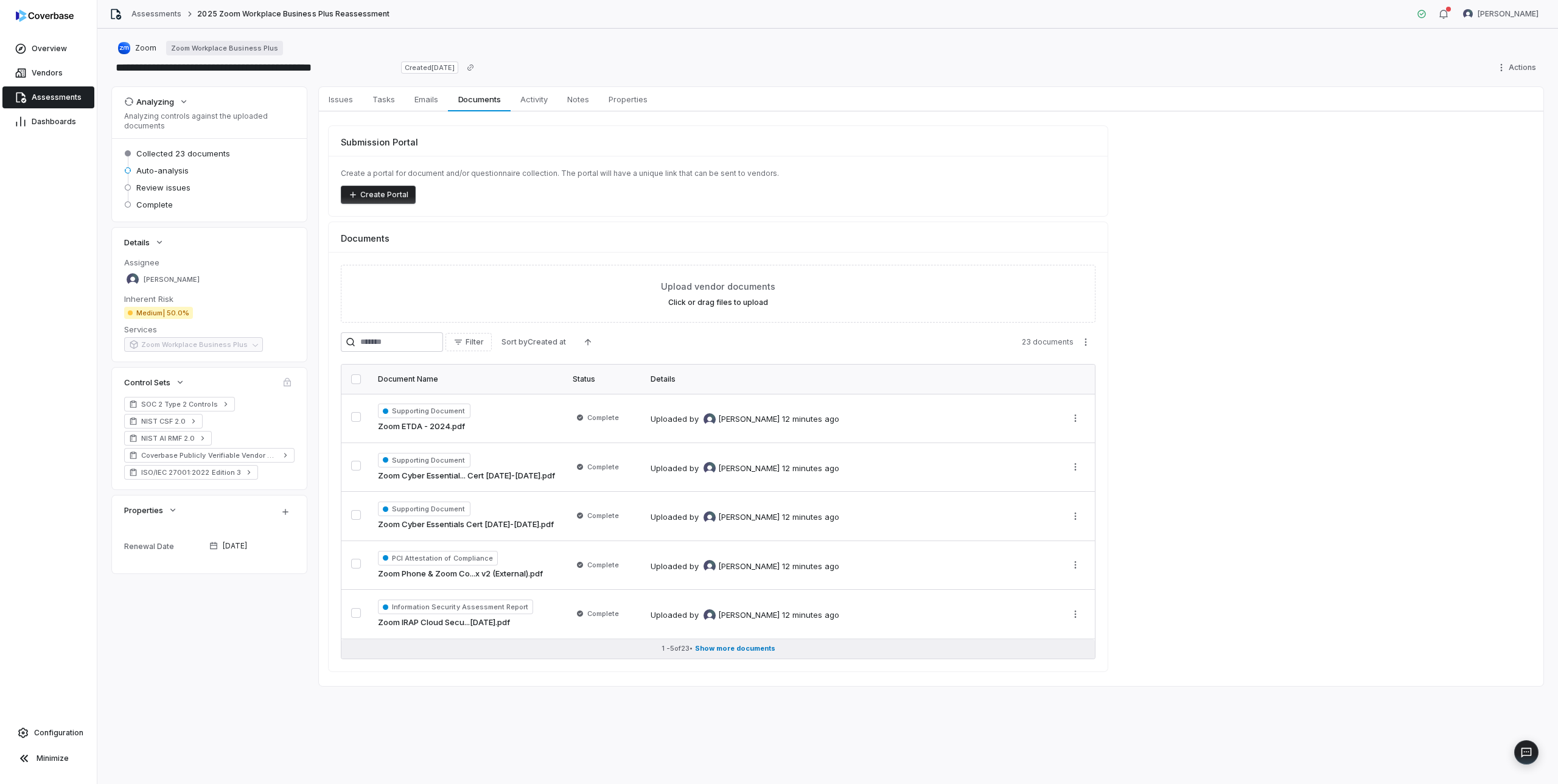
click at [729, 649] on span "Show more documents" at bounding box center [735, 649] width 80 height 9
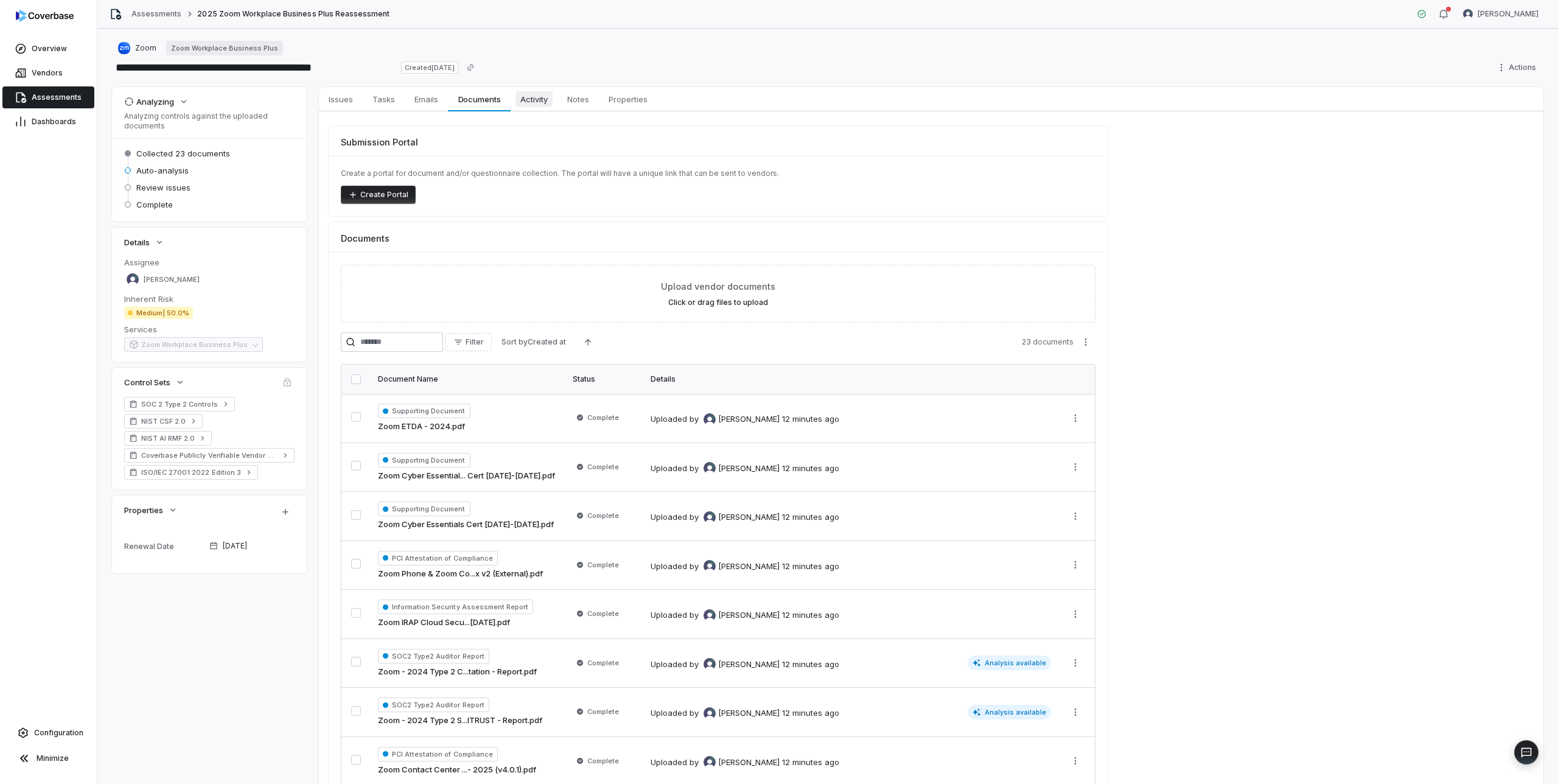
click at [536, 100] on span "Activity" at bounding box center [534, 99] width 37 height 16
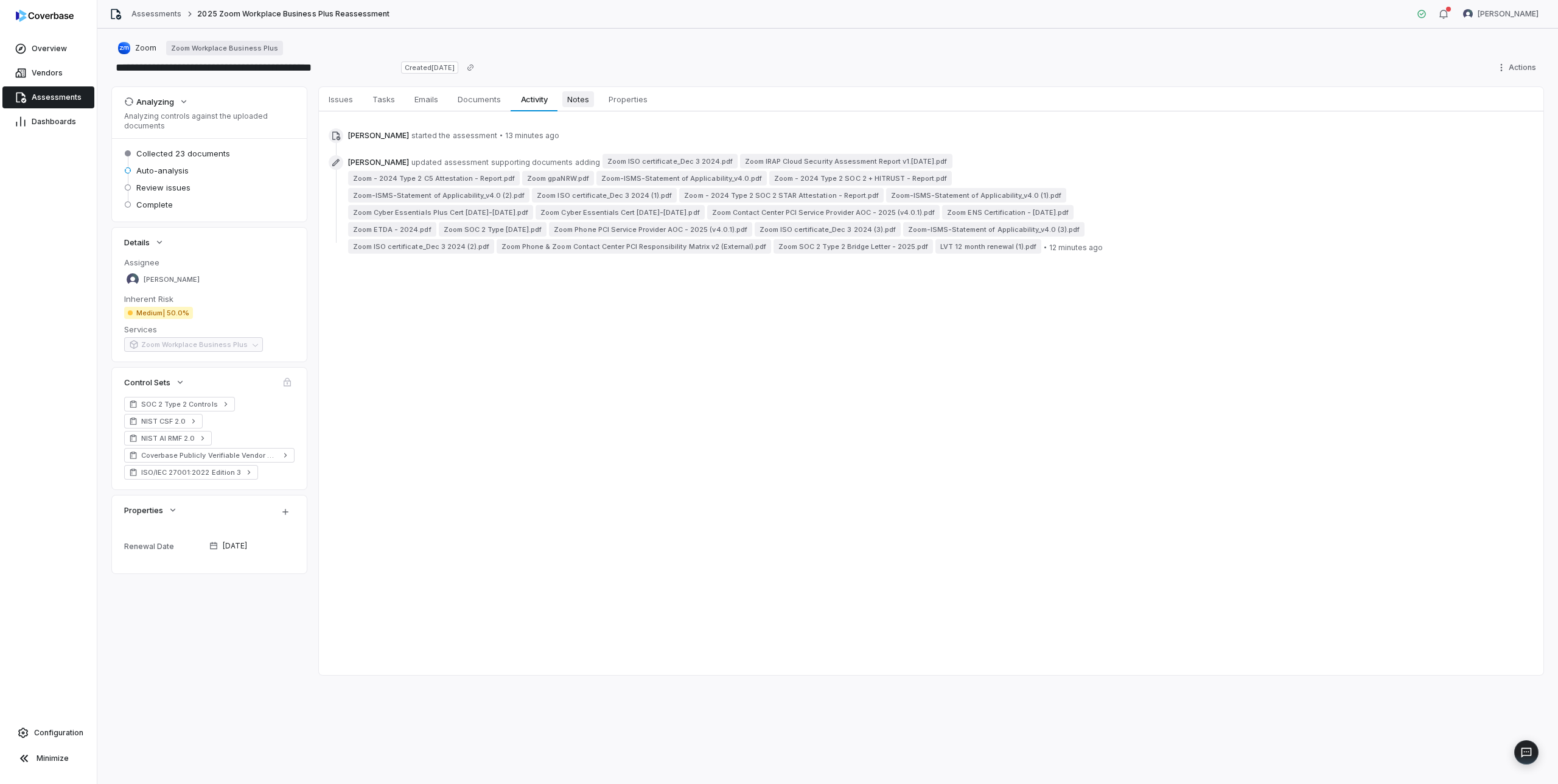
click at [592, 104] on span "Notes" at bounding box center [578, 99] width 32 height 16
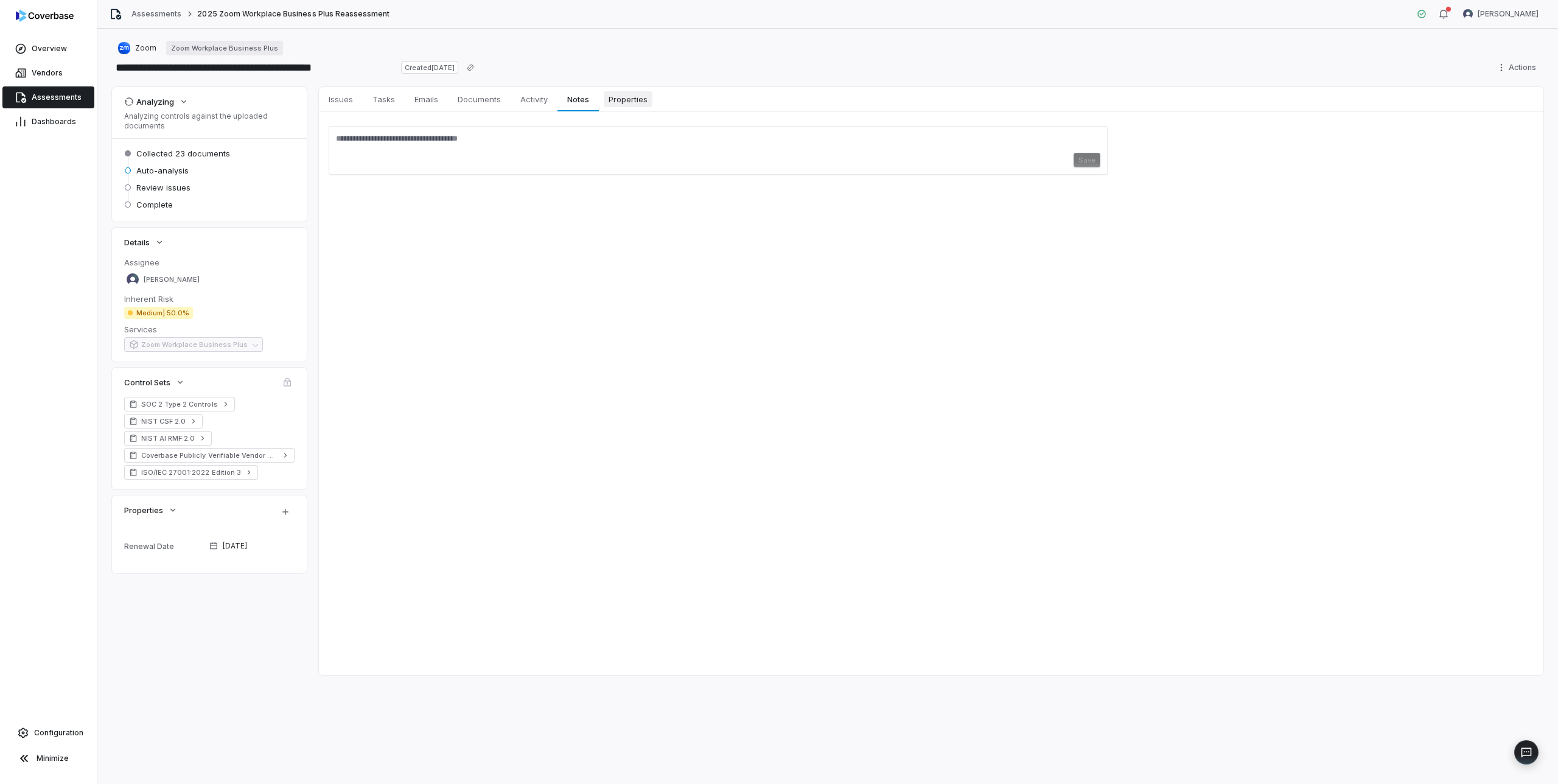
click at [617, 98] on span "Properties" at bounding box center [628, 99] width 49 height 16
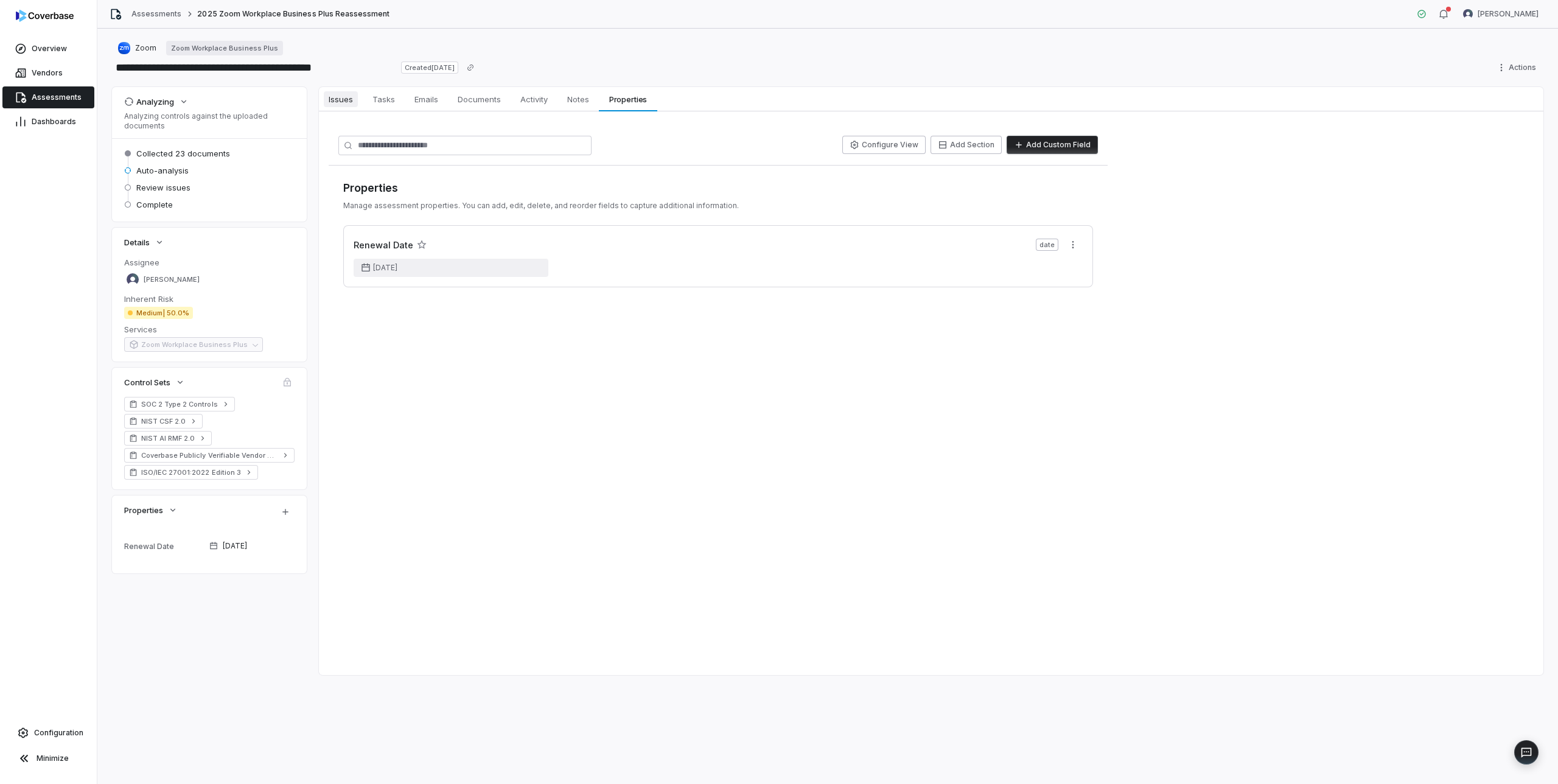
click at [343, 101] on span "Issues" at bounding box center [341, 99] width 34 height 16
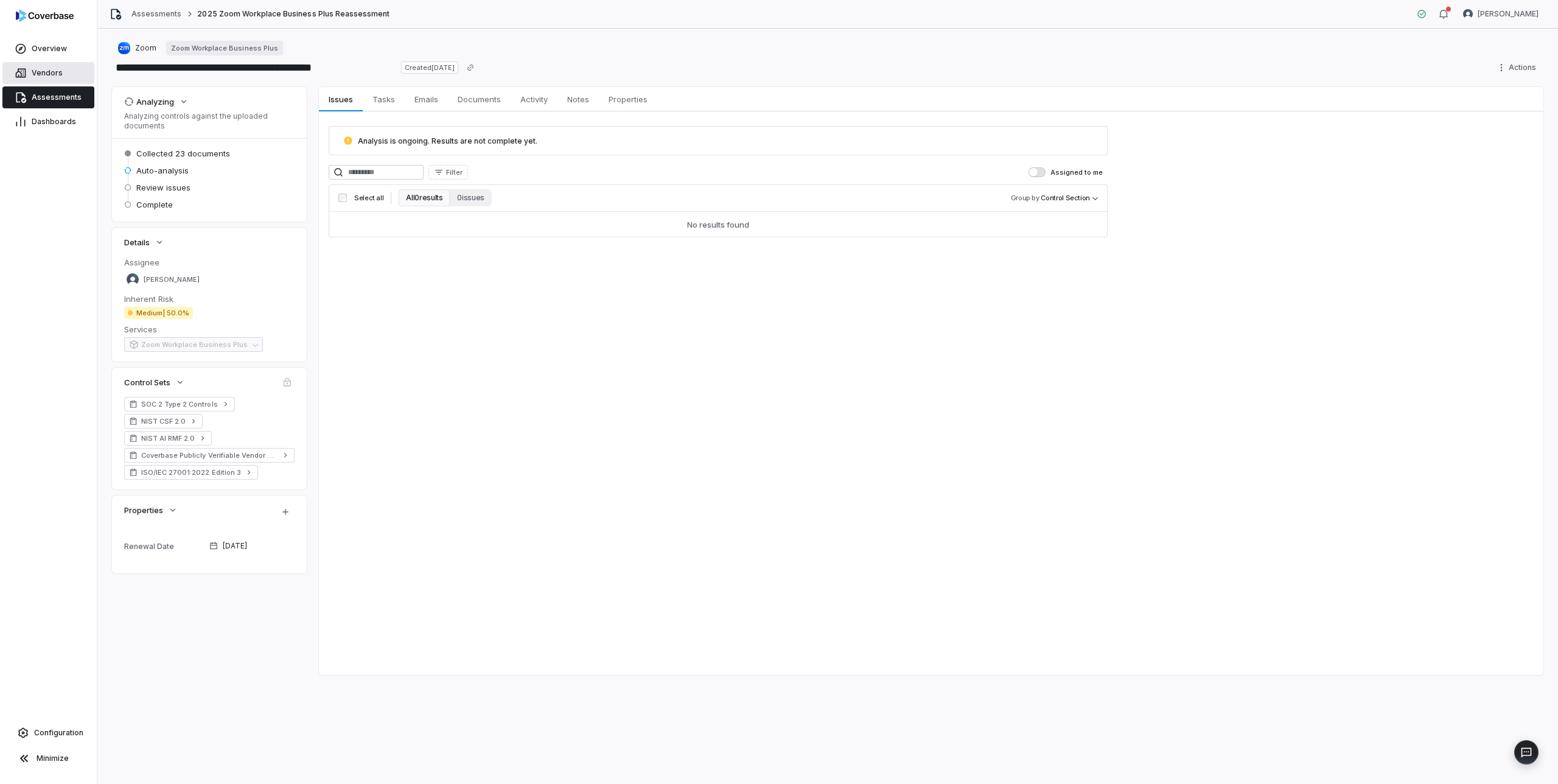
click at [52, 70] on span "Vendors" at bounding box center [47, 73] width 31 height 9
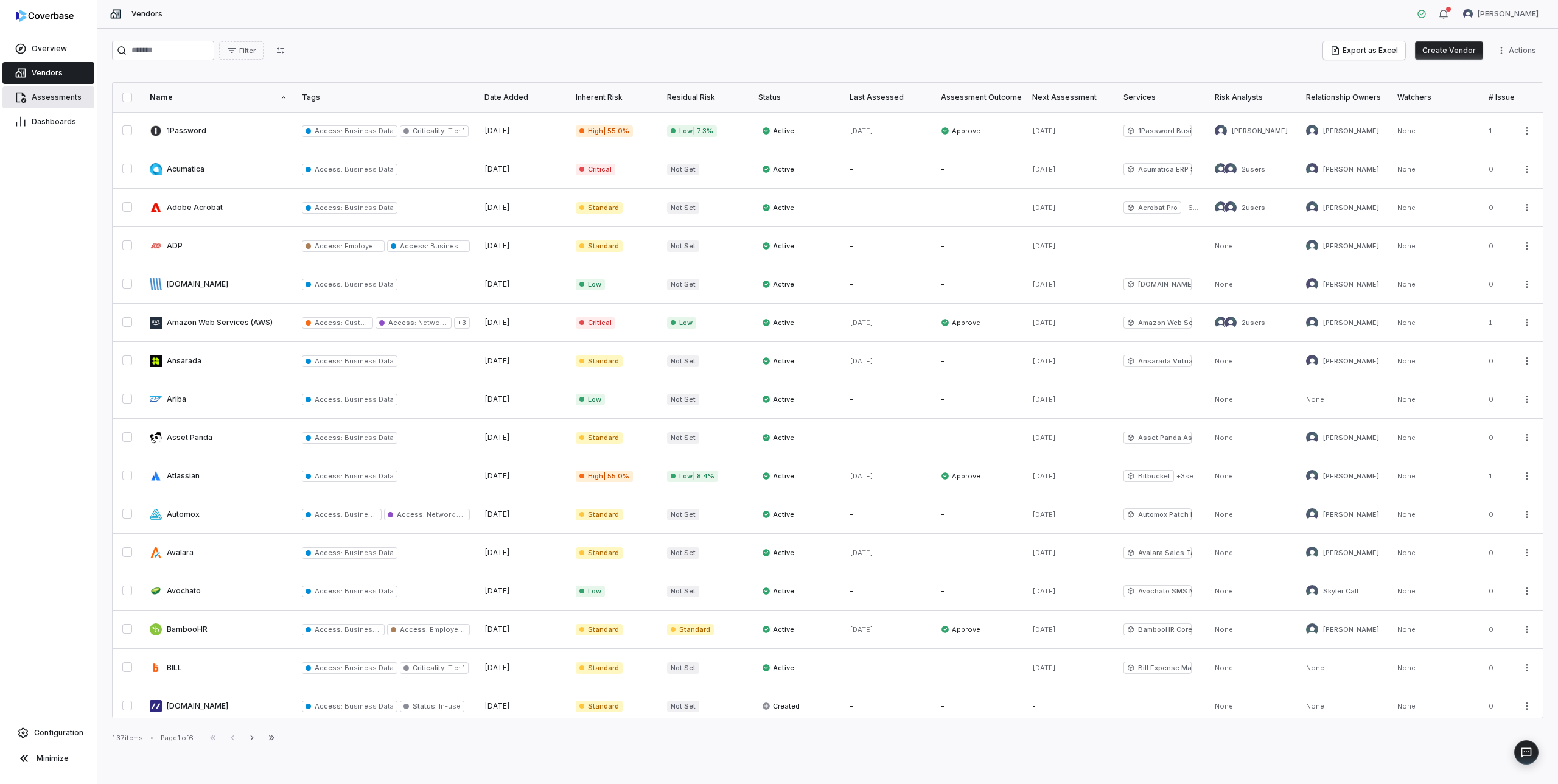
click at [53, 91] on link "Assessments" at bounding box center [49, 97] width 92 height 22
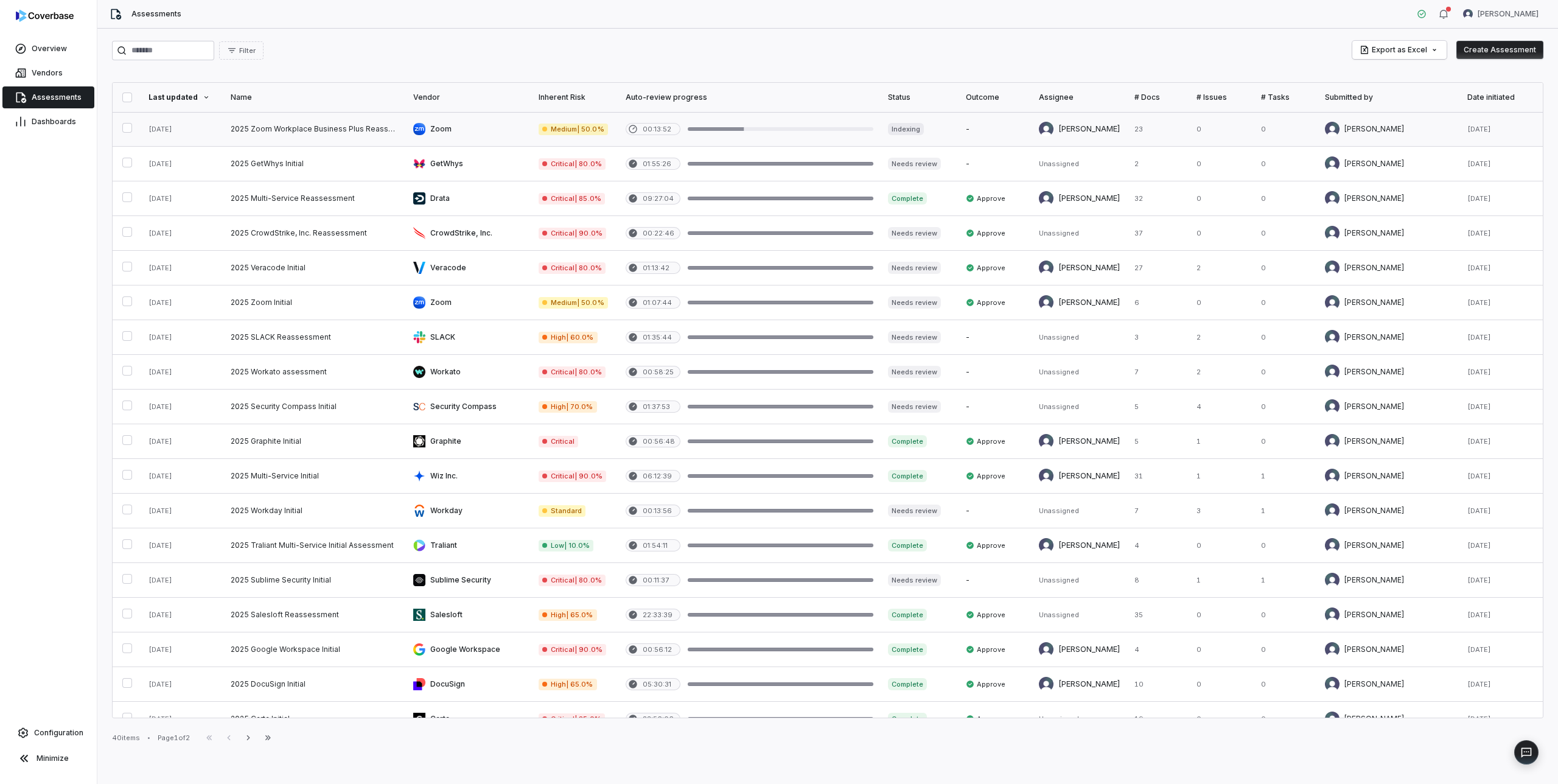
click at [285, 123] on link at bounding box center [315, 129] width 182 height 34
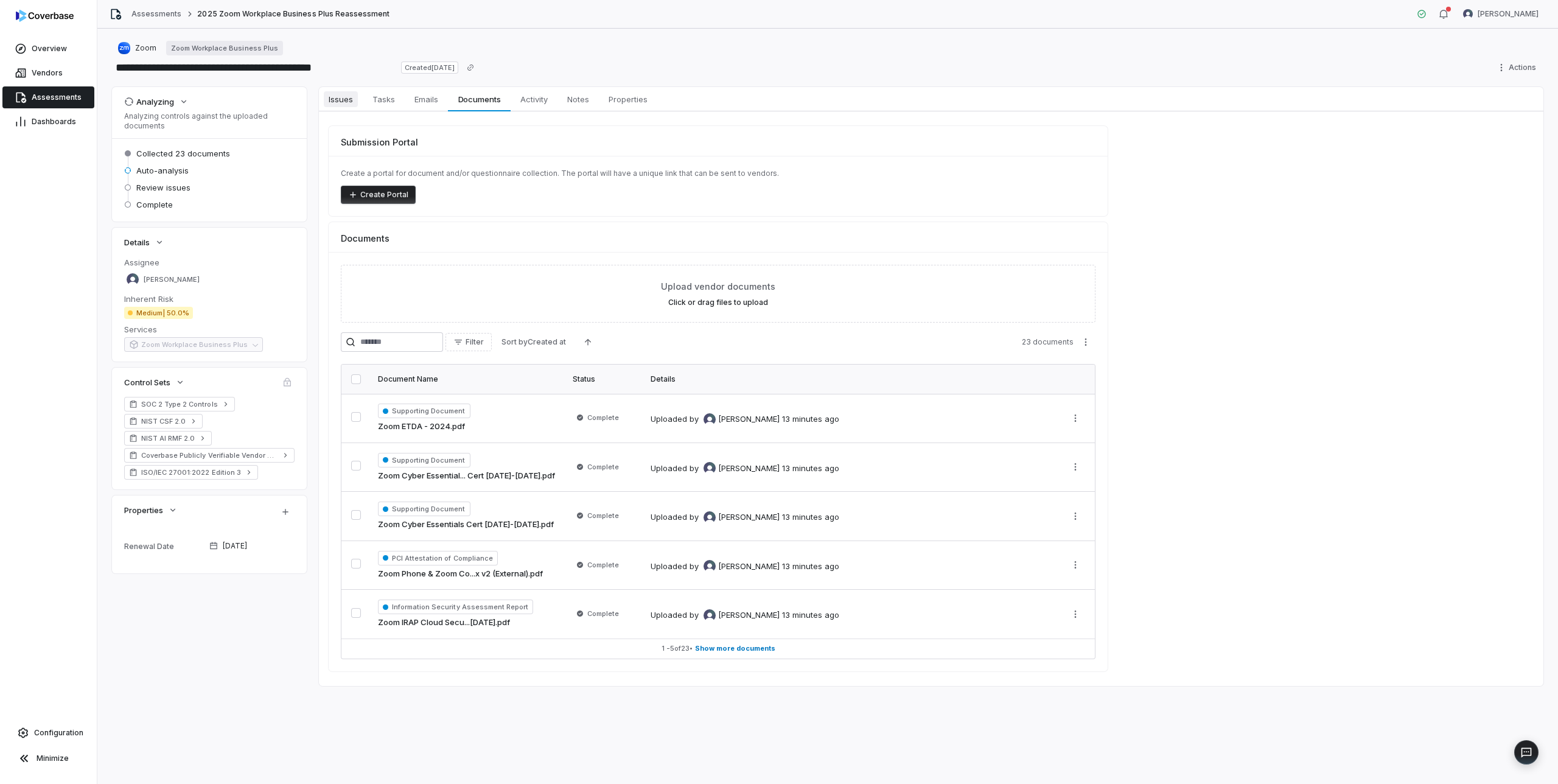
click at [336, 91] on span "Issues" at bounding box center [341, 99] width 34 height 16
